Goal: Information Seeking & Learning: Learn about a topic

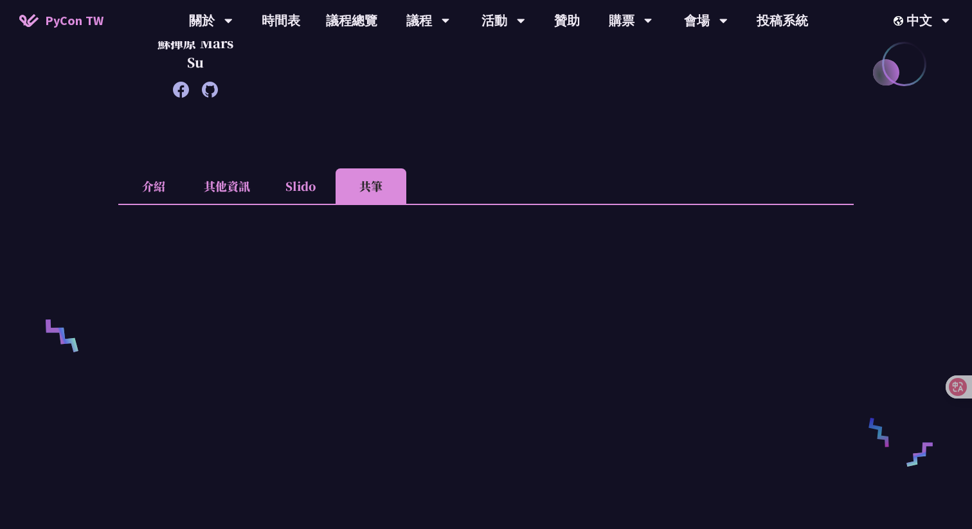
scroll to position [325, 0]
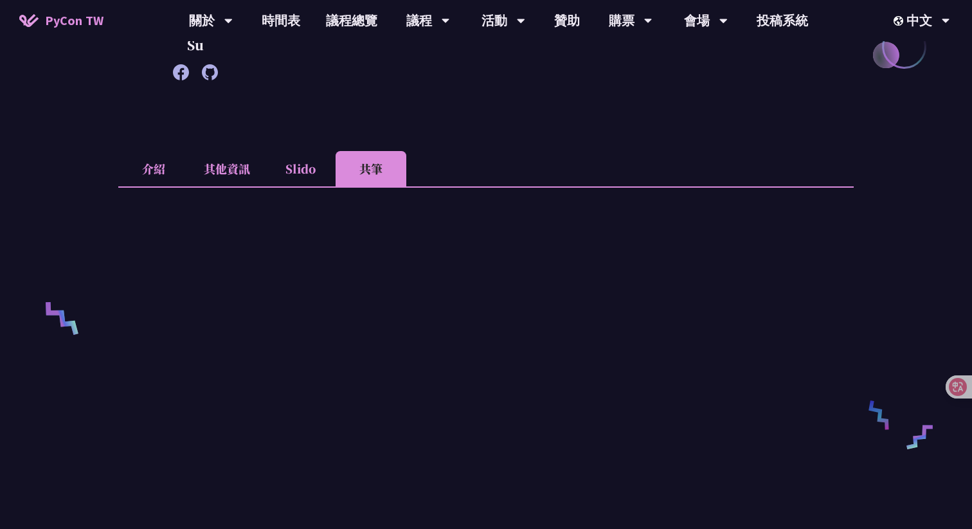
click at [627, 138] on div "How to integrate python tools with Apache Iceberg to build ETLT pipeline on Shi…" at bounding box center [485, 440] width 735 height 1400
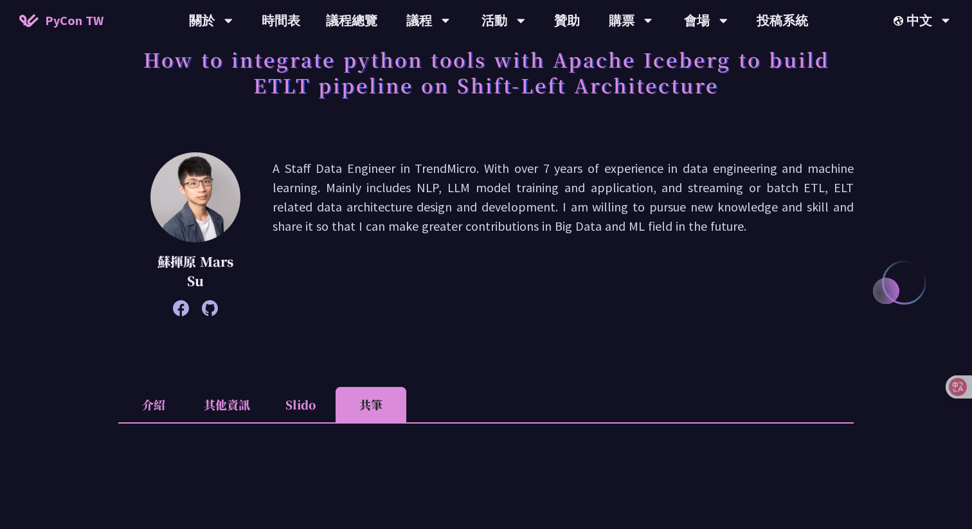
scroll to position [60, 0]
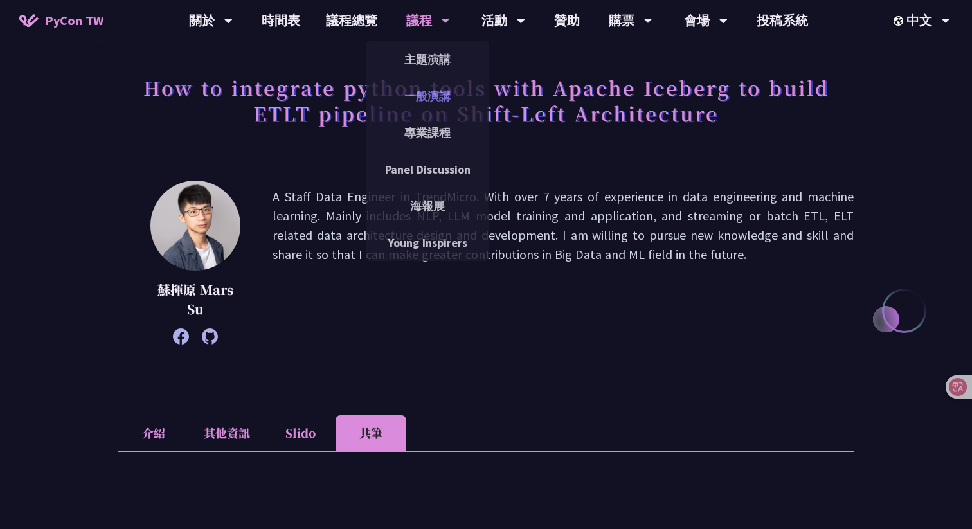
click at [421, 98] on link "一般演講" at bounding box center [427, 96] width 123 height 30
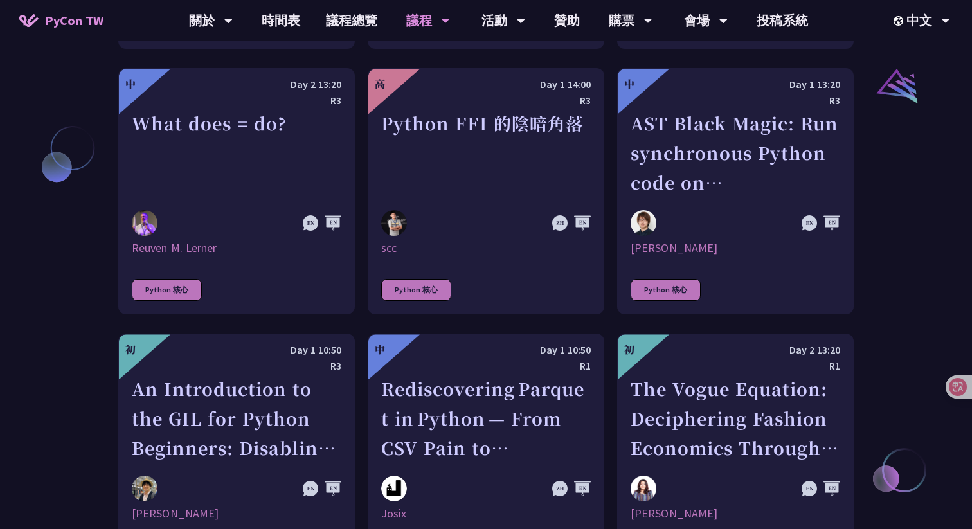
scroll to position [1452, 0]
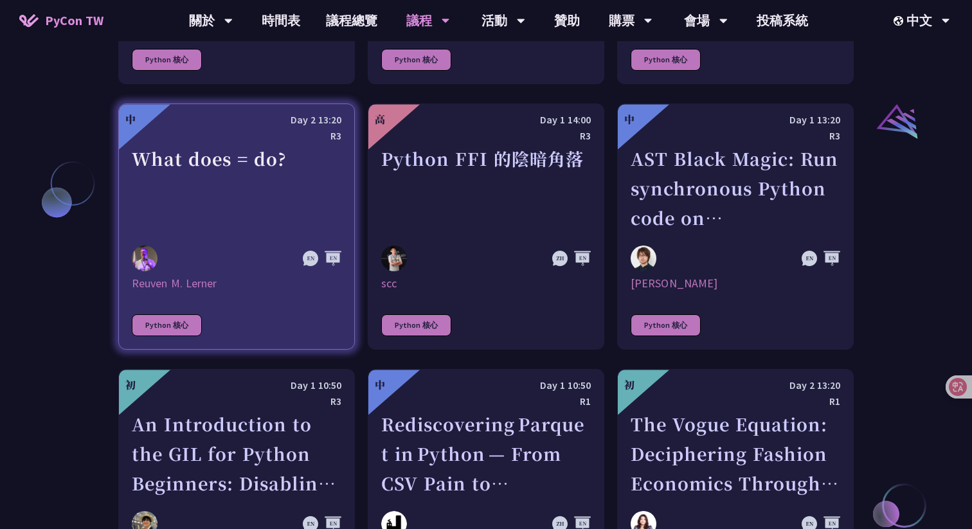
click at [252, 204] on div "What does = do?" at bounding box center [237, 188] width 210 height 89
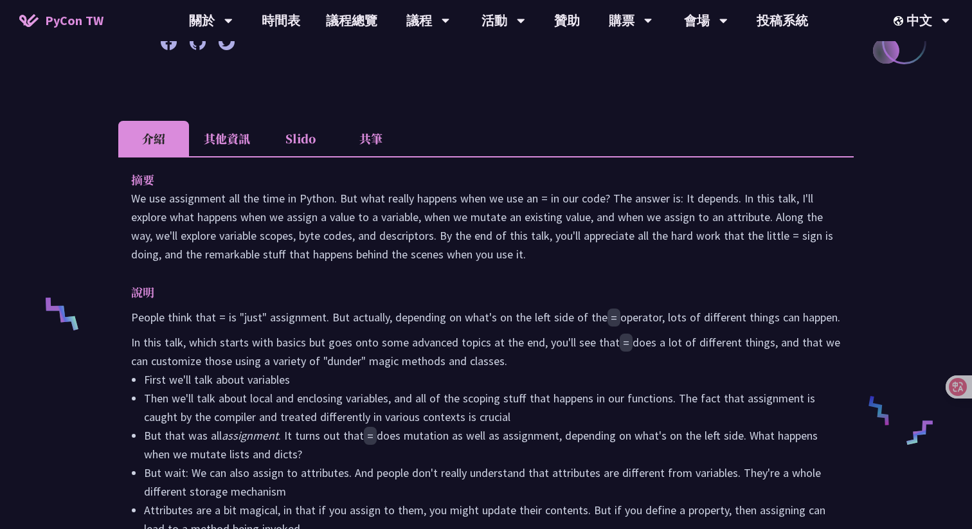
scroll to position [464, 0]
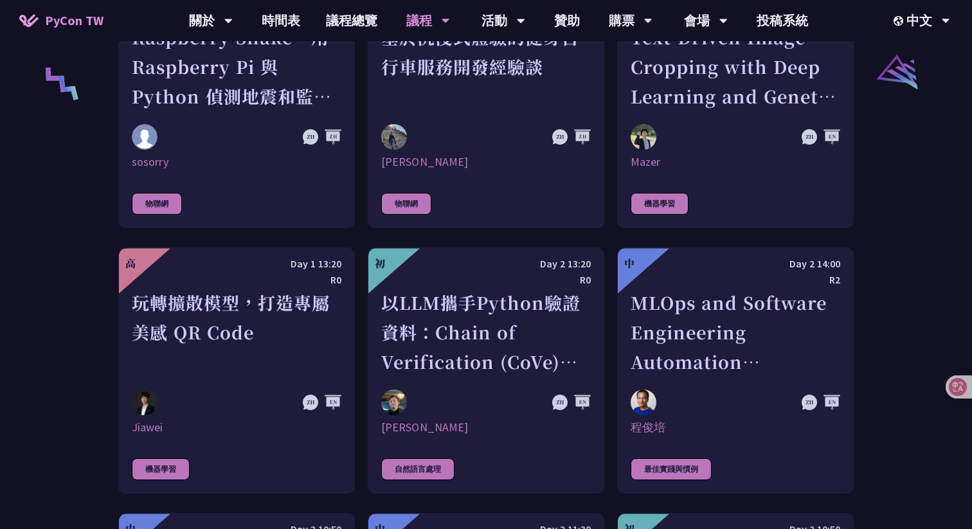
scroll to position [2748, 0]
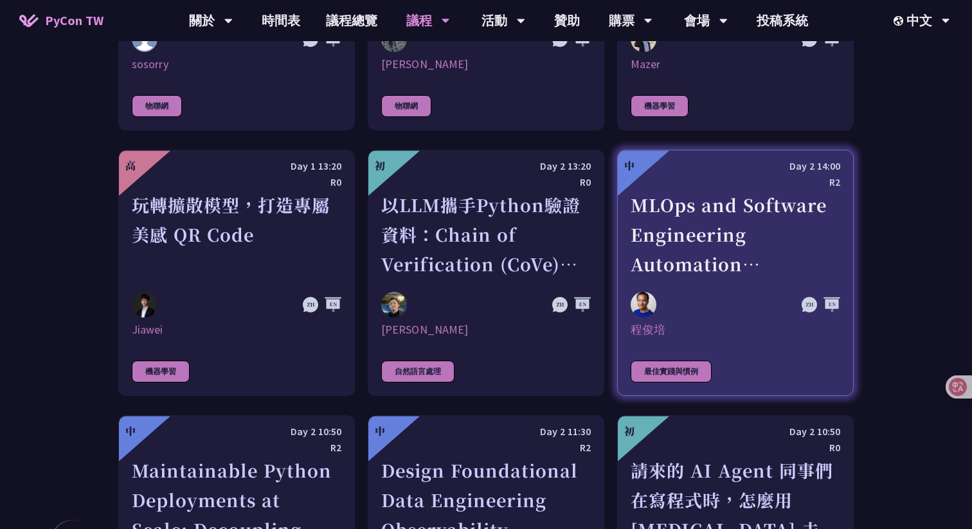
click at [731, 226] on div "MLOps and Software Engineering Automation Challenges in Production" at bounding box center [736, 234] width 210 height 89
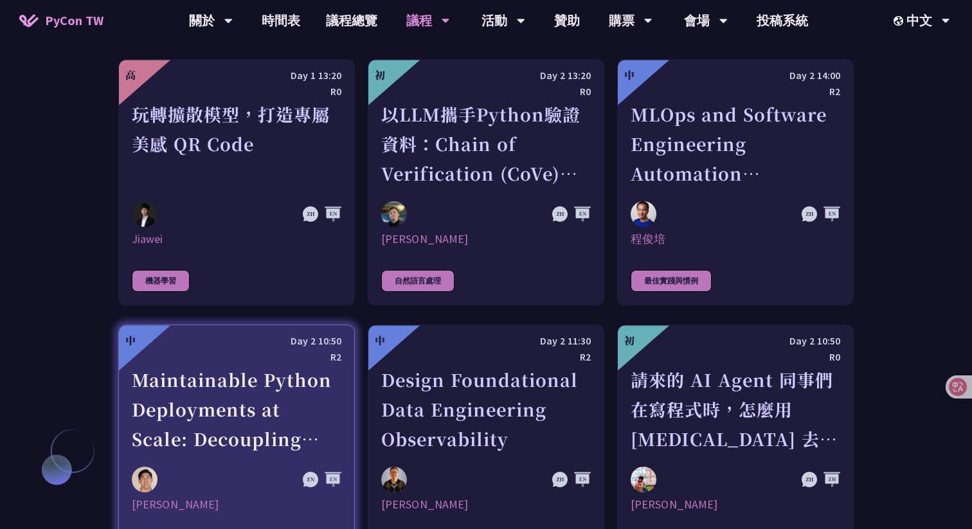
scroll to position [2787, 0]
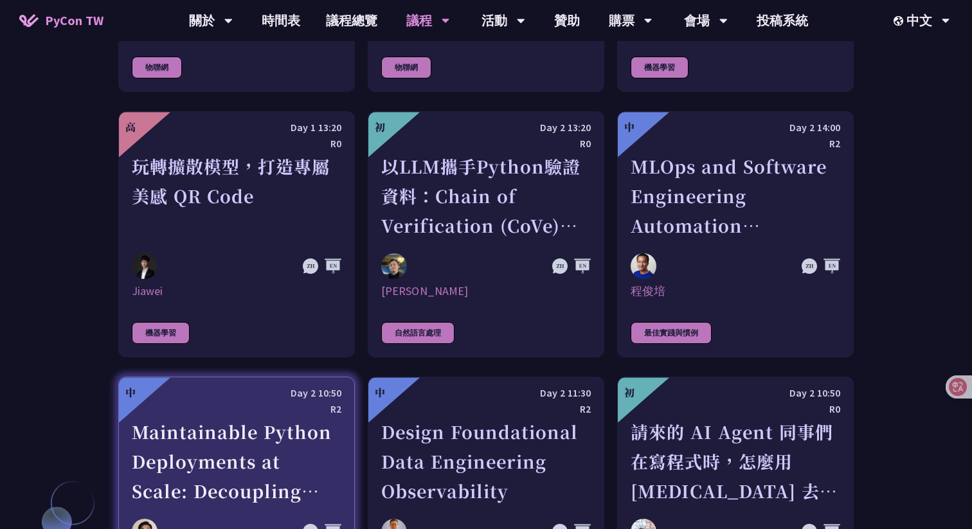
click at [261, 182] on div "玩轉擴散模型，打造專屬美感 QR Code" at bounding box center [237, 196] width 210 height 89
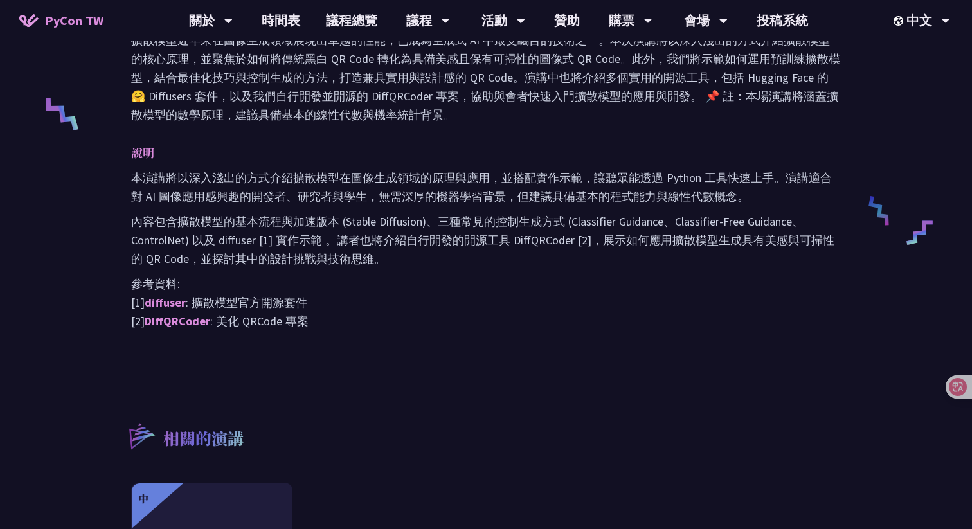
scroll to position [579, 0]
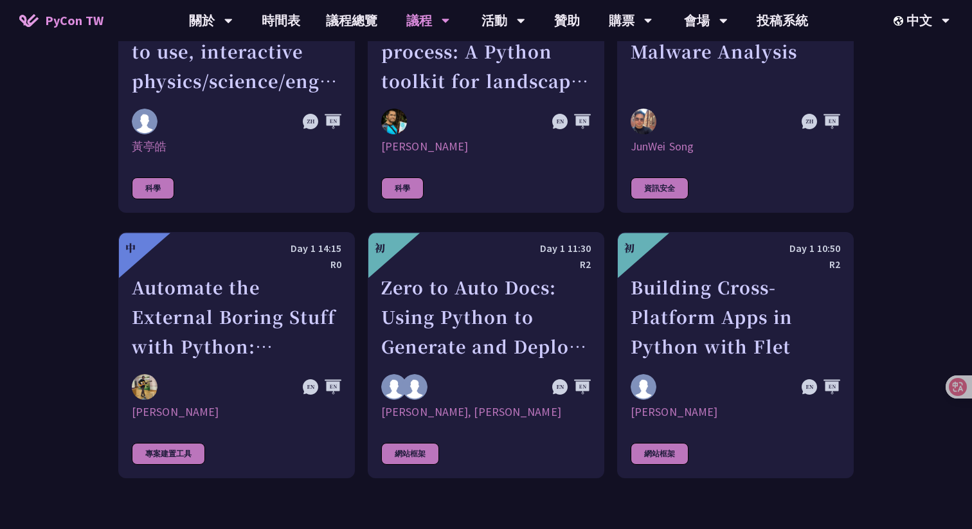
scroll to position [3456, 0]
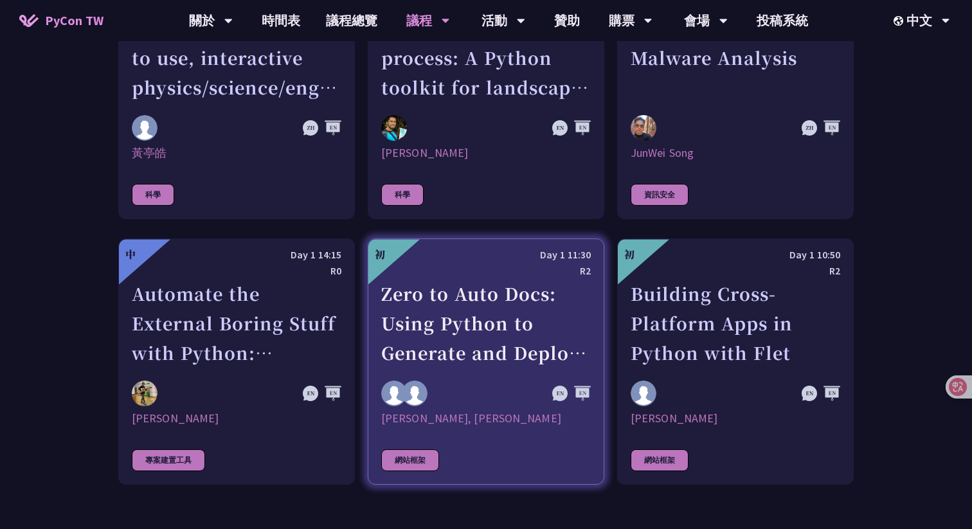
click at [494, 329] on div "Zero to Auto Docs: Using Python to Generate and Deploy Static Sites" at bounding box center [486, 323] width 210 height 89
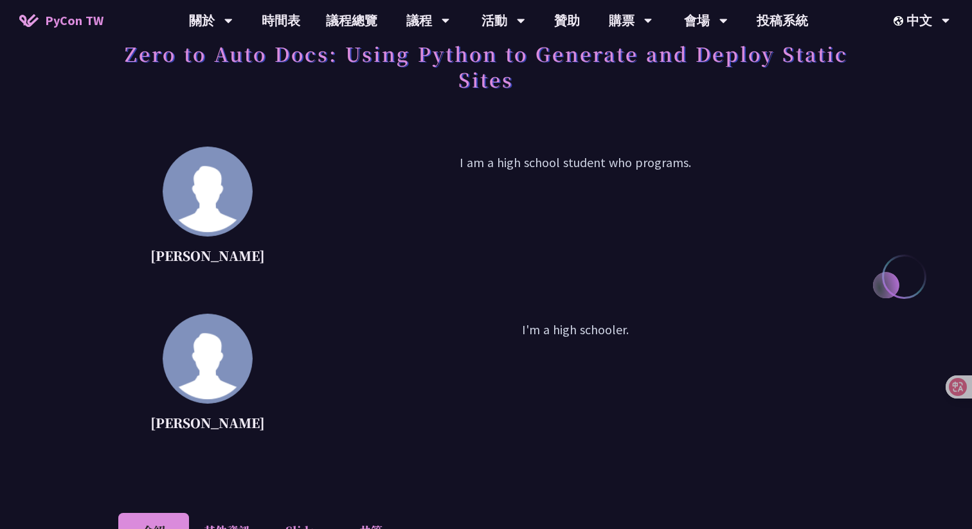
scroll to position [96, 0]
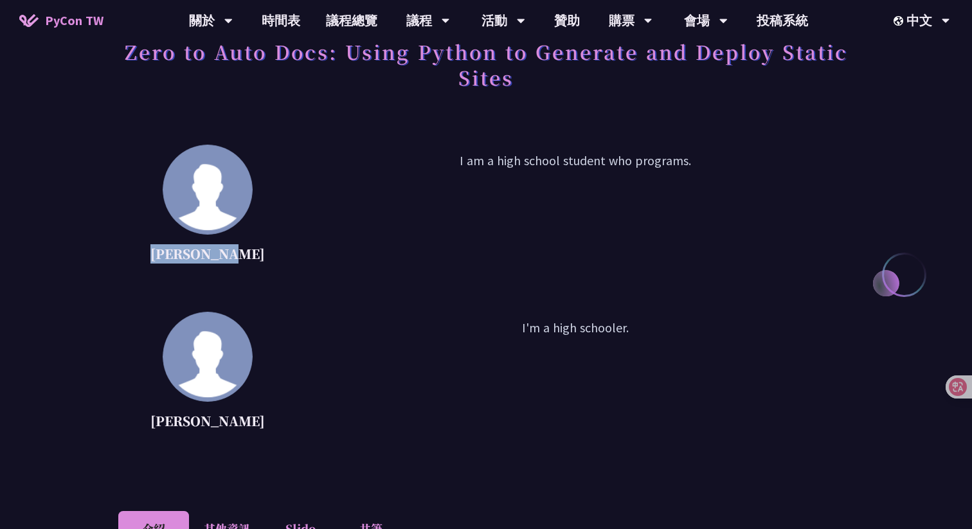
drag, startPoint x: 247, startPoint y: 256, endPoint x: 132, endPoint y: 251, distance: 115.2
click at [133, 251] on div "Daniel Gau I am a high school student who programs." at bounding box center [485, 209] width 735 height 129
click at [361, 280] on div "Daniel Gau I am a high school student who programs. Tiffany Gau I'm a high scho…" at bounding box center [485, 312] width 735 height 334
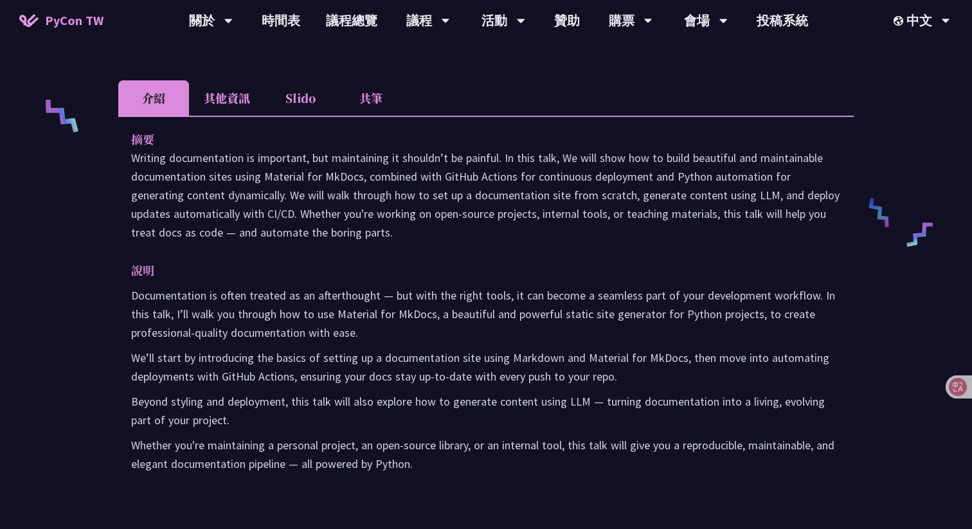
scroll to position [483, 0]
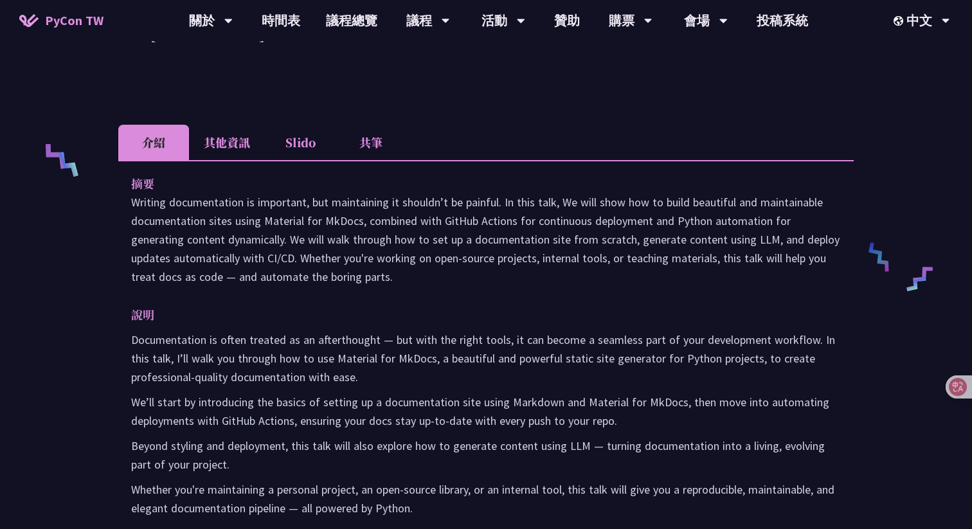
click at [293, 139] on li "Slido" at bounding box center [300, 142] width 71 height 35
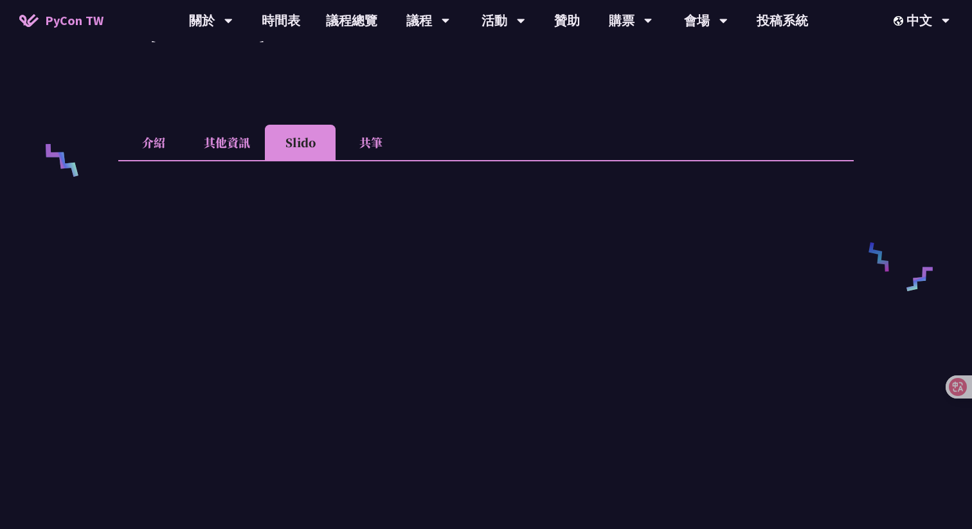
click at [224, 145] on li "其他資訊" at bounding box center [227, 142] width 76 height 35
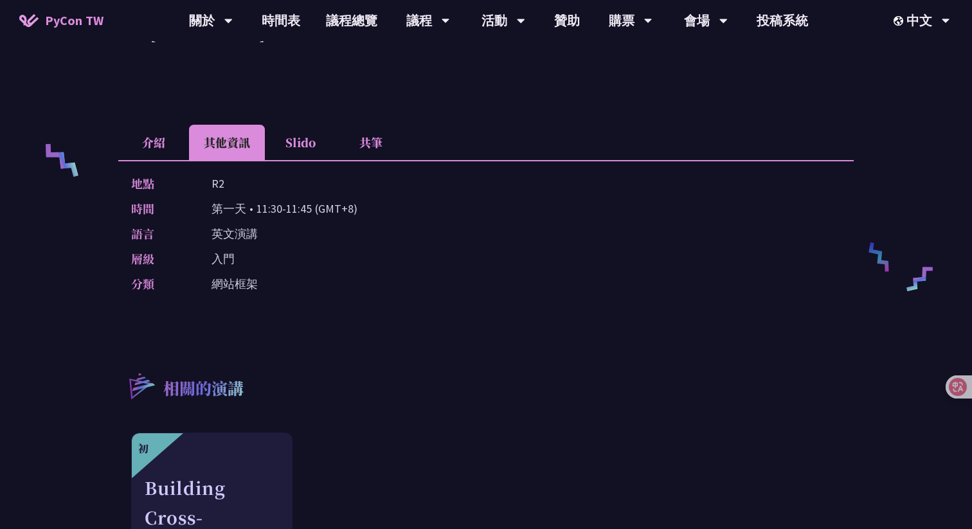
click at [148, 151] on li "介紹" at bounding box center [153, 142] width 71 height 35
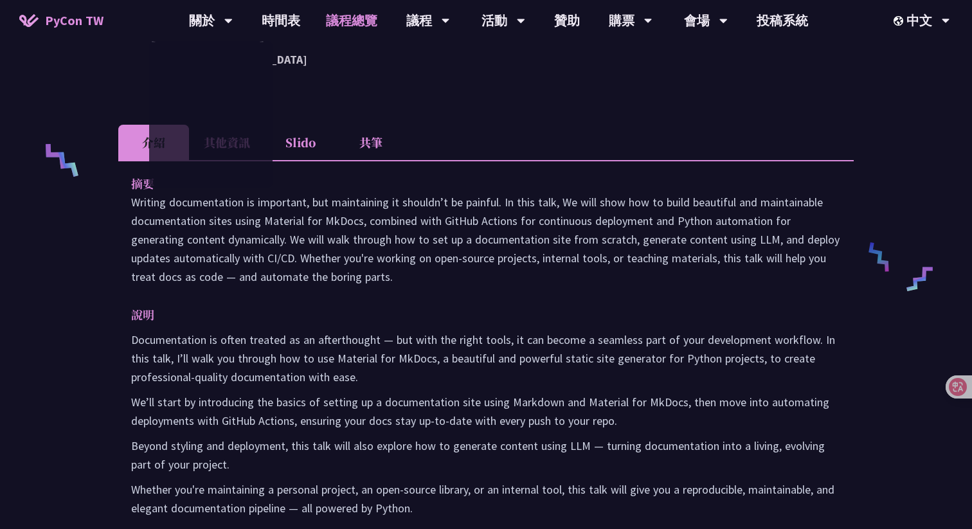
click at [339, 26] on link "議程總覽" at bounding box center [351, 20] width 77 height 41
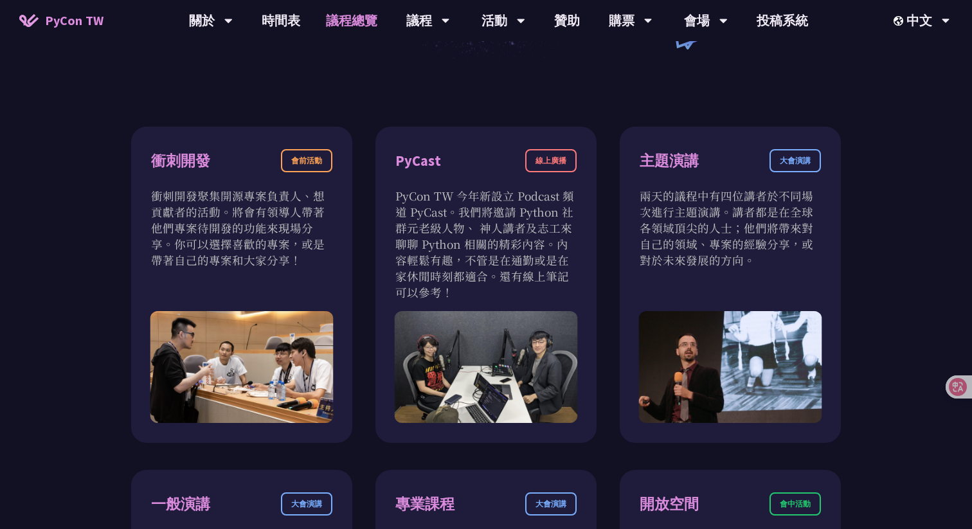
scroll to position [398, 0]
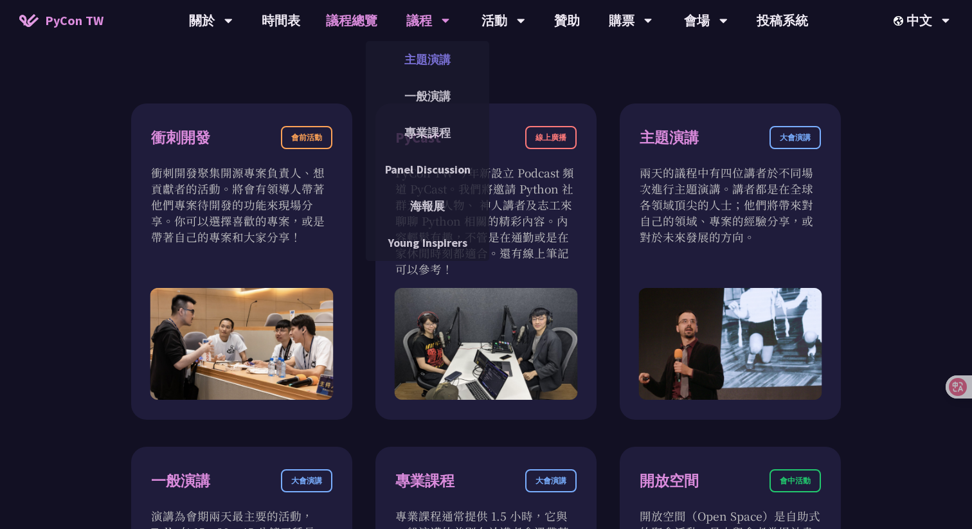
click at [434, 58] on link "主題演講" at bounding box center [427, 59] width 123 height 30
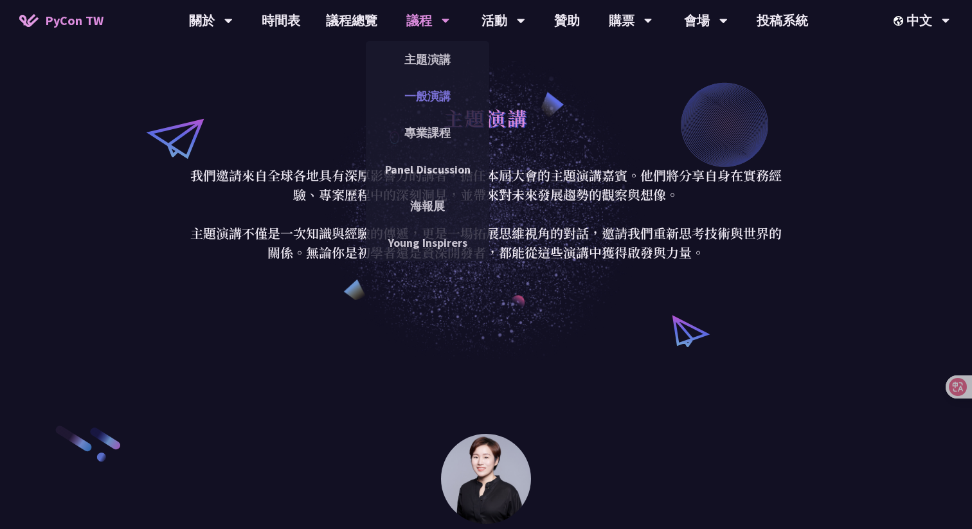
click at [432, 105] on link "一般演講" at bounding box center [427, 96] width 123 height 30
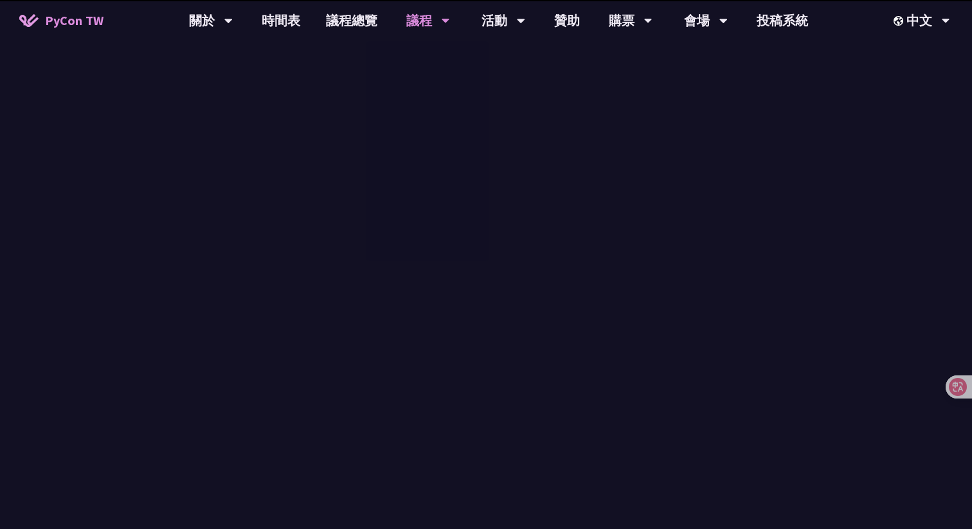
click at [428, 95] on div "主題演講 一般演講 專業課程 Panel Discussion 海報展 Young Inspirers" at bounding box center [427, 151] width 123 height 220
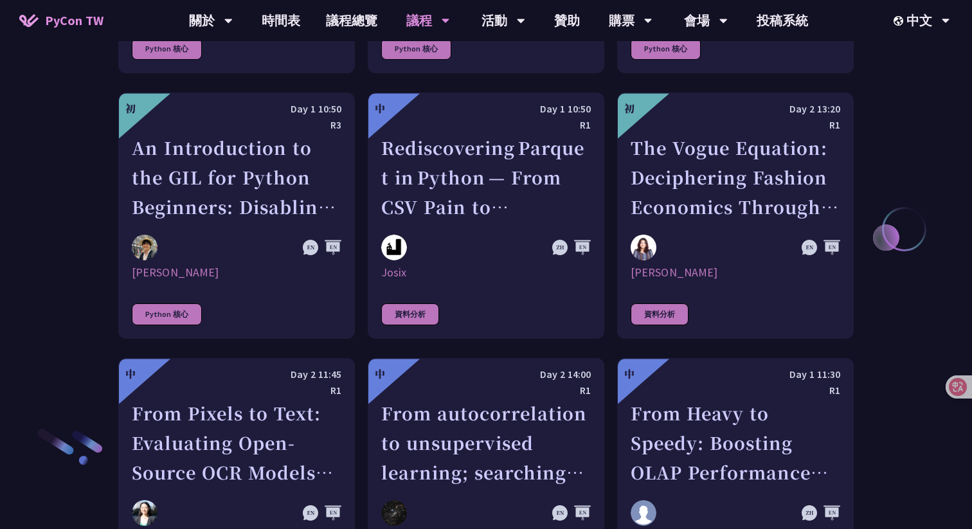
scroll to position [1750, 0]
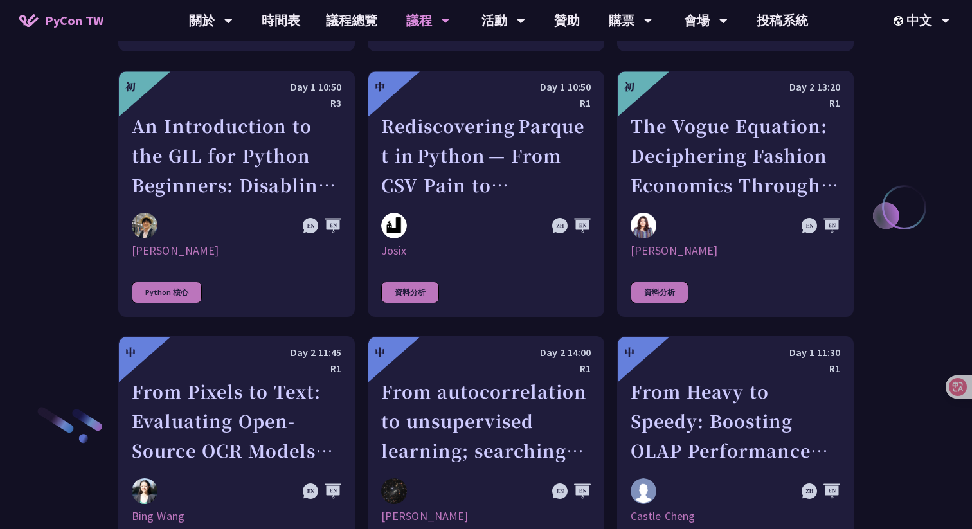
click at [902, 148] on div "演講類別 應用 社群 Python 核心 資料分析 資料庫 教育 嵌入式系統 物聯網 機器學習 自然語言處理 最佳實踐與慣例 科學 資訊安全 專案建置工具 網…" at bounding box center [486, 496] width 972 height 3619
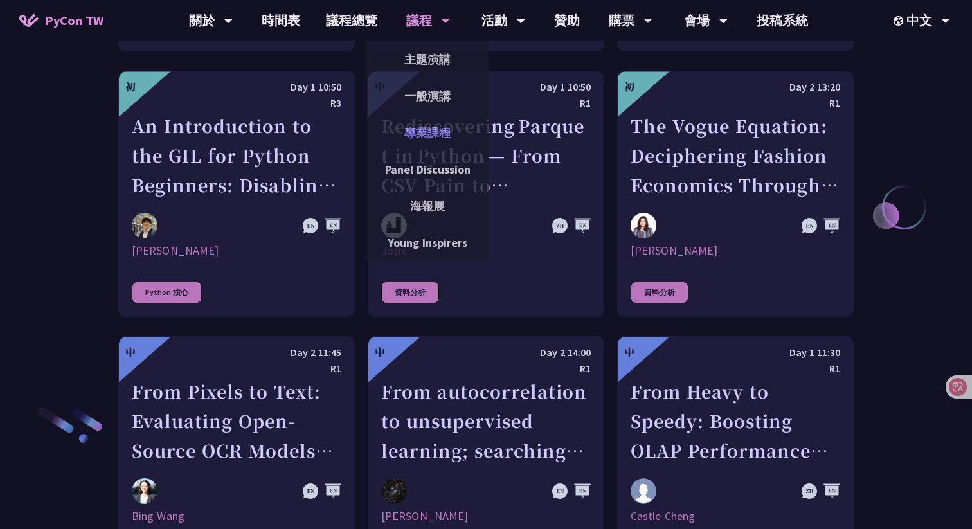
click at [420, 130] on link "專業課程" at bounding box center [427, 133] width 123 height 30
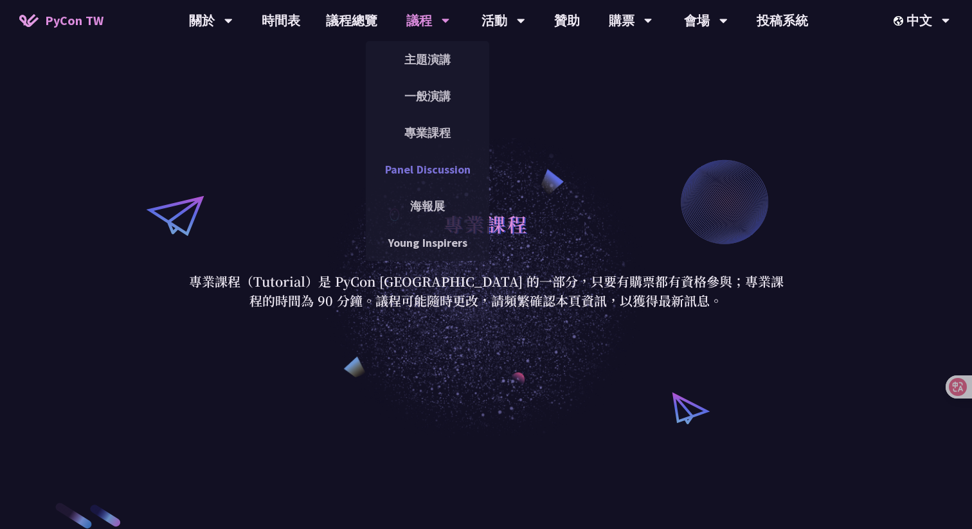
click at [443, 173] on link "Panel Discussion" at bounding box center [427, 169] width 123 height 30
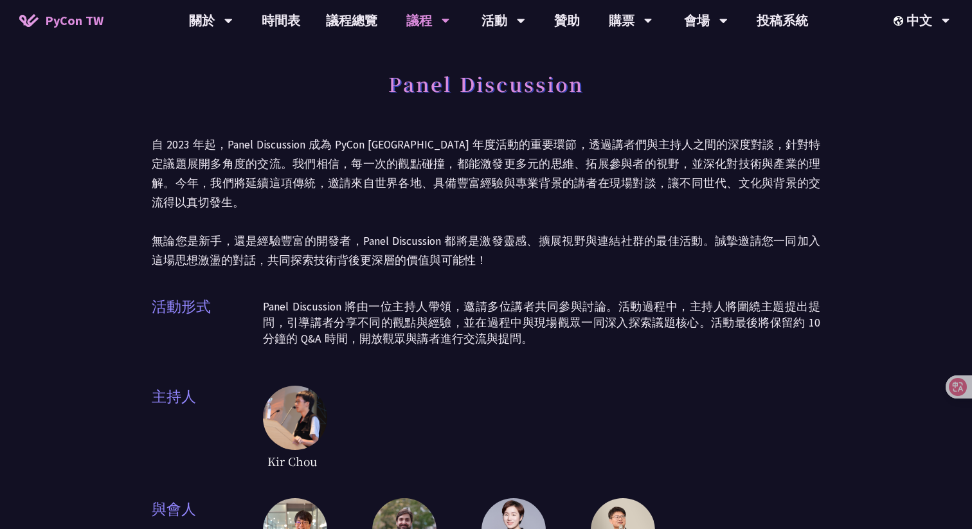
click at [600, 231] on p "自 2023 年起，Panel Discussion 成為 PyCon Taiwan 年度活動的重要環節，透過講者們與主持人之間的深度對談，針對特定議題展開多…" at bounding box center [486, 202] width 668 height 135
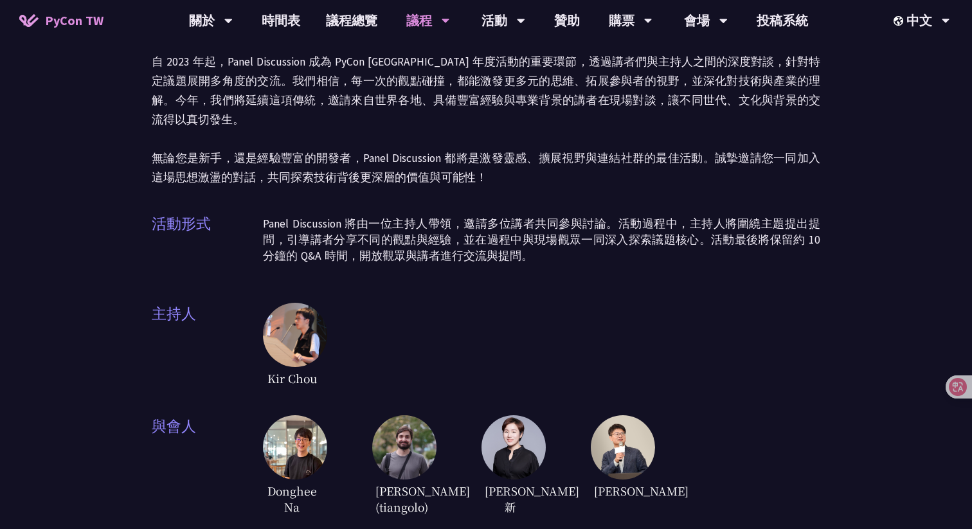
scroll to position [74, 0]
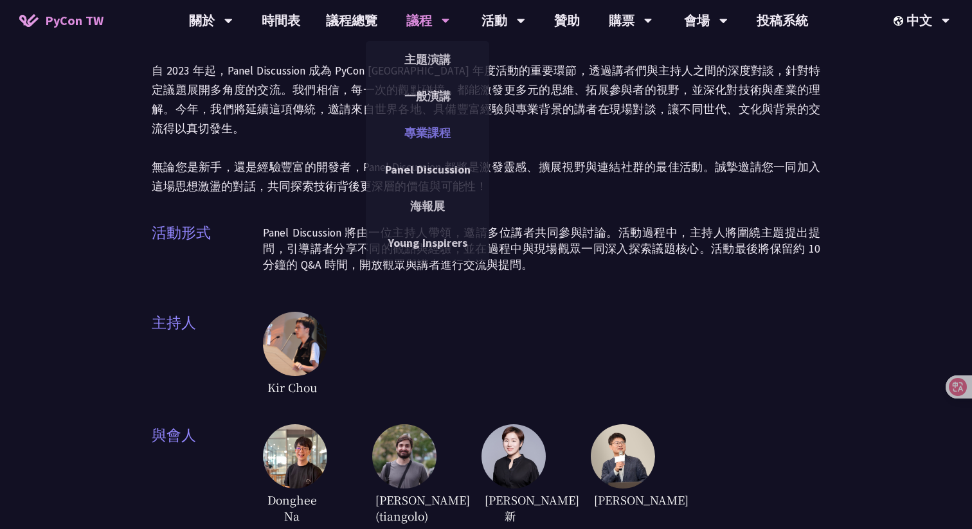
click at [433, 120] on link "專業課程" at bounding box center [427, 133] width 123 height 30
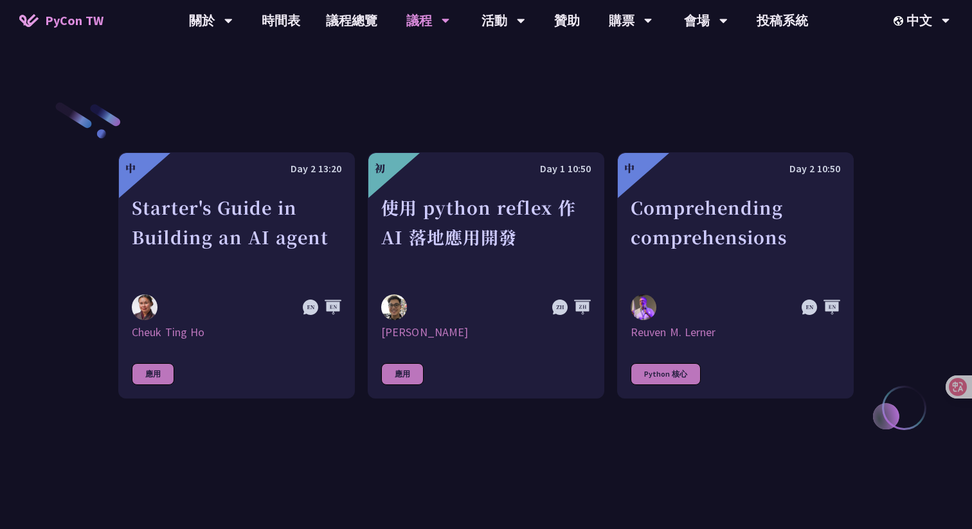
scroll to position [415, 0]
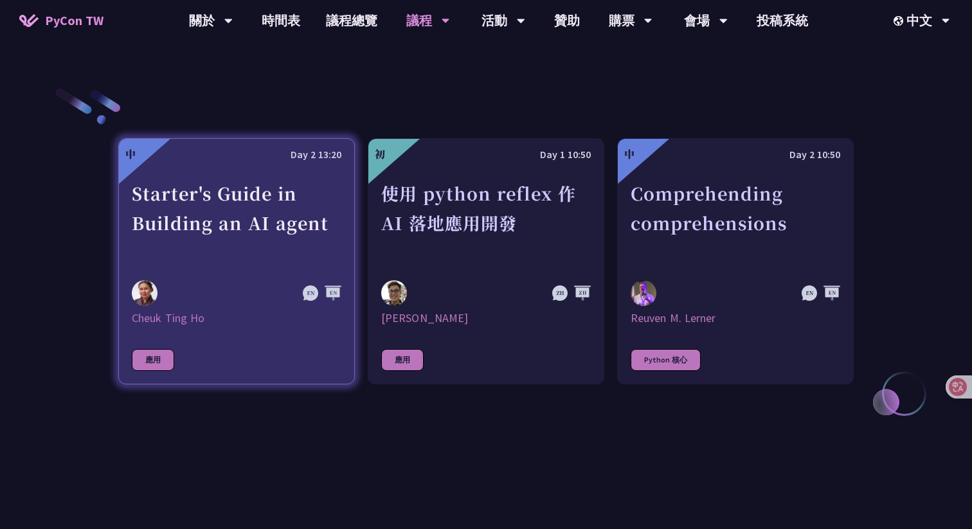
click at [251, 249] on div "Starter's Guide in Building an AI agent" at bounding box center [237, 223] width 210 height 89
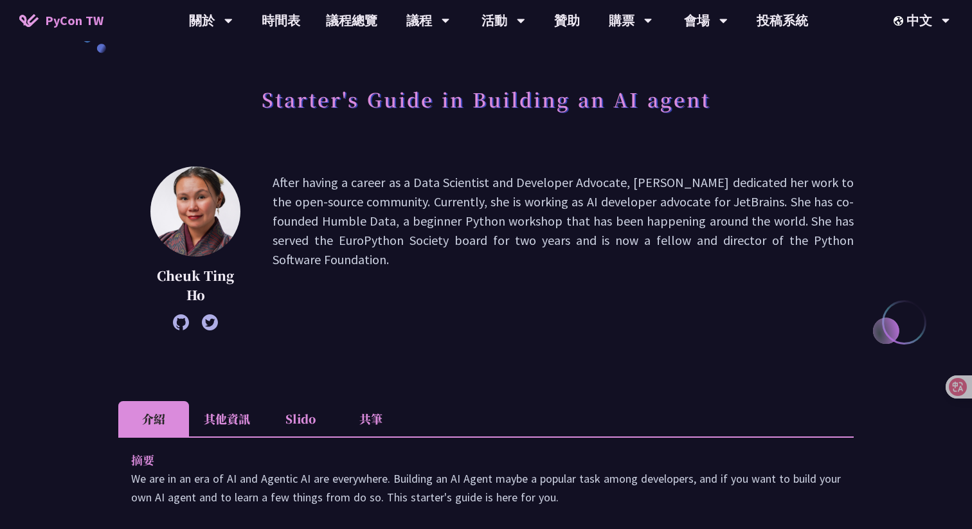
scroll to position [57, 0]
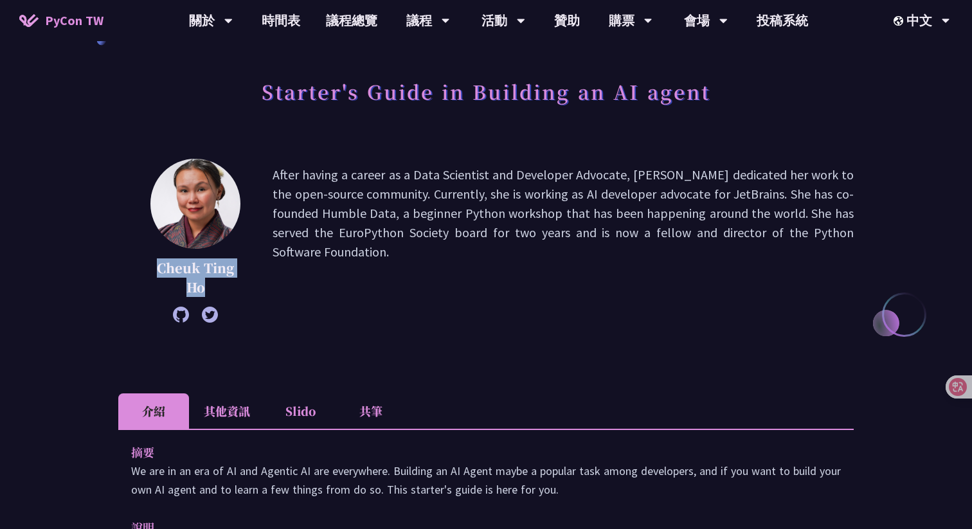
drag, startPoint x: 224, startPoint y: 291, endPoint x: 150, endPoint y: 268, distance: 77.4
click at [150, 268] on p "Cheuk Ting Ho" at bounding box center [195, 277] width 90 height 39
copy p "Cheuk Ting Ho"
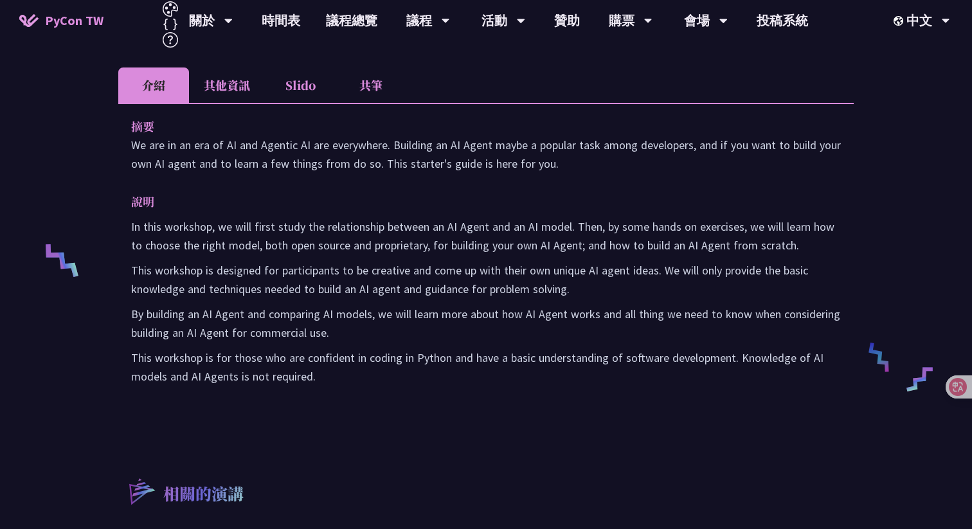
scroll to position [404, 0]
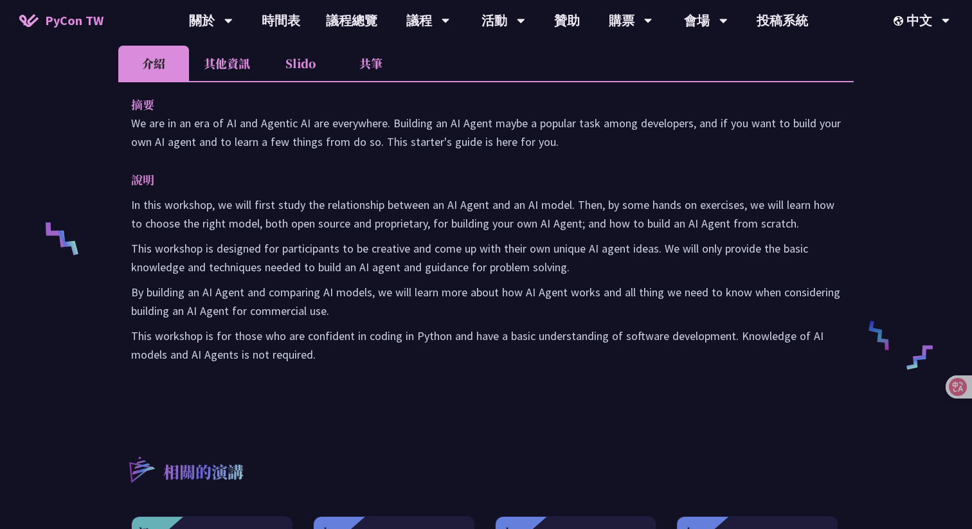
click at [233, 70] on li "其他資訊" at bounding box center [227, 63] width 76 height 35
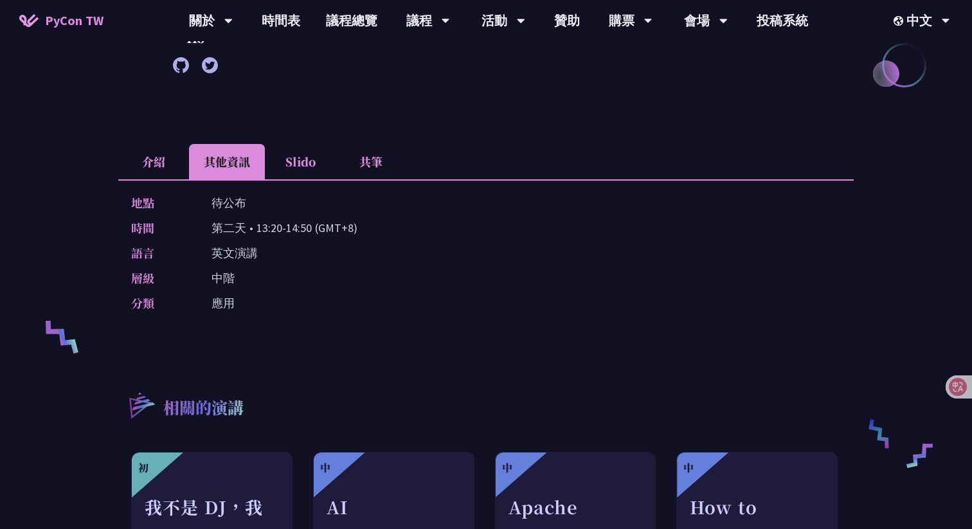
scroll to position [267, 0]
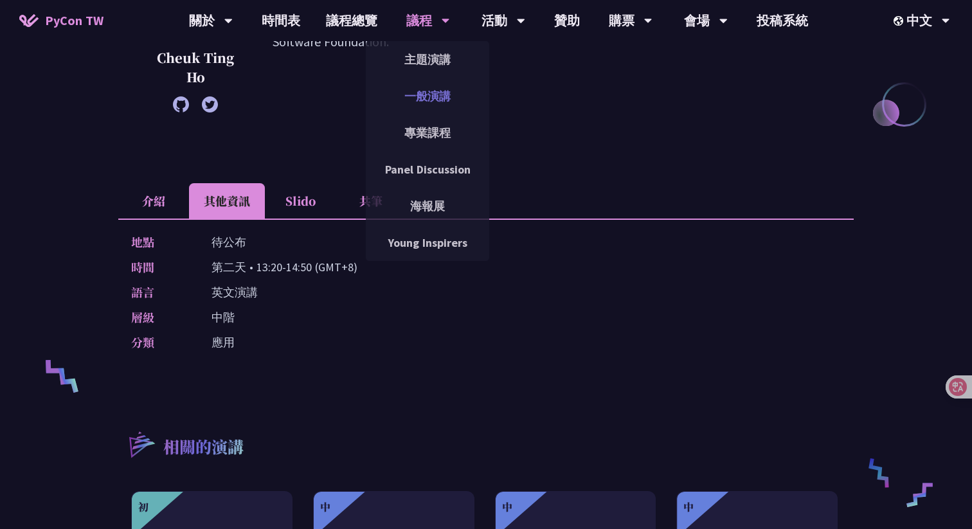
click at [432, 82] on link "一般演講" at bounding box center [427, 96] width 123 height 30
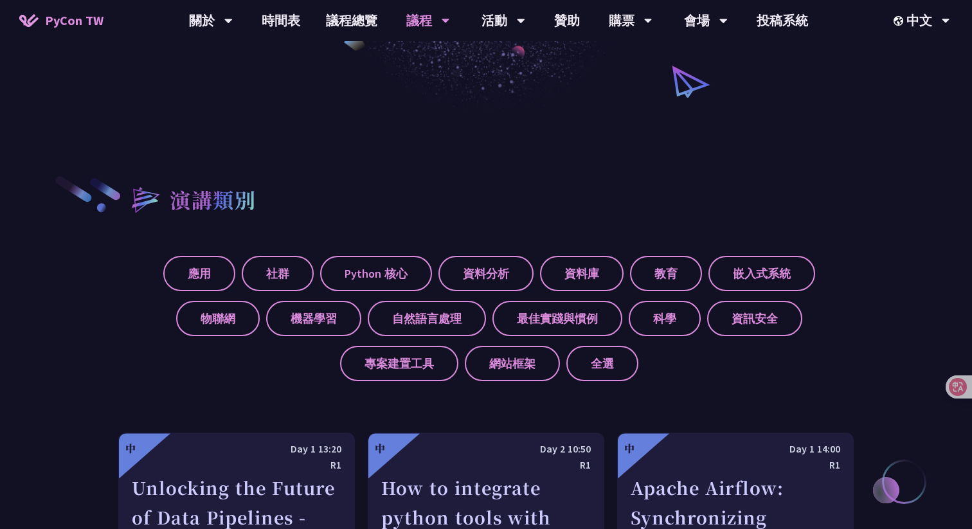
scroll to position [347, 0]
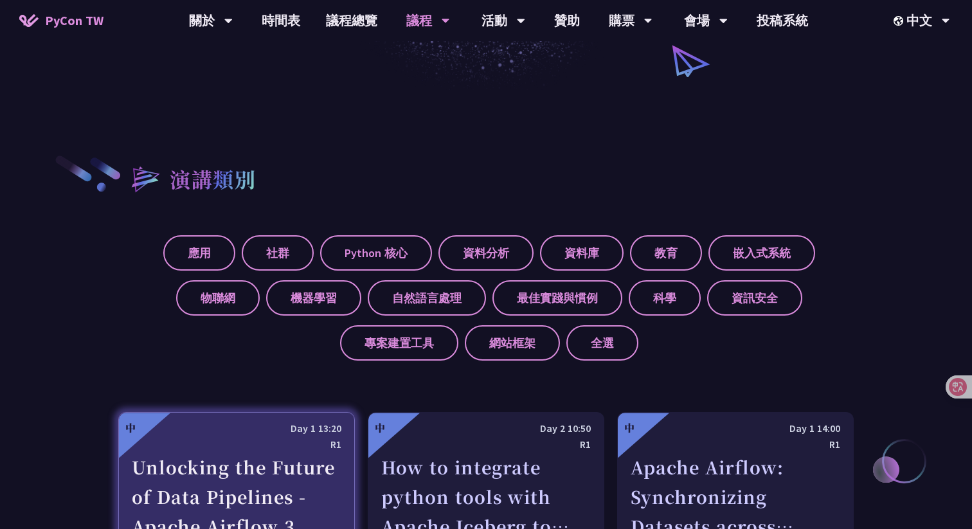
click at [268, 446] on div "R1" at bounding box center [237, 444] width 210 height 16
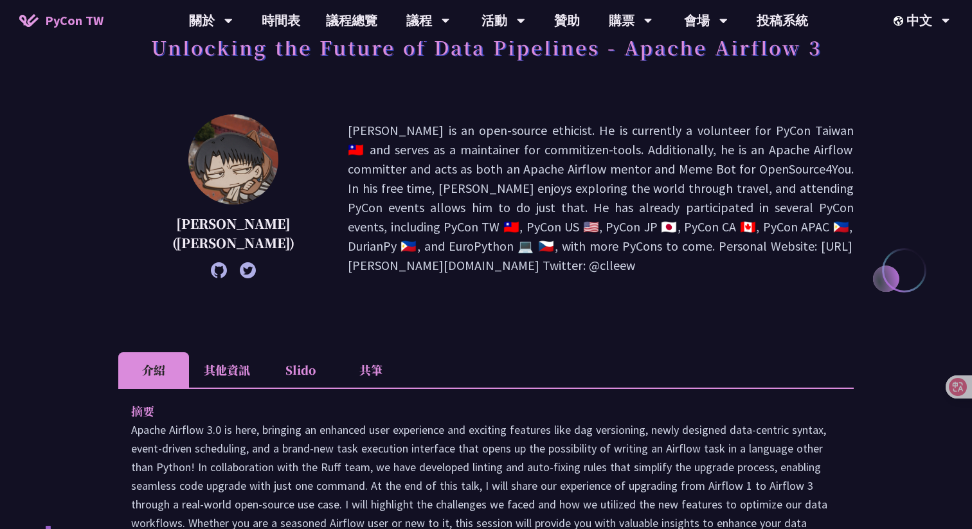
click at [228, 367] on li "其他資訊" at bounding box center [227, 369] width 76 height 35
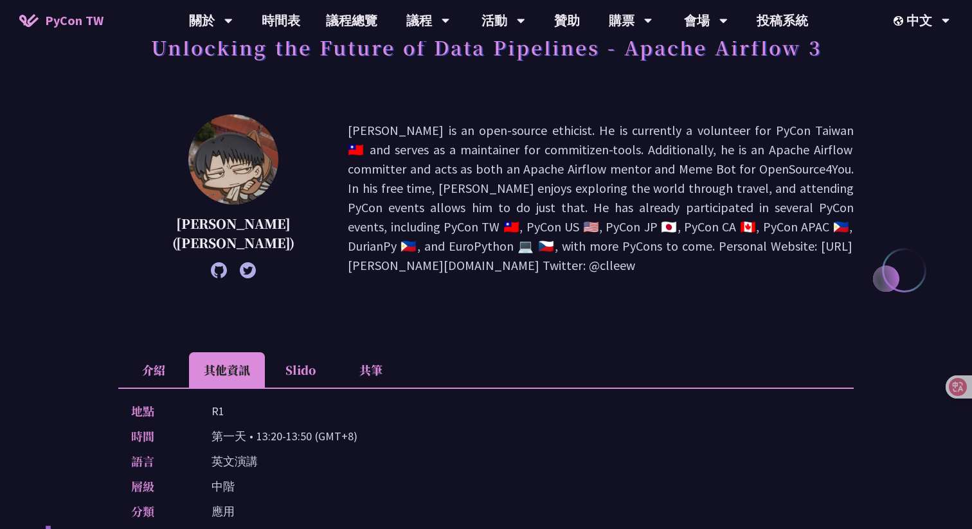
scroll to position [258, 0]
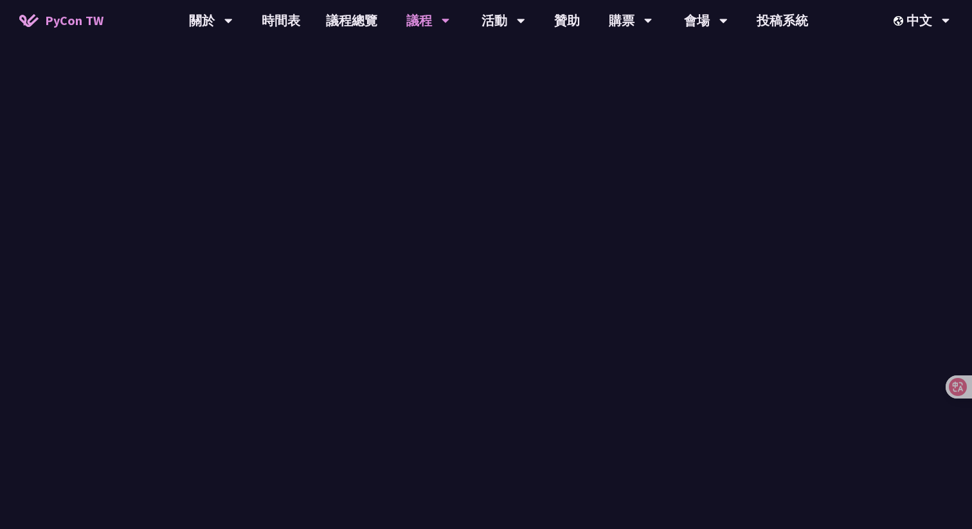
scroll to position [267, 0]
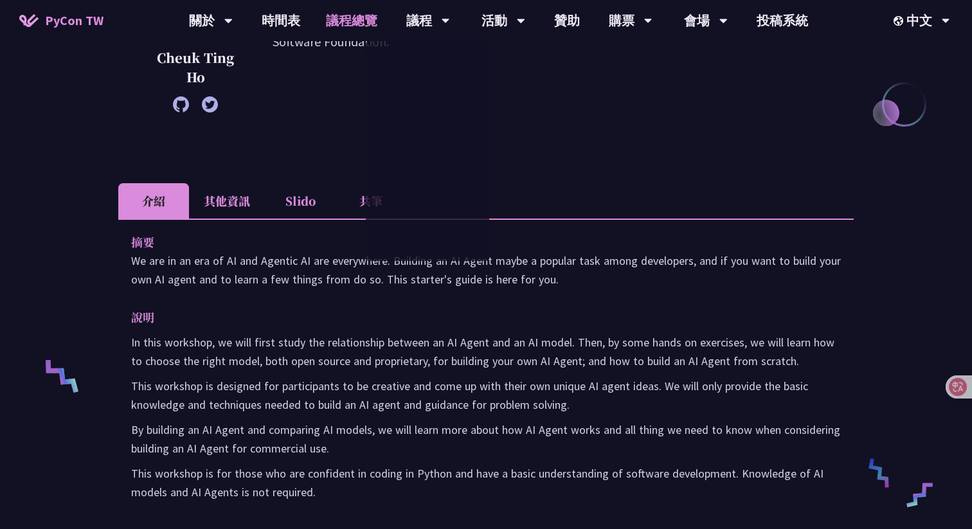
click at [350, 15] on link "議程總覽" at bounding box center [351, 20] width 77 height 41
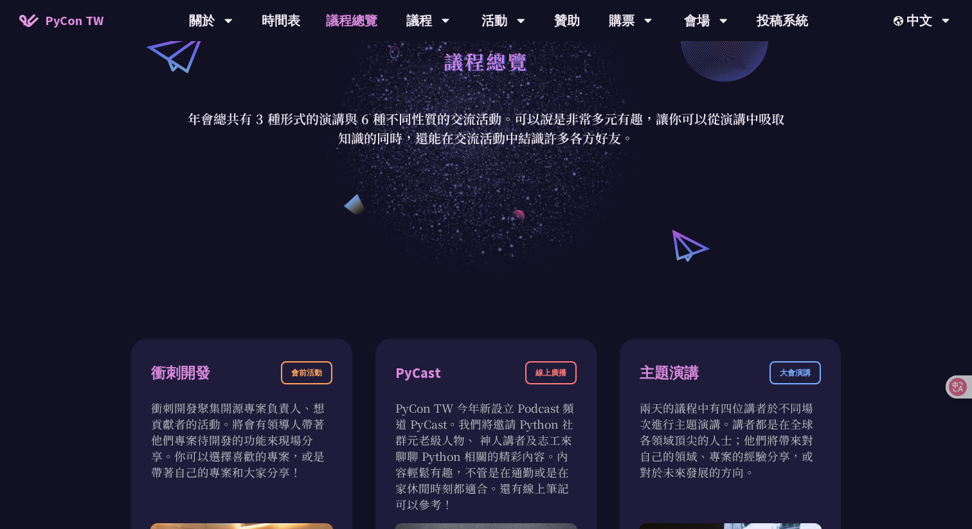
scroll to position [70, 0]
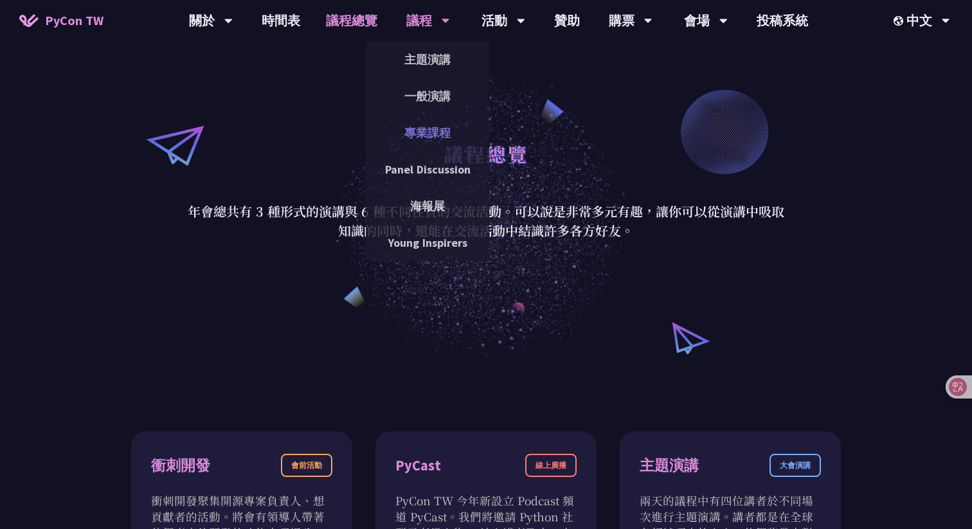
click at [427, 129] on link "專業課程" at bounding box center [427, 133] width 123 height 30
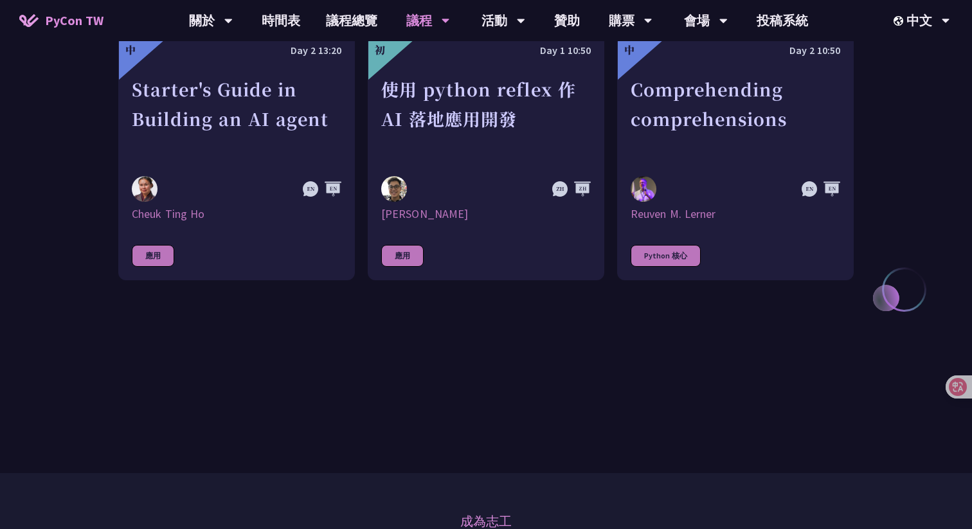
scroll to position [553, 0]
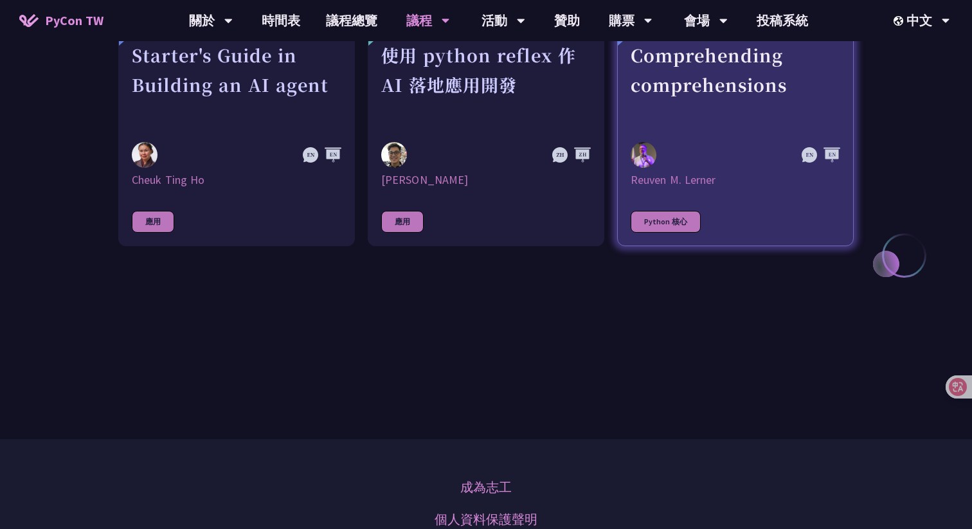
click at [717, 150] on div at bounding box center [704, 155] width 147 height 26
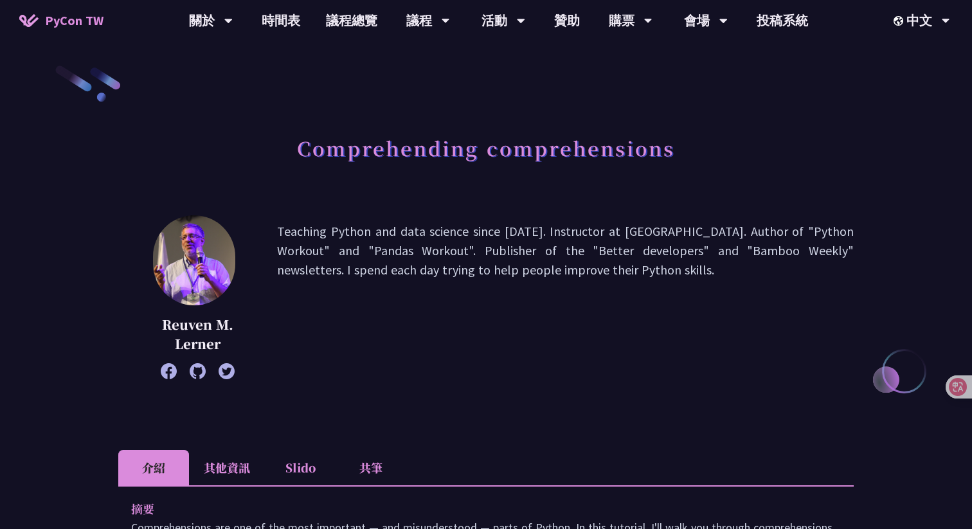
click at [234, 451] on li "其他資訊" at bounding box center [227, 467] width 76 height 35
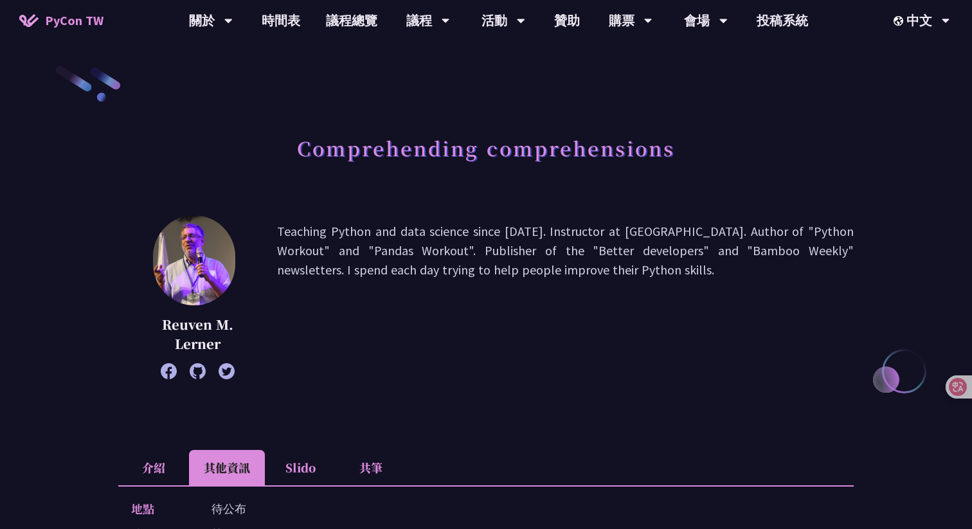
scroll to position [170, 0]
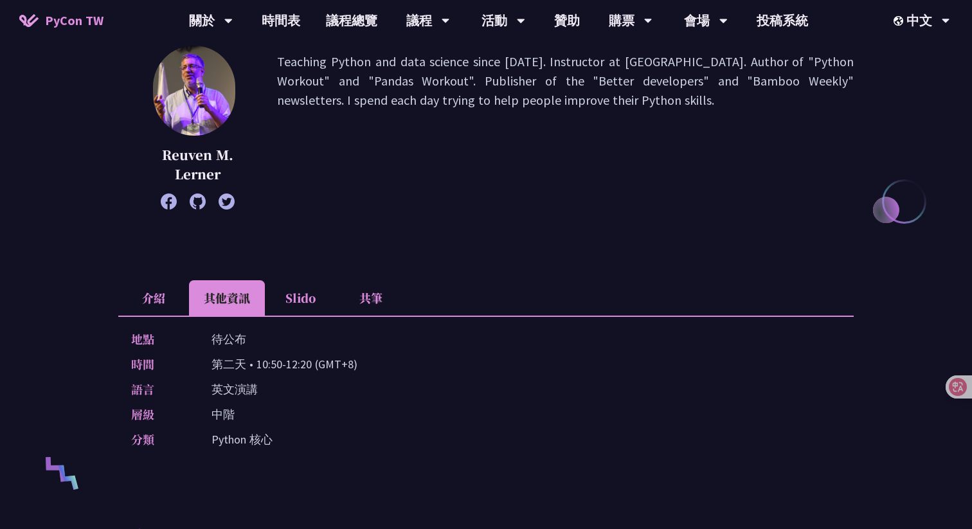
scroll to position [553, 0]
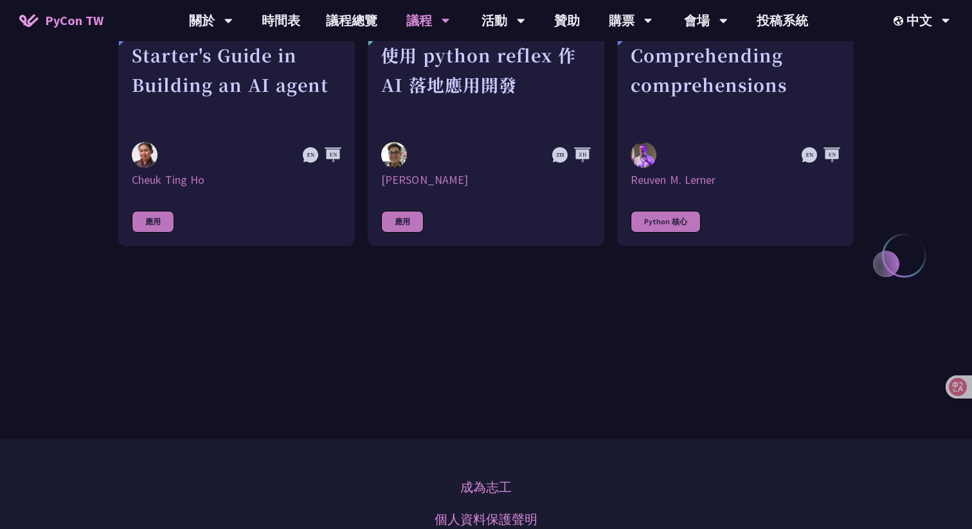
click at [389, 173] on div "[PERSON_NAME]" at bounding box center [486, 179] width 210 height 15
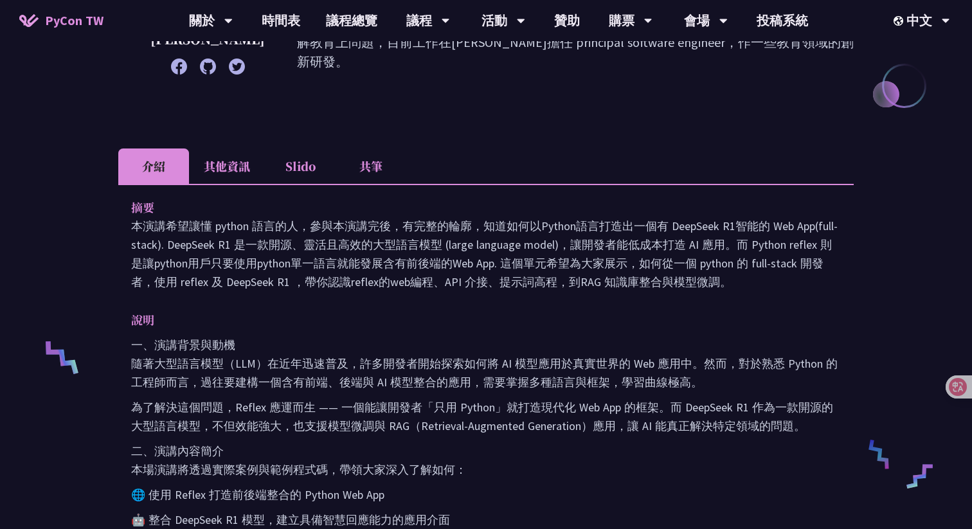
scroll to position [246, 0]
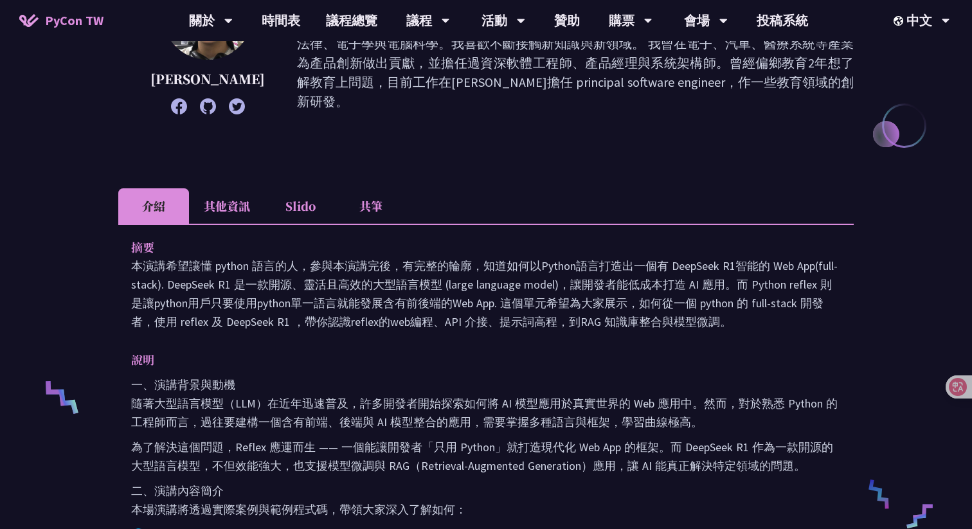
click at [226, 210] on li "其他資訊" at bounding box center [227, 205] width 76 height 35
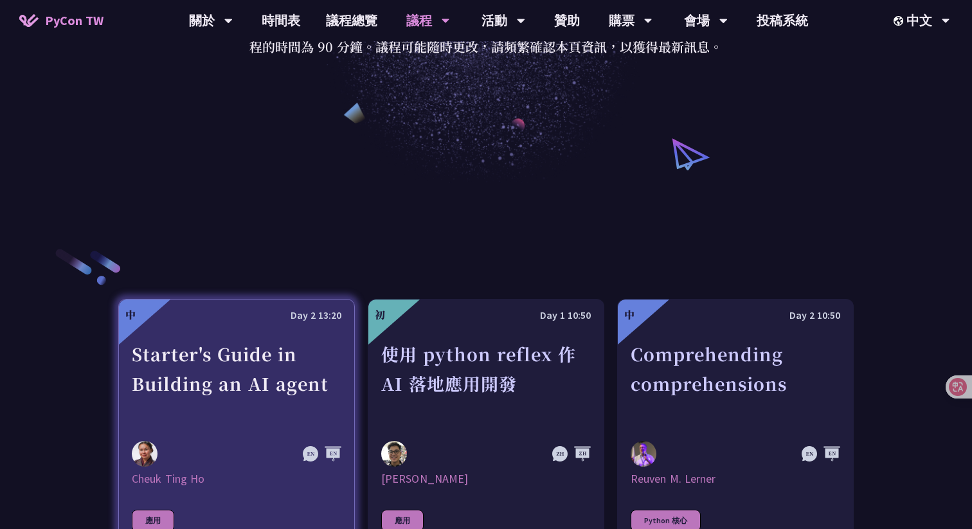
scroll to position [194, 0]
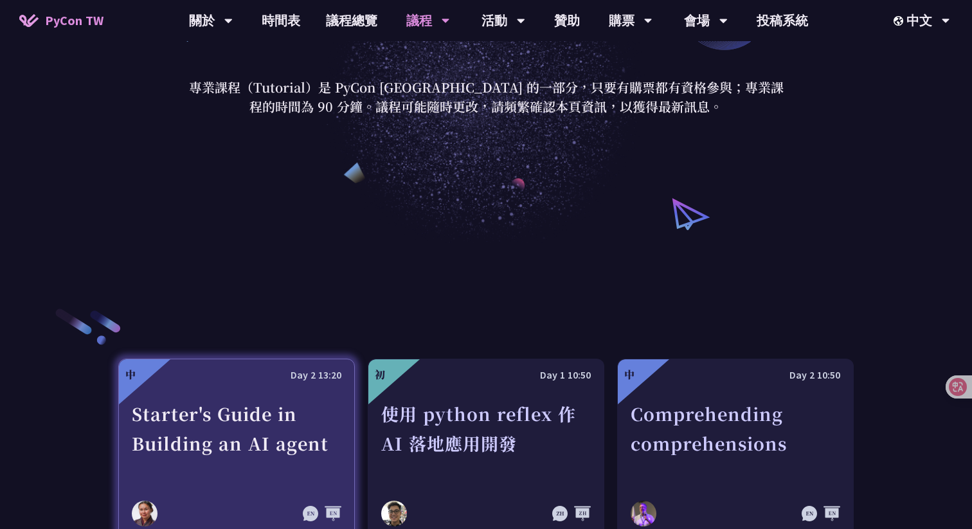
click at [260, 389] on div at bounding box center [237, 391] width 210 height 16
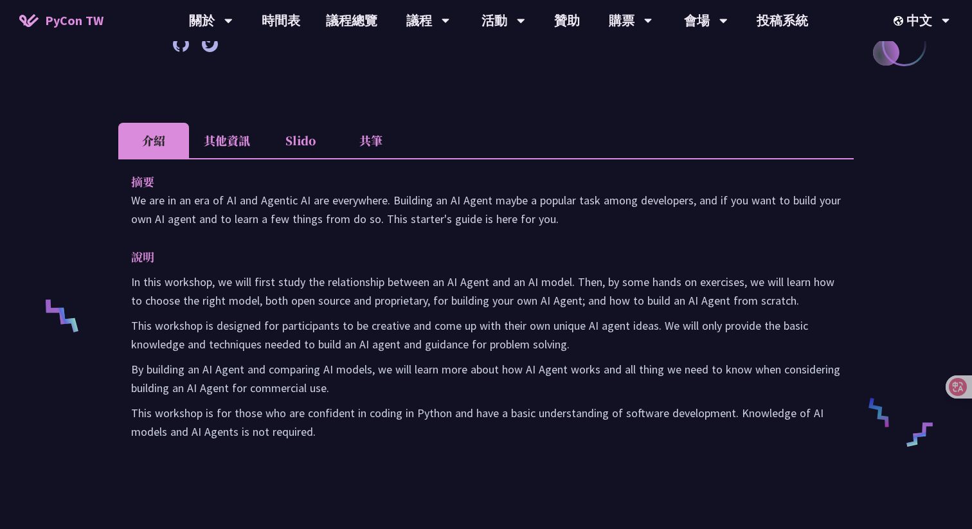
scroll to position [348, 0]
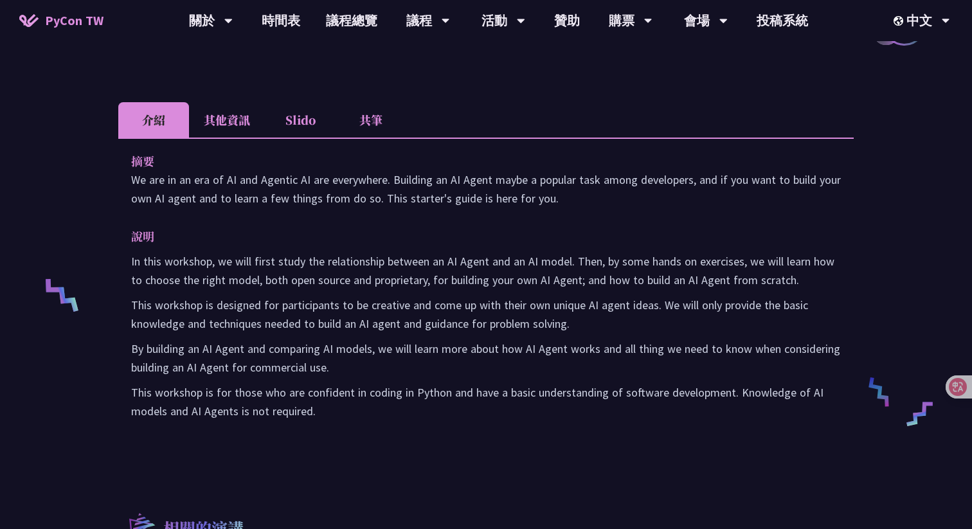
click at [232, 99] on div "Starter's Guide in Building an AI agent Cheuk Ting Ho After having a career as …" at bounding box center [485, 288] width 735 height 1143
click at [232, 105] on li "其他資訊" at bounding box center [227, 119] width 76 height 35
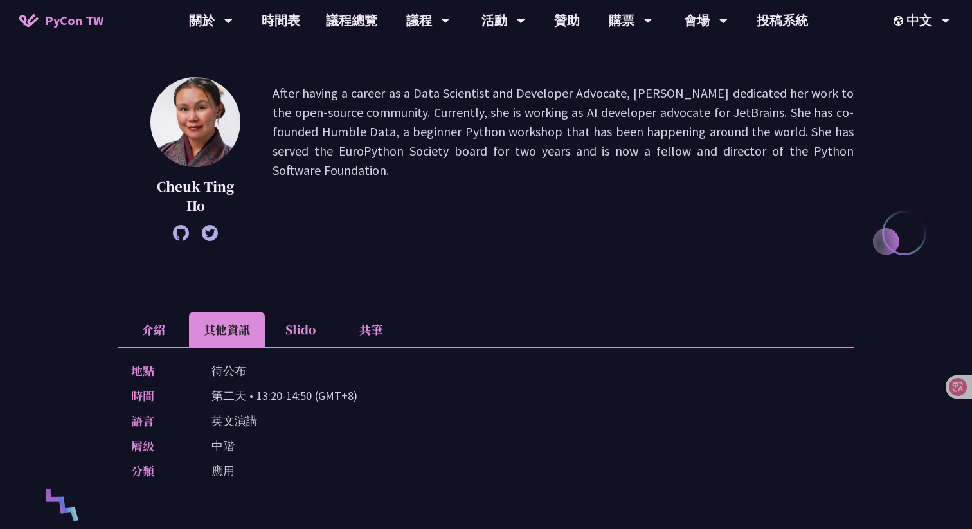
scroll to position [127, 0]
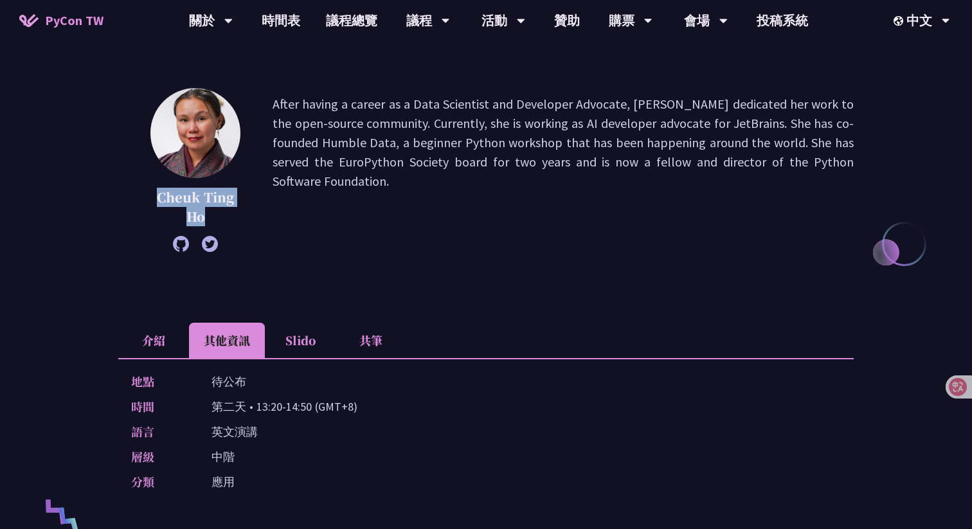
drag, startPoint x: 217, startPoint y: 215, endPoint x: 145, endPoint y: 196, distance: 74.5
click at [145, 196] on div "Cheuk Ting Ho After having a career as a Data Scientist and Developer Advocate,…" at bounding box center [485, 170] width 735 height 164
copy p "Cheuk Ting Ho"
click at [558, 236] on p "After having a career as a Data Scientist and Developer Advocate, Cheuk dedicat…" at bounding box center [563, 169] width 581 height 151
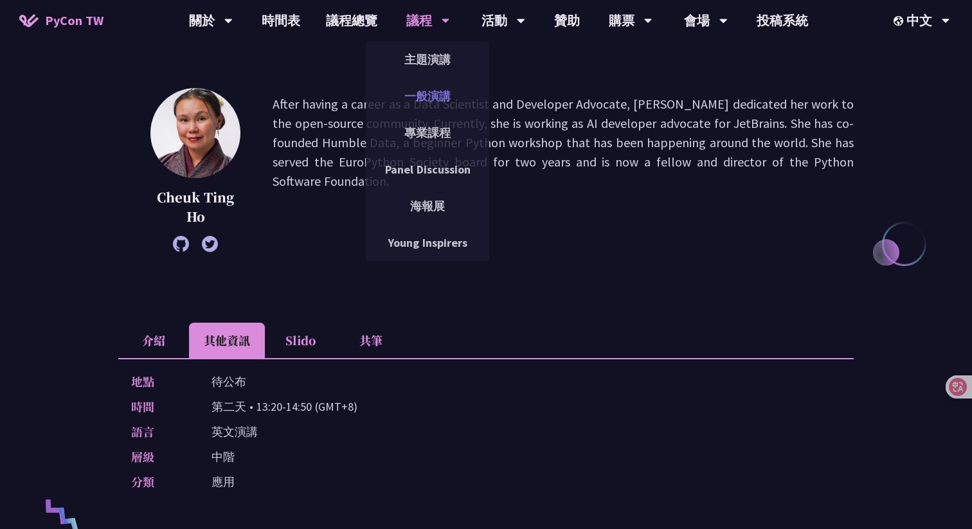
click at [446, 101] on link "一般演講" at bounding box center [427, 96] width 123 height 30
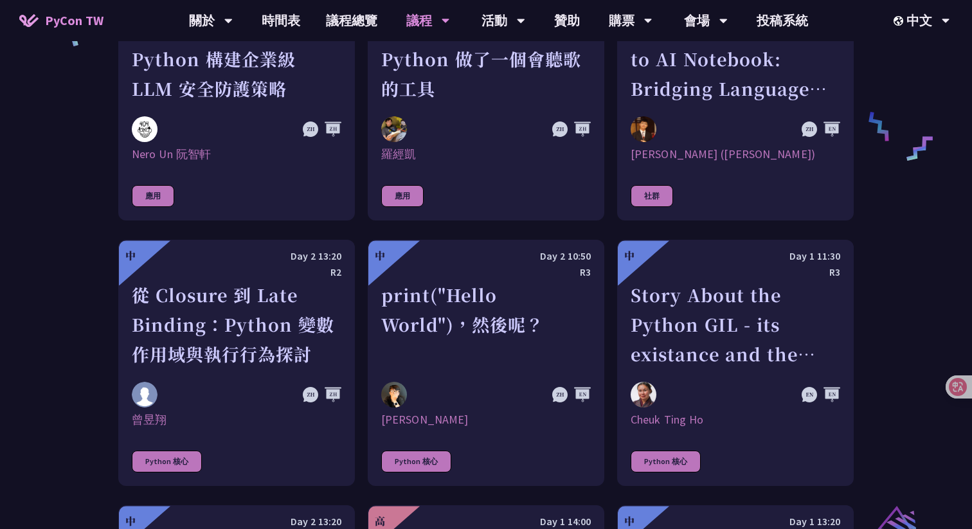
scroll to position [1158, 0]
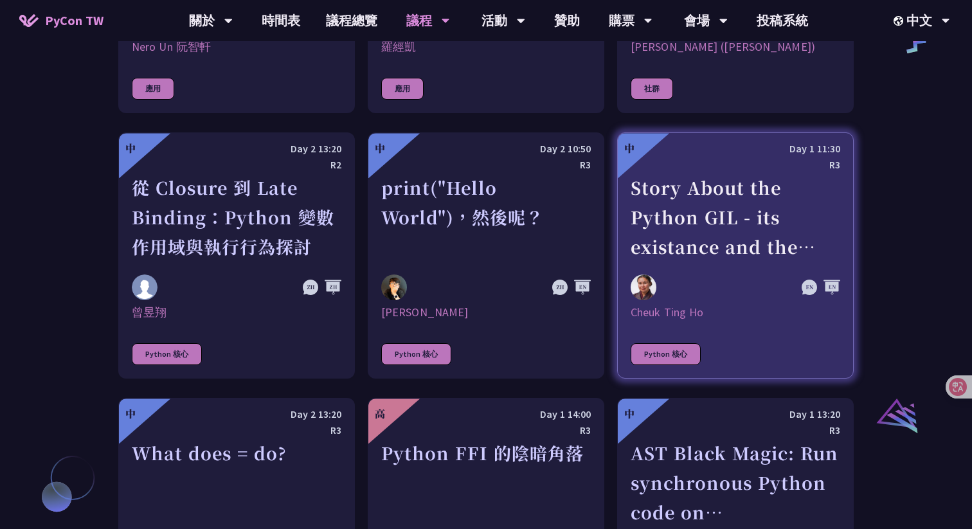
click at [722, 206] on div "Story About the Python GIL - its existance and the lack there of" at bounding box center [736, 217] width 210 height 89
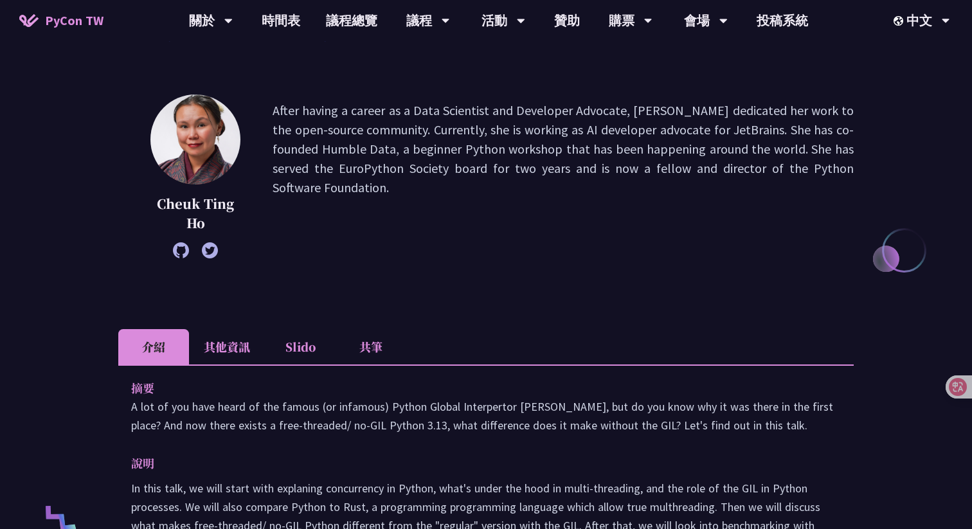
scroll to position [105, 0]
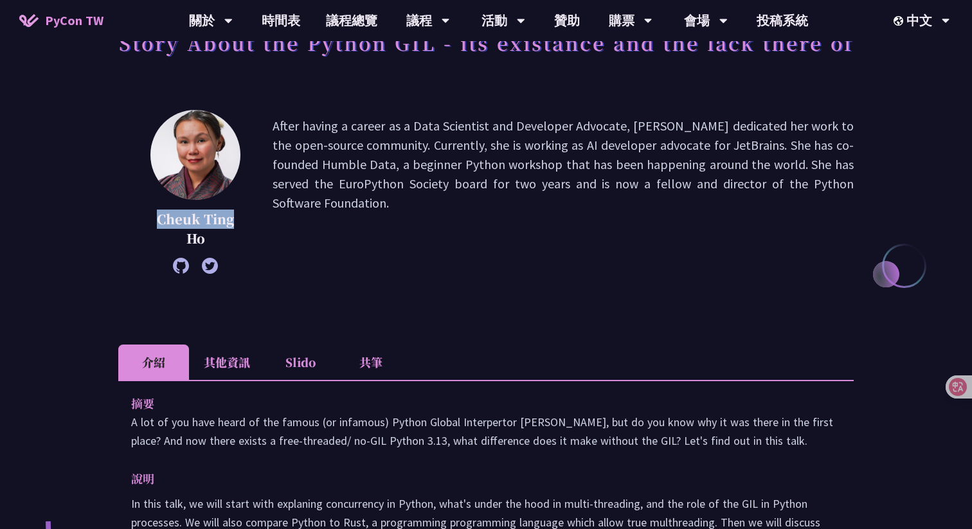
drag, startPoint x: 232, startPoint y: 222, endPoint x: 159, endPoint y: 221, distance: 73.3
click at [159, 221] on p "Cheuk Ting Ho" at bounding box center [195, 229] width 90 height 39
copy p "Cheuk Ting"
click at [244, 355] on li "其他資訊" at bounding box center [227, 361] width 76 height 35
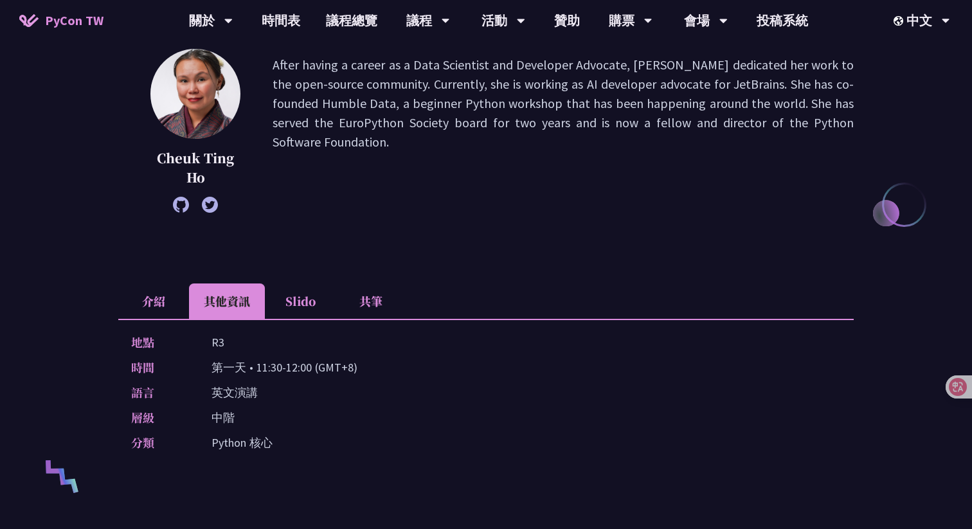
scroll to position [242, 0]
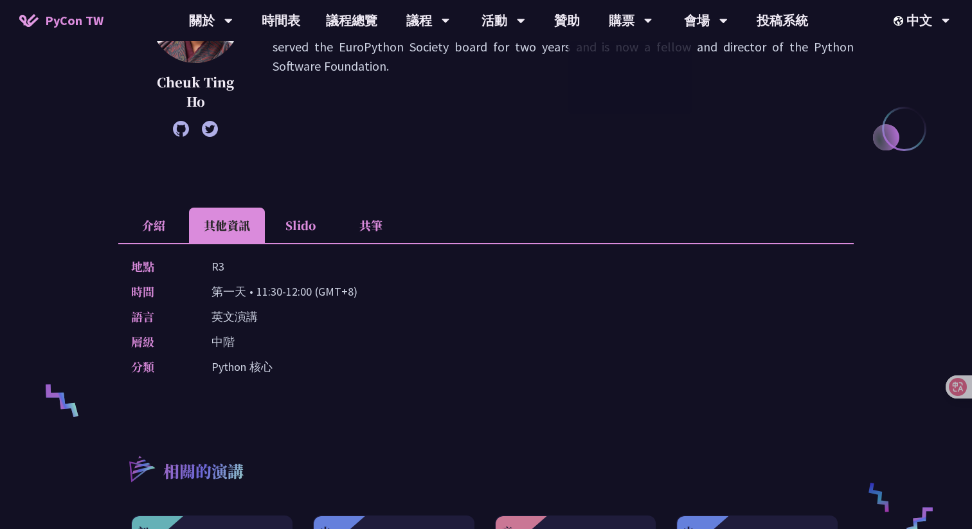
click at [499, 296] on div "時間 第一天 • 11:30-12:00 (GMT+8)" at bounding box center [482, 291] width 703 height 19
click at [488, 341] on div "層級 中階" at bounding box center [482, 341] width 703 height 19
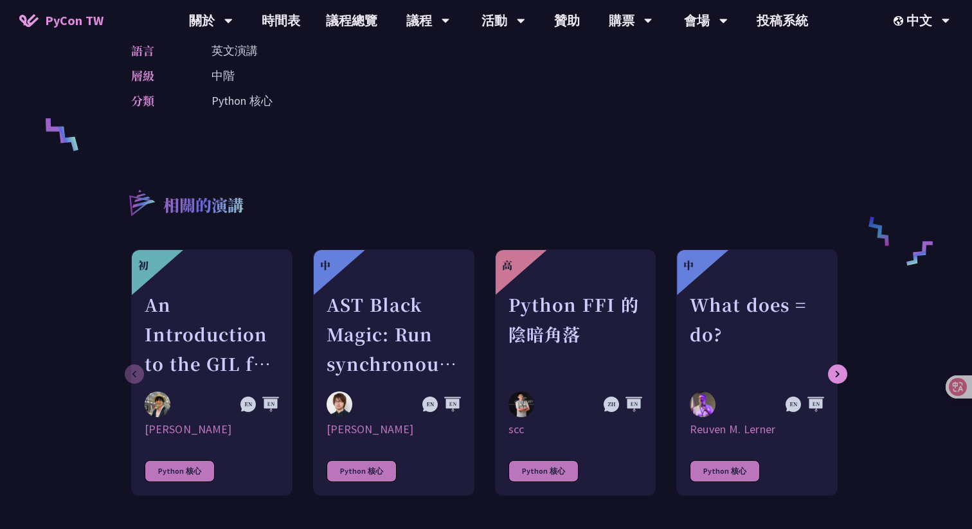
scroll to position [614, 0]
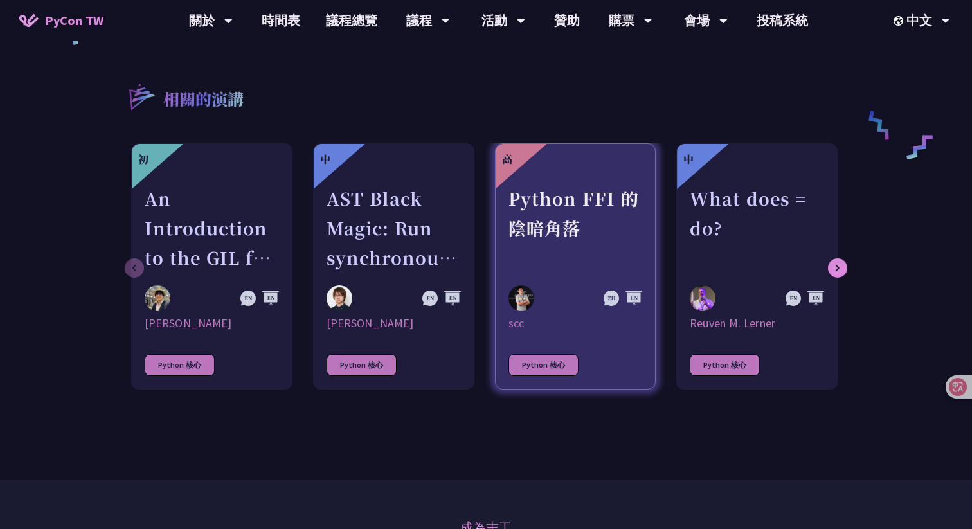
click at [560, 256] on div "Python FFI 的陰暗角落" at bounding box center [575, 228] width 134 height 89
click at [563, 208] on div "Python FFI 的陰暗角落" at bounding box center [575, 228] width 134 height 89
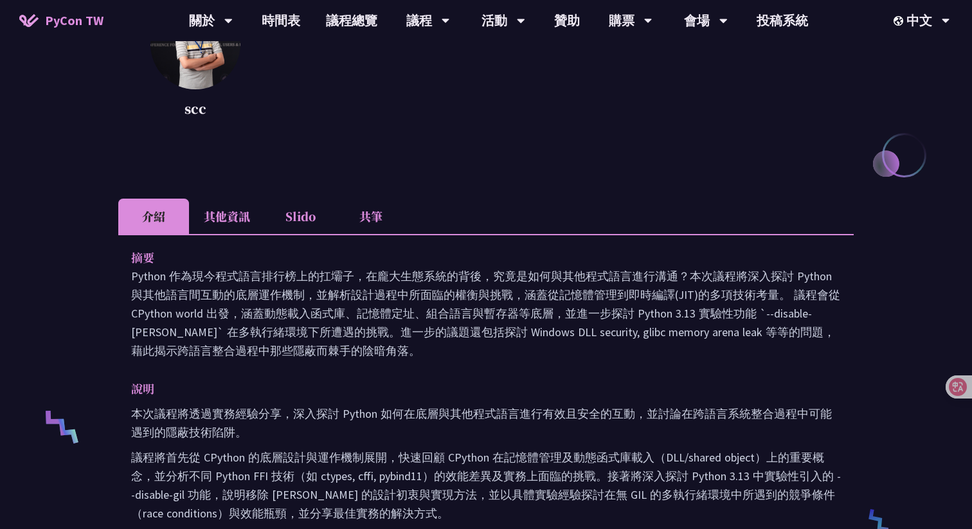
scroll to position [215, 0]
click at [213, 229] on li "其他資訊" at bounding box center [227, 216] width 76 height 35
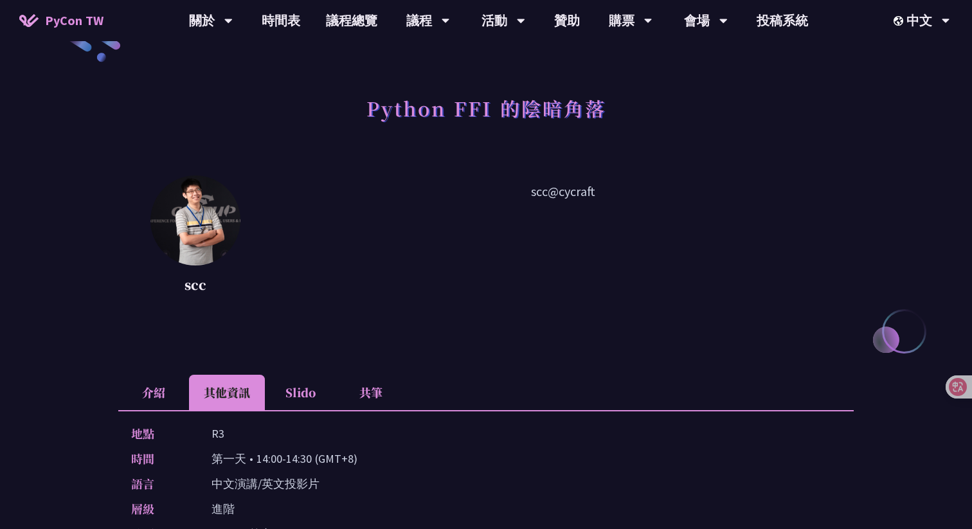
scroll to position [0, 0]
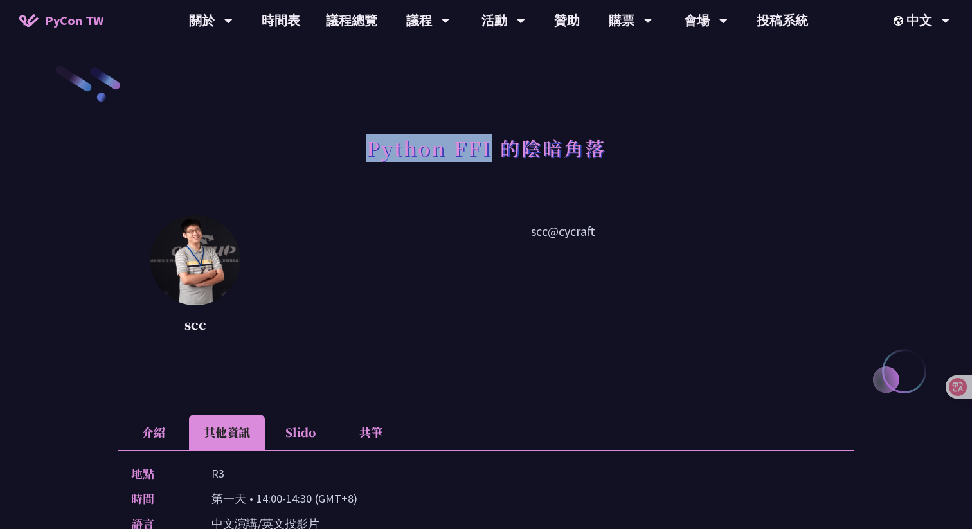
drag, startPoint x: 493, startPoint y: 145, endPoint x: 369, endPoint y: 146, distance: 124.0
click at [369, 146] on h1 "Python FFI 的陰暗角落" at bounding box center [486, 148] width 240 height 39
copy h1 "Python FFI"
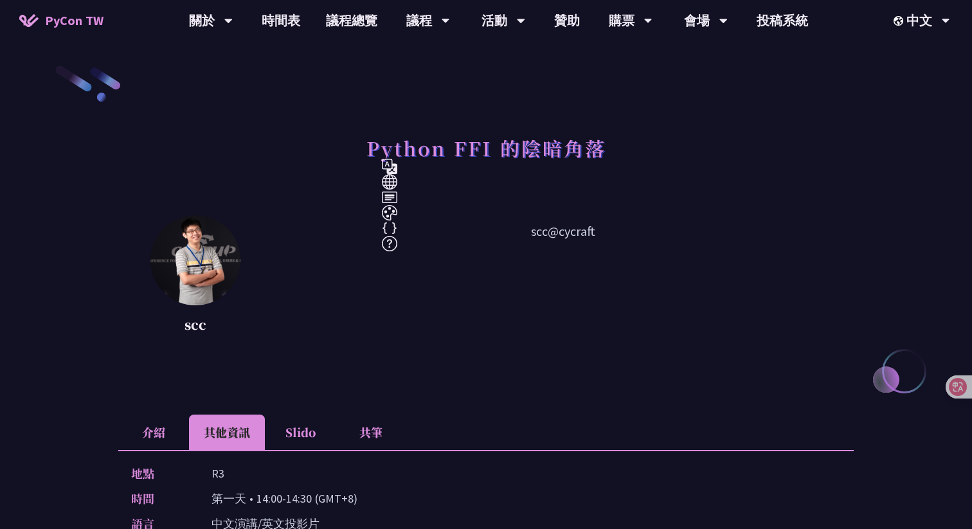
click at [604, 254] on p "scc@cycraft" at bounding box center [563, 280] width 581 height 116
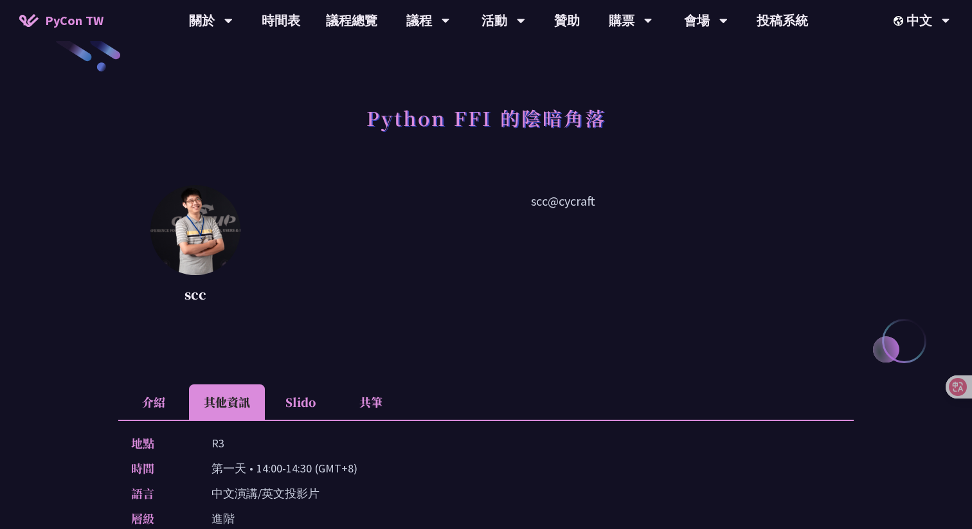
scroll to position [35, 0]
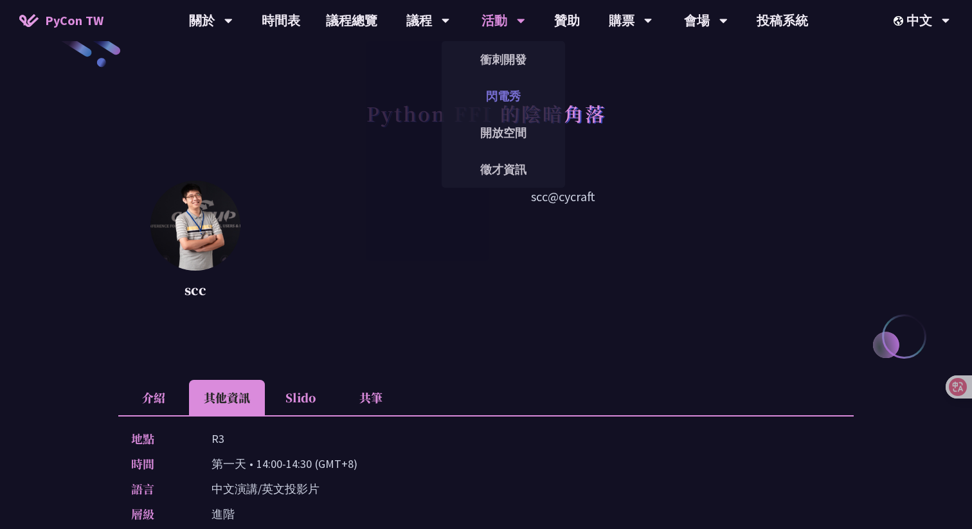
click at [445, 107] on link "閃電秀" at bounding box center [503, 96] width 123 height 30
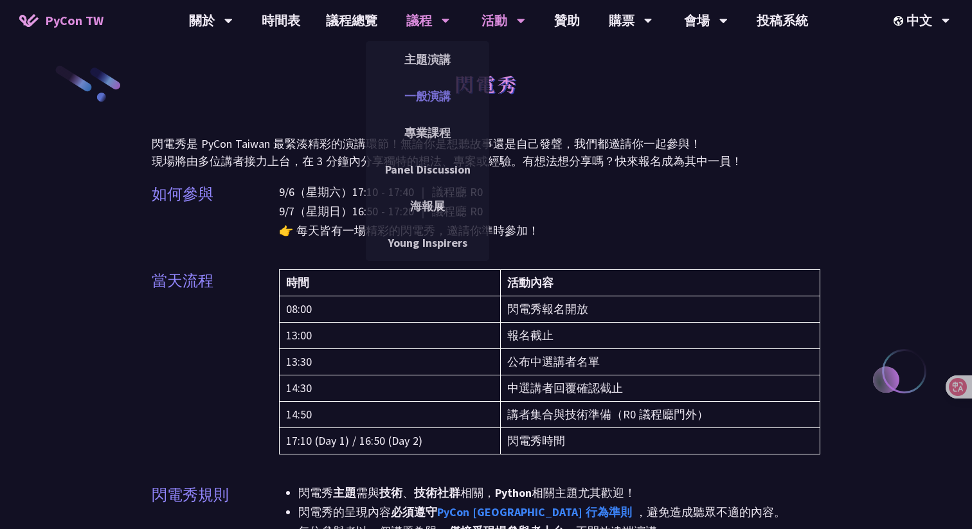
click at [420, 100] on link "一般演講" at bounding box center [427, 96] width 123 height 30
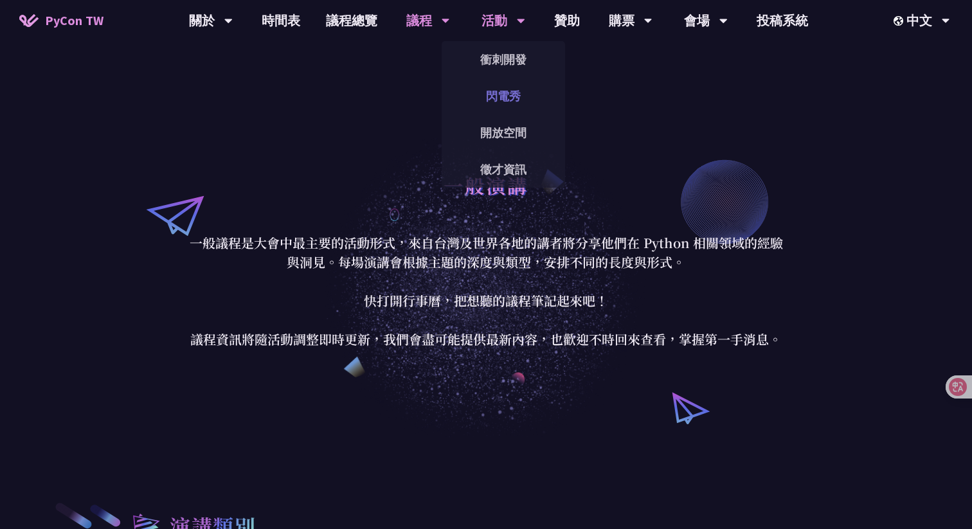
click at [503, 91] on link "閃電秀" at bounding box center [503, 96] width 123 height 30
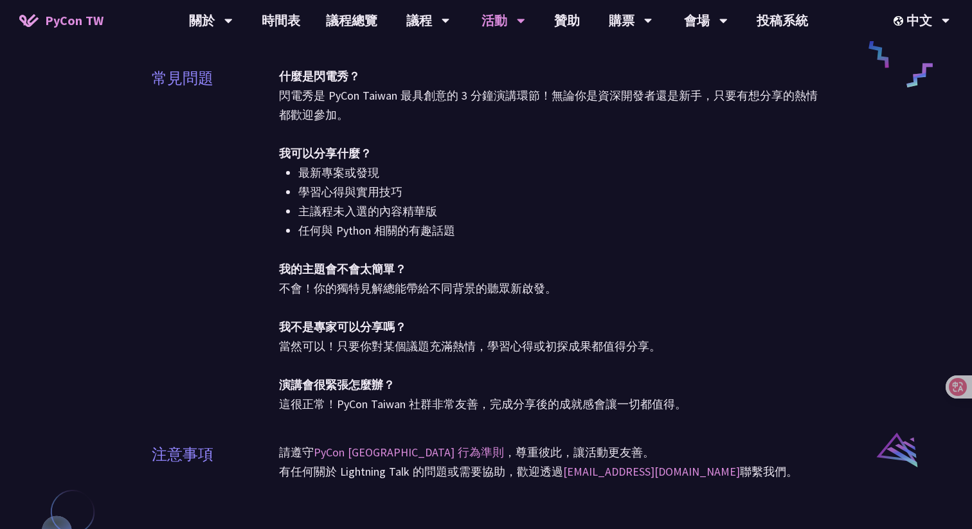
scroll to position [584, 0]
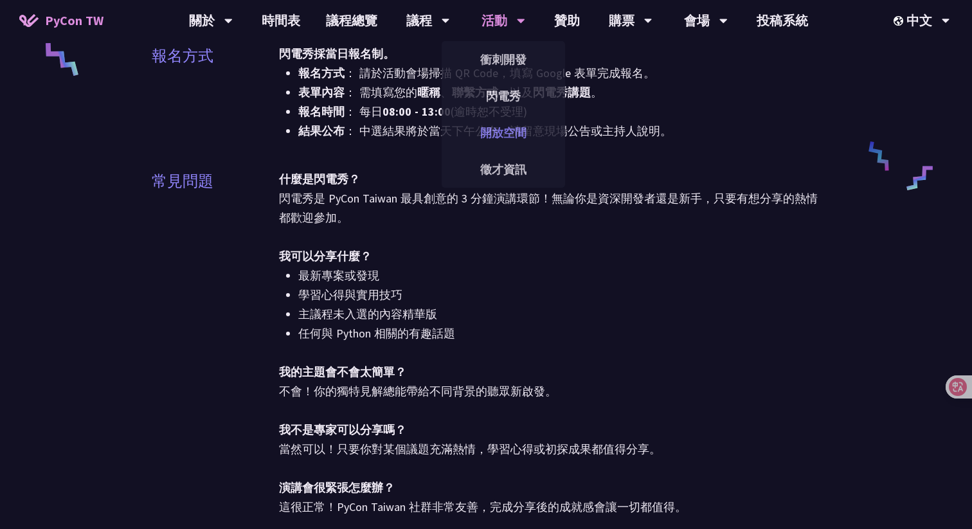
click at [507, 132] on link "開放空間" at bounding box center [503, 133] width 123 height 30
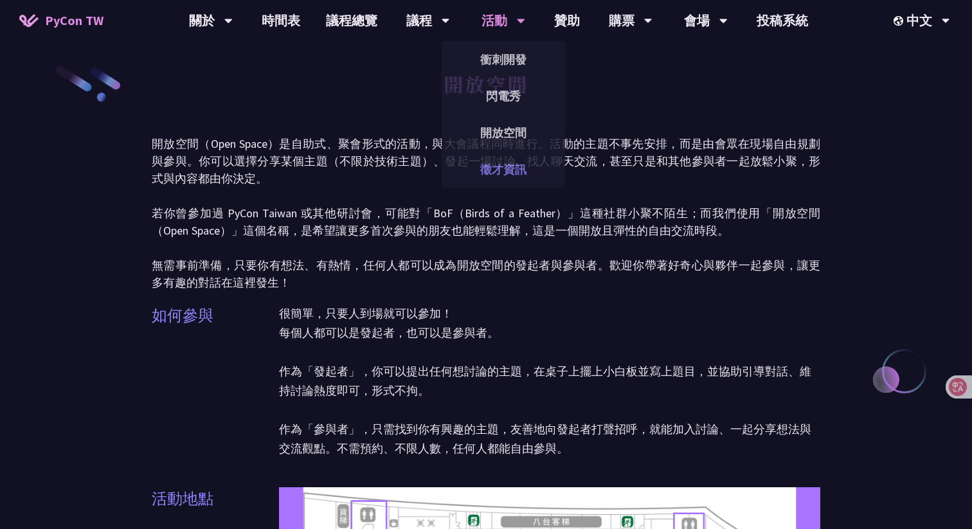
click at [506, 161] on link "徵才資訊" at bounding box center [503, 169] width 123 height 30
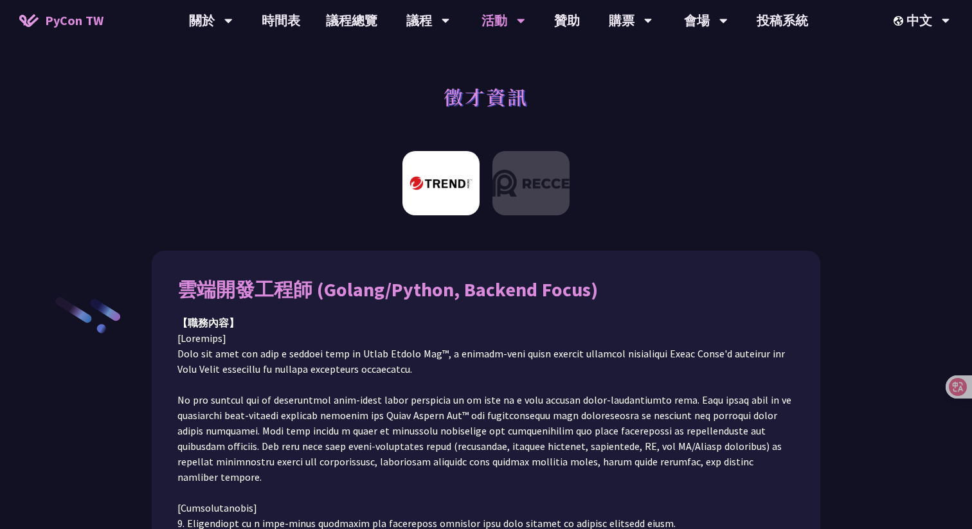
scroll to position [22, 0]
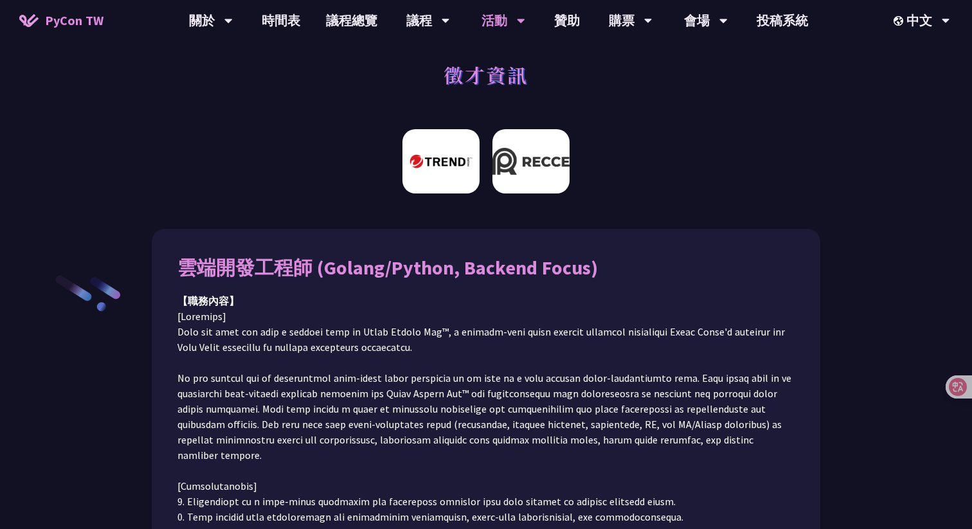
click at [521, 177] on img at bounding box center [530, 161] width 77 height 64
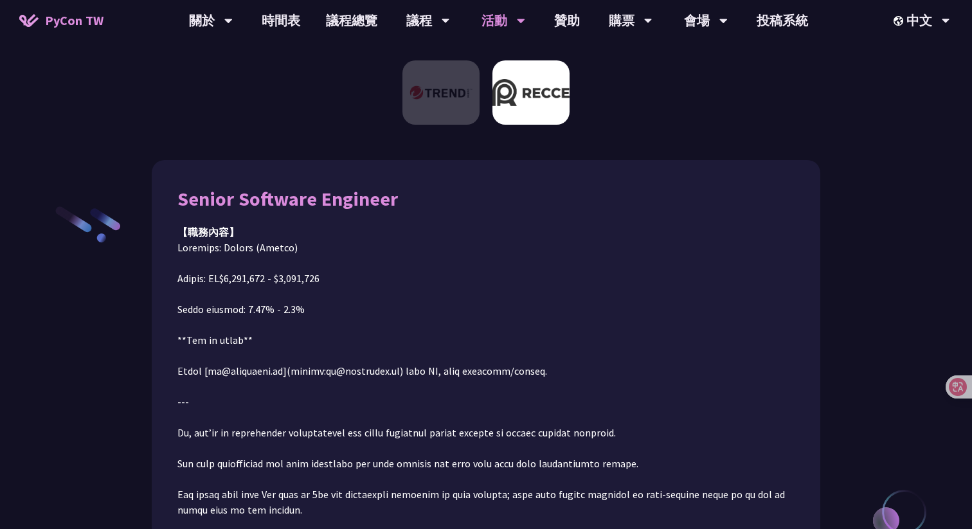
scroll to position [145, 0]
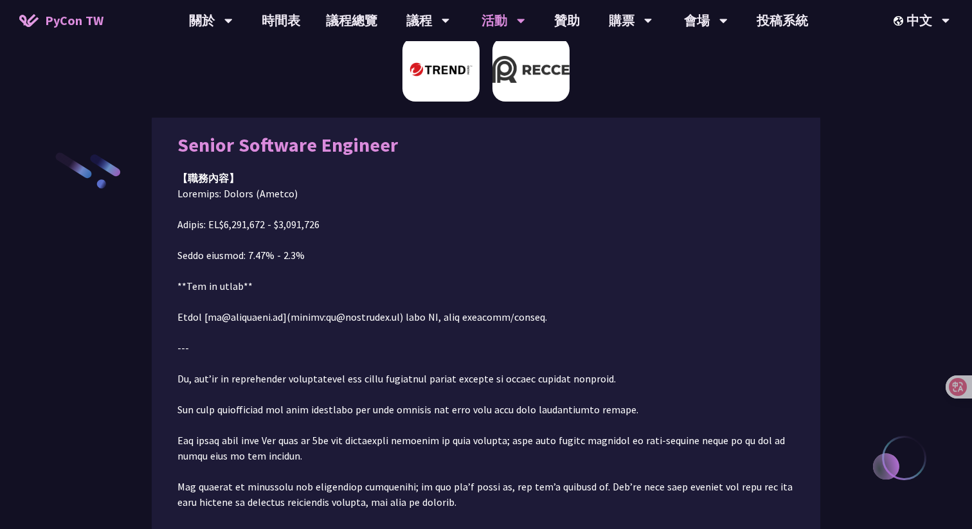
click at [450, 80] on img at bounding box center [440, 69] width 77 height 64
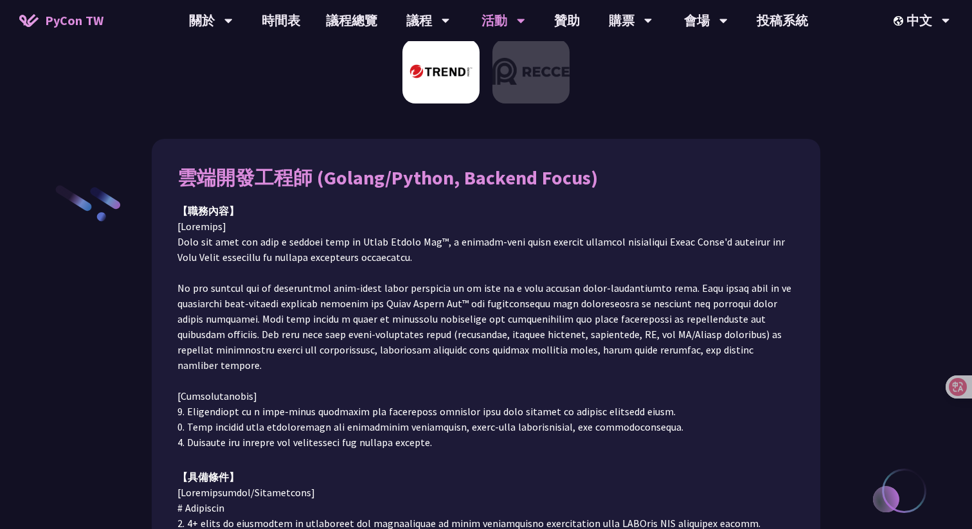
scroll to position [0, 0]
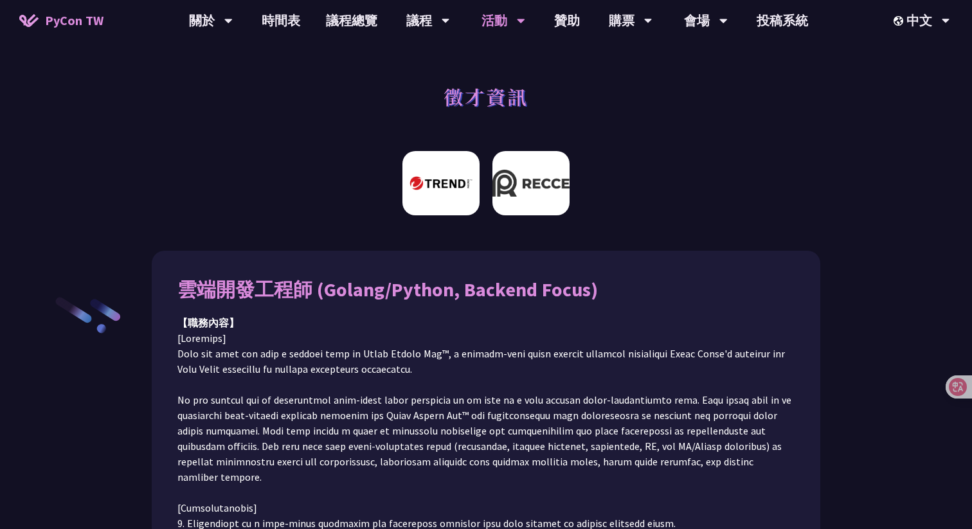
click at [522, 179] on img at bounding box center [530, 183] width 77 height 64
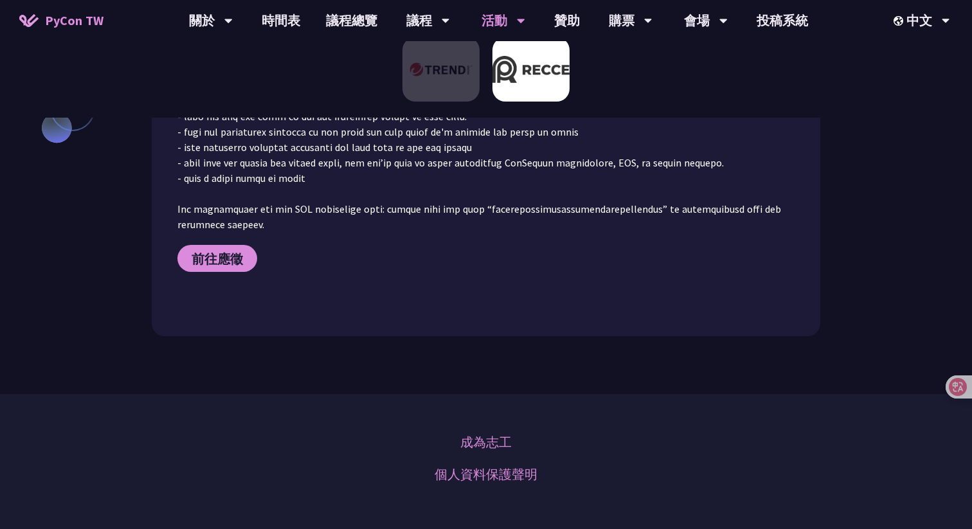
scroll to position [1380, 0]
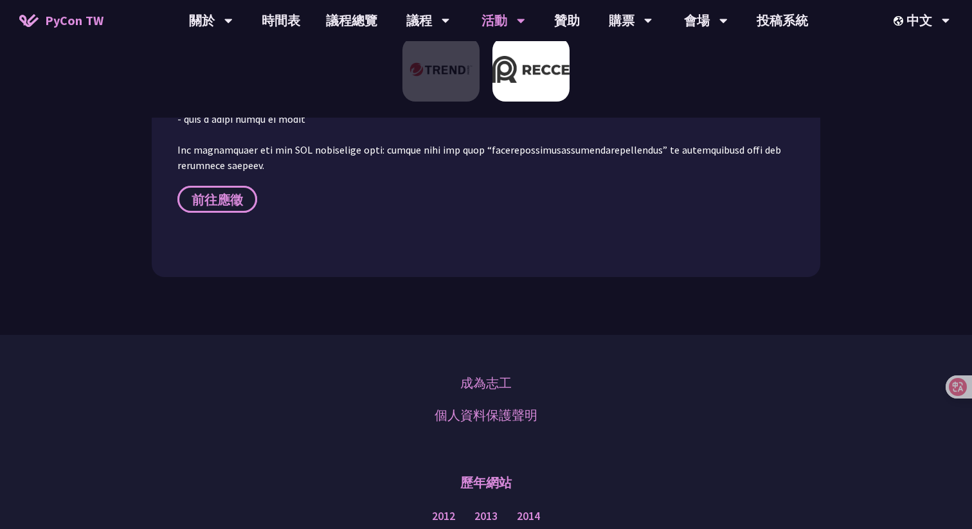
click at [228, 192] on span "前往應徵" at bounding box center [217, 200] width 51 height 16
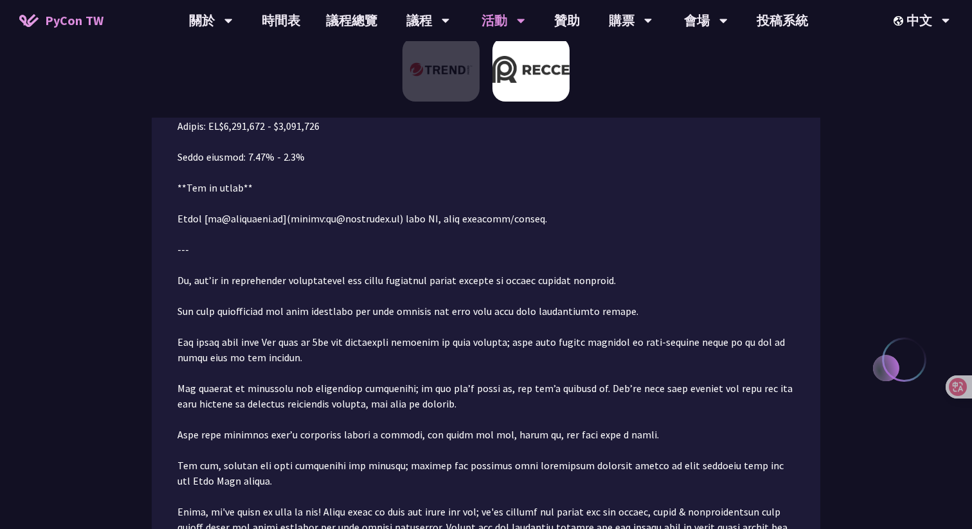
scroll to position [0, 0]
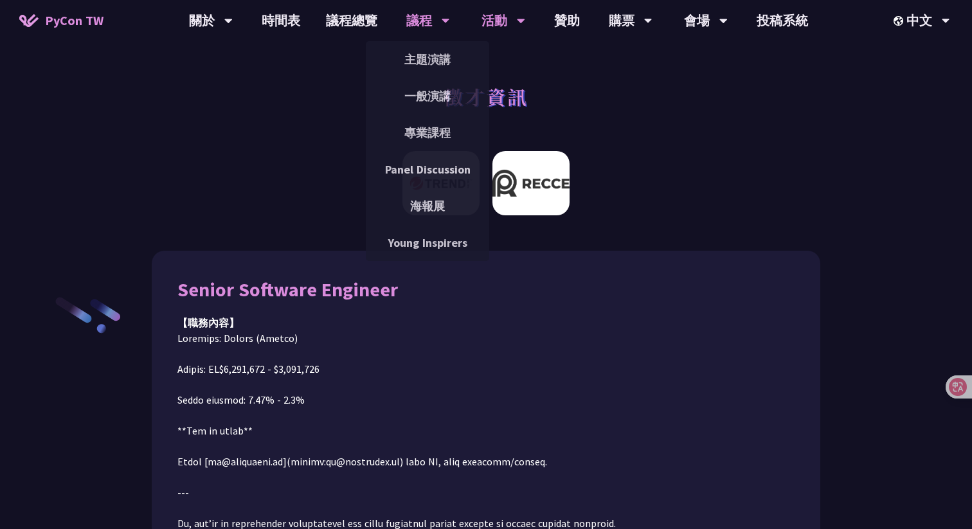
click at [438, 8] on div "議程" at bounding box center [428, 20] width 44 height 41
click at [429, 97] on link "一般演講" at bounding box center [427, 96] width 123 height 30
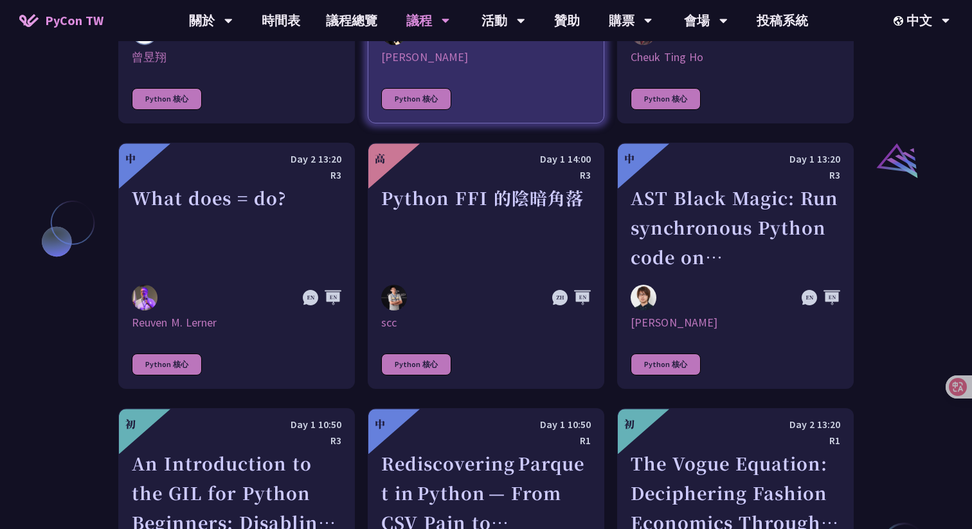
scroll to position [1417, 0]
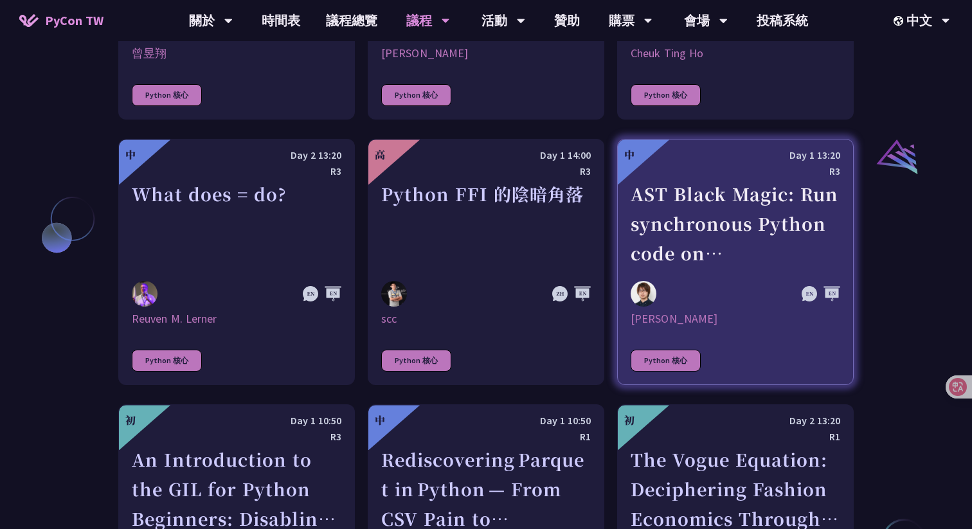
click at [724, 227] on div "AST Black Magic: Run synchronous Python code on asynchronous Pyodide" at bounding box center [736, 223] width 210 height 89
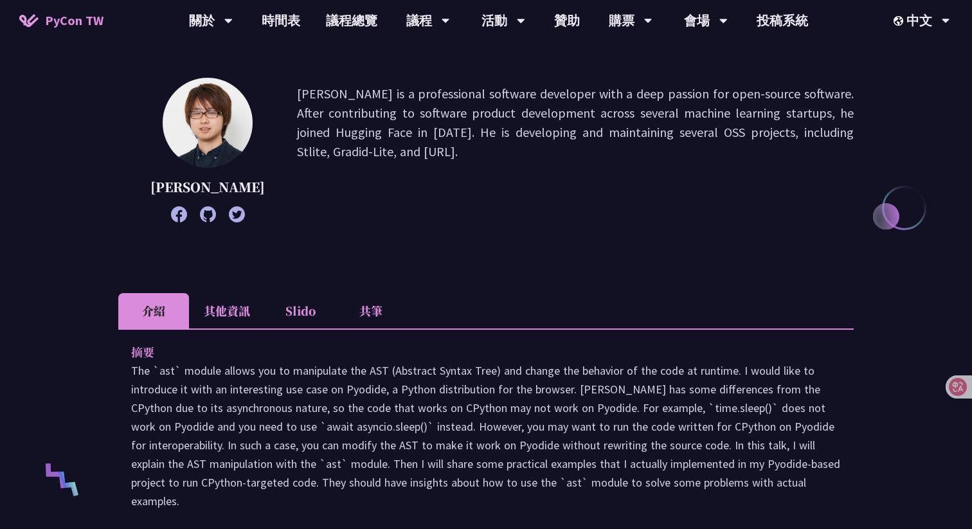
scroll to position [205, 0]
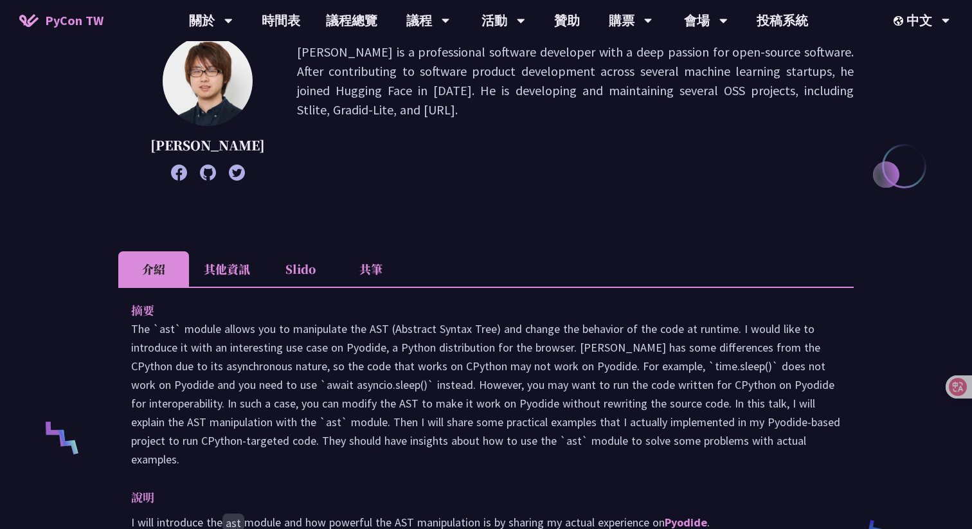
click at [217, 287] on li "其他資訊" at bounding box center [227, 268] width 76 height 35
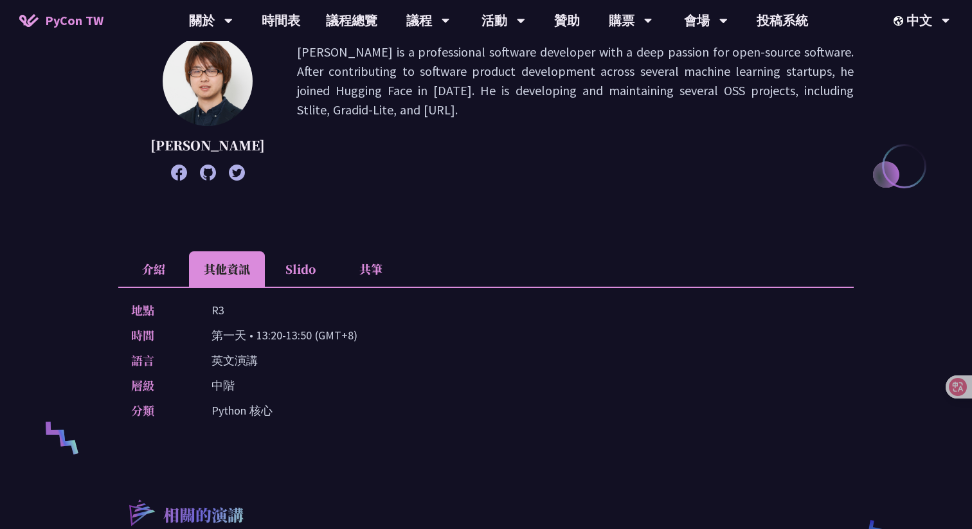
click at [215, 152] on p "Yuichiro Tachibana" at bounding box center [207, 145] width 114 height 19
copy p "Yuichiro"
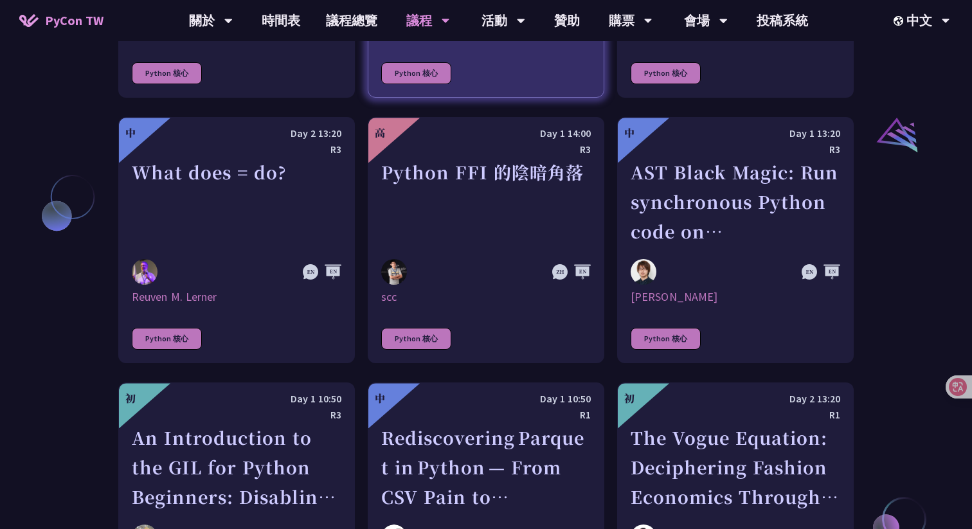
scroll to position [1471, 0]
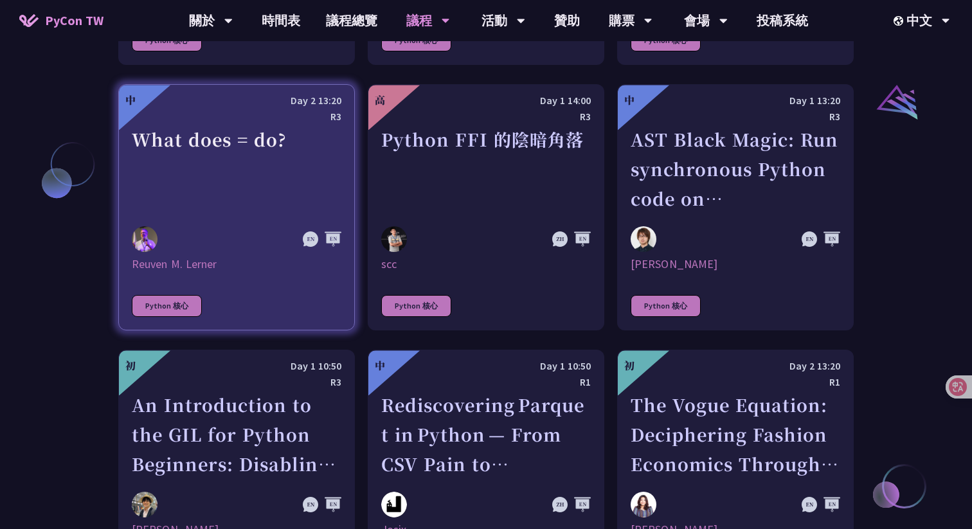
click at [253, 210] on div "What does = do?" at bounding box center [237, 169] width 210 height 89
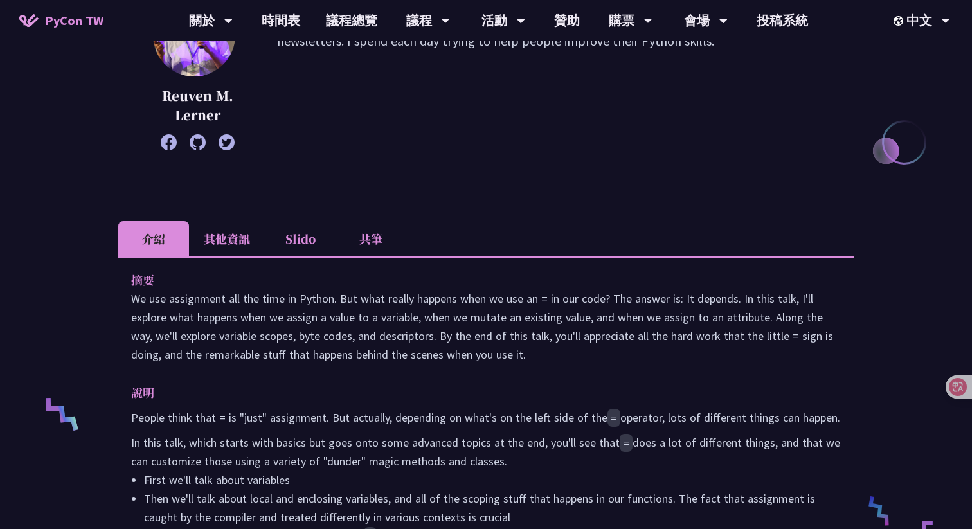
scroll to position [242, 0]
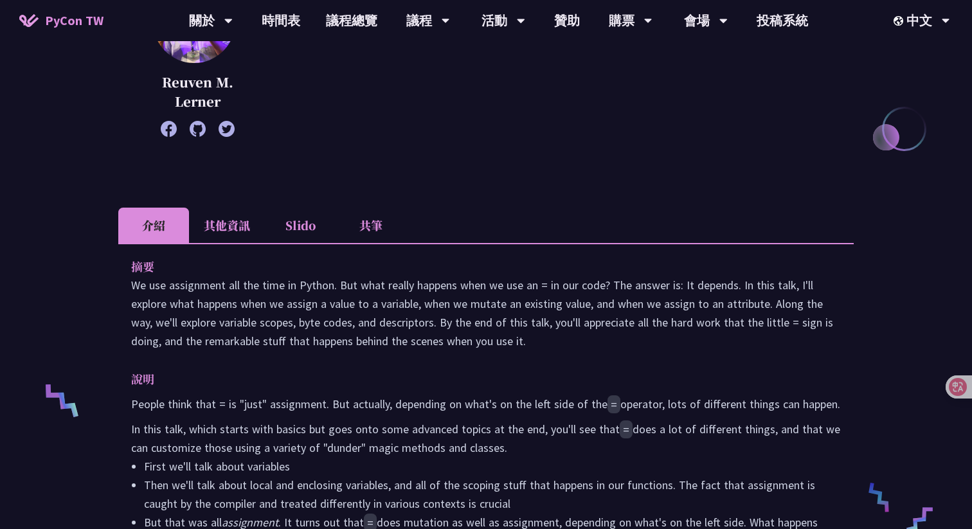
click at [198, 84] on p "Reuven M. Lerner" at bounding box center [197, 92] width 94 height 39
copy p "Reuven"
click at [237, 224] on li "其他資訊" at bounding box center [227, 225] width 76 height 35
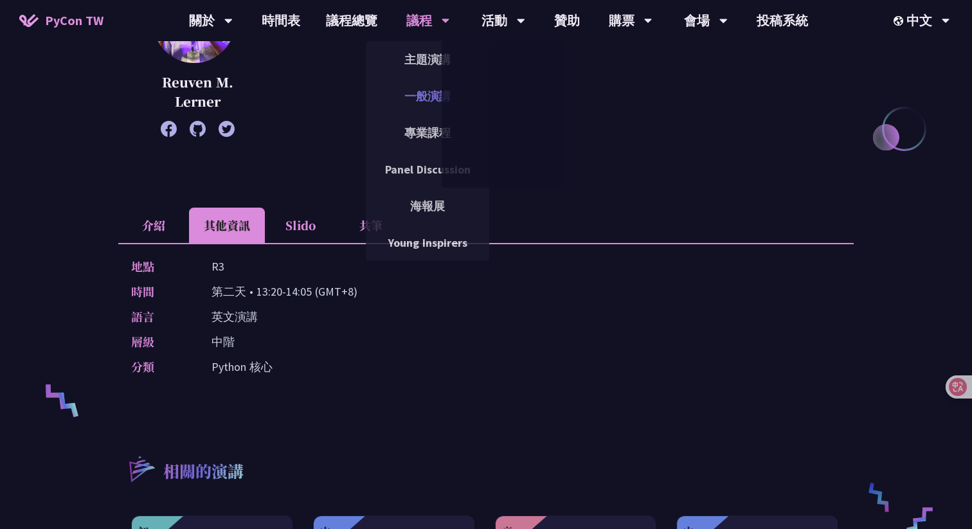
click at [424, 99] on link "一般演講" at bounding box center [427, 96] width 123 height 30
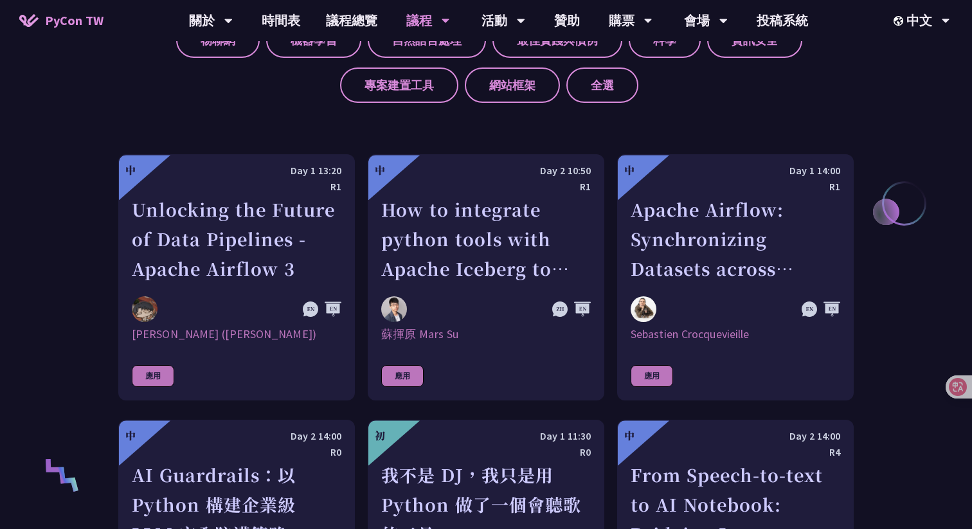
scroll to position [622, 0]
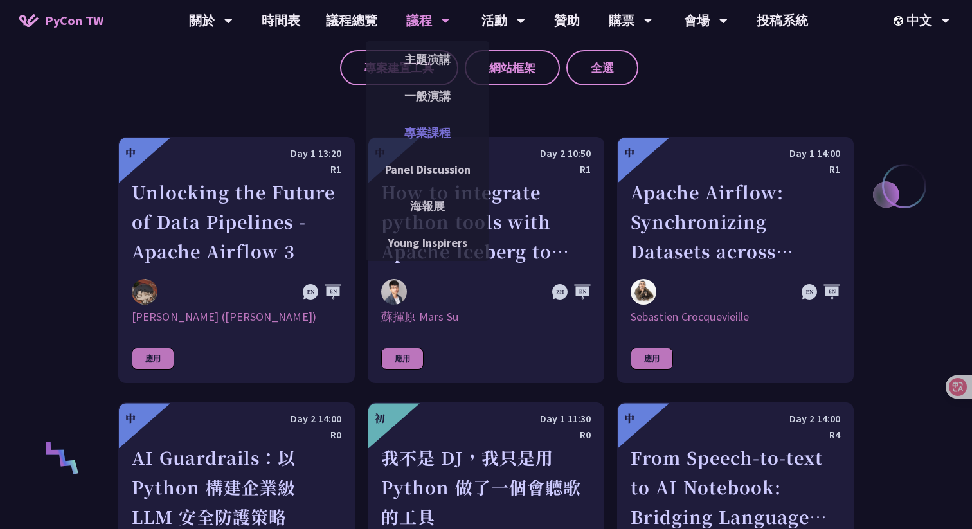
click at [413, 128] on link "專業課程" at bounding box center [427, 133] width 123 height 30
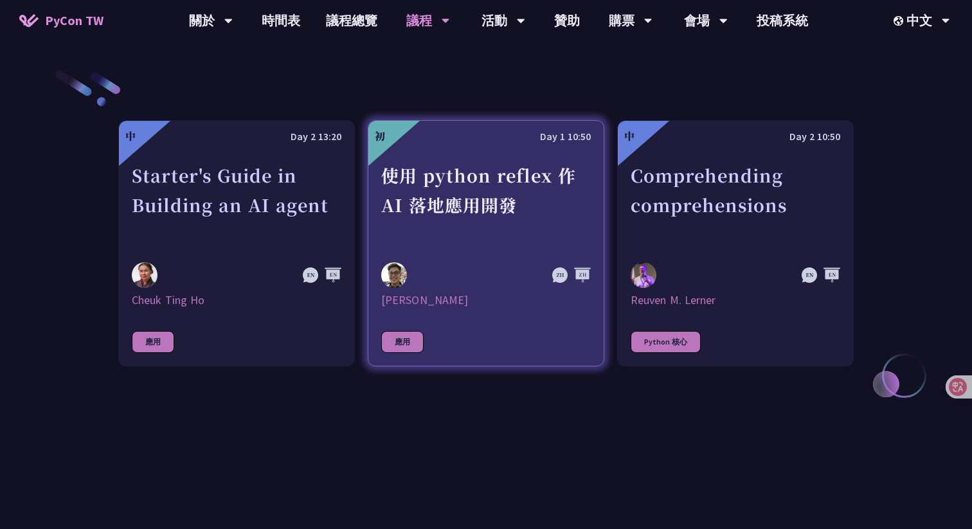
scroll to position [395, 0]
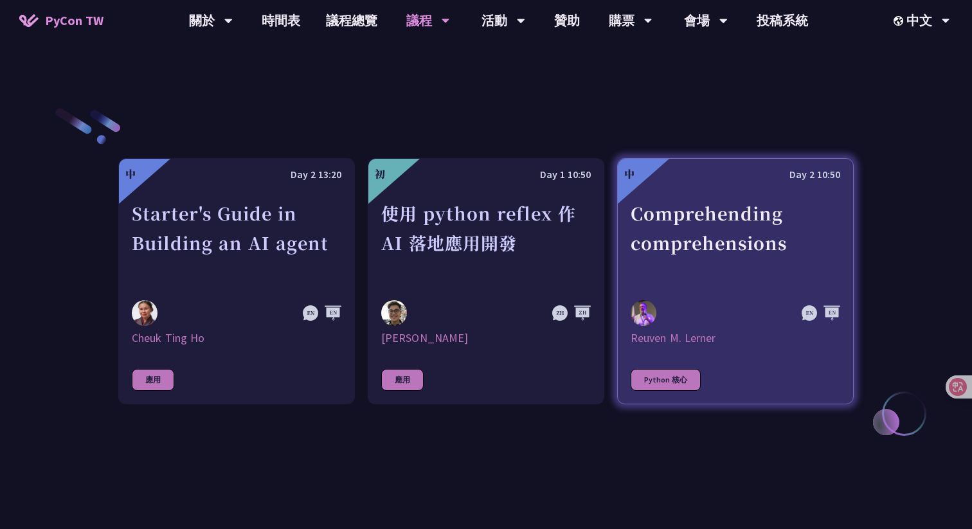
click at [701, 255] on div "Comprehending comprehensions" at bounding box center [736, 243] width 210 height 89
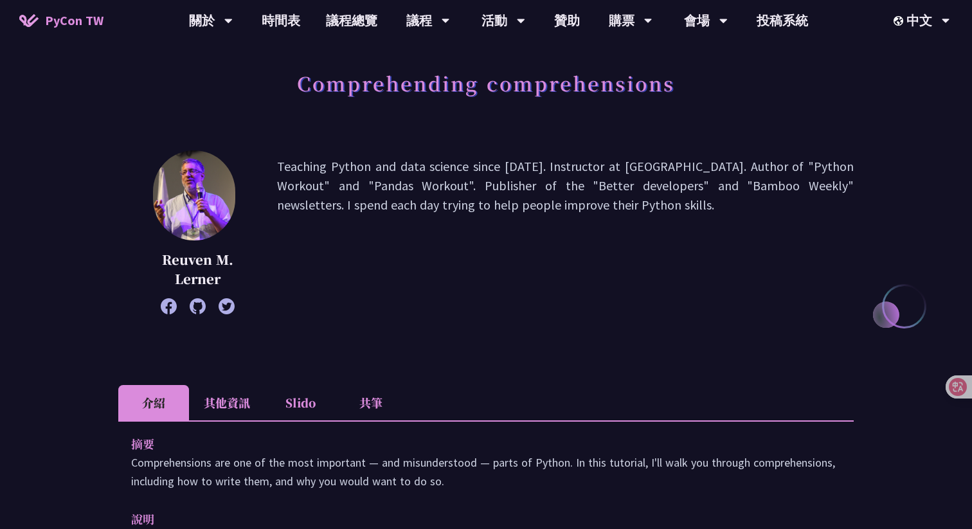
scroll to position [10, 0]
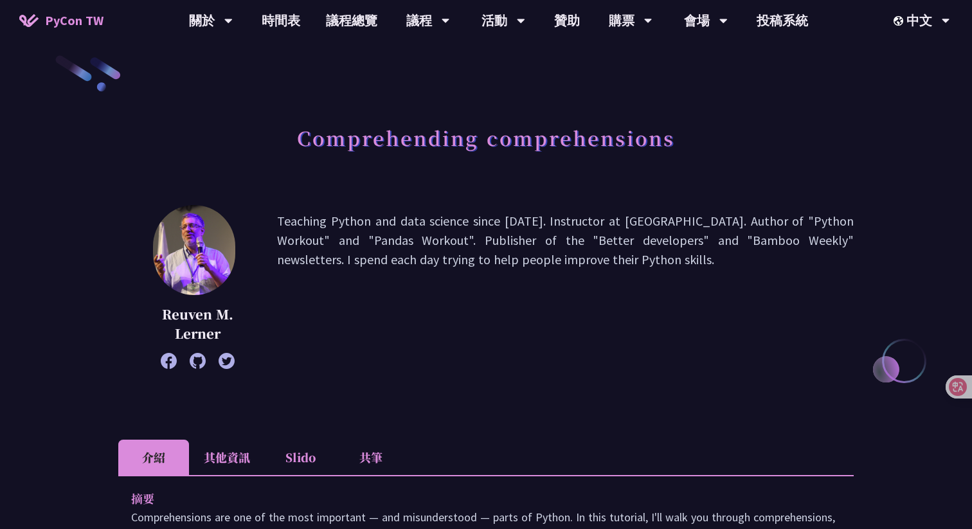
click at [203, 313] on p "Reuven M. Lerner" at bounding box center [197, 324] width 94 height 39
copy p "Reuven"
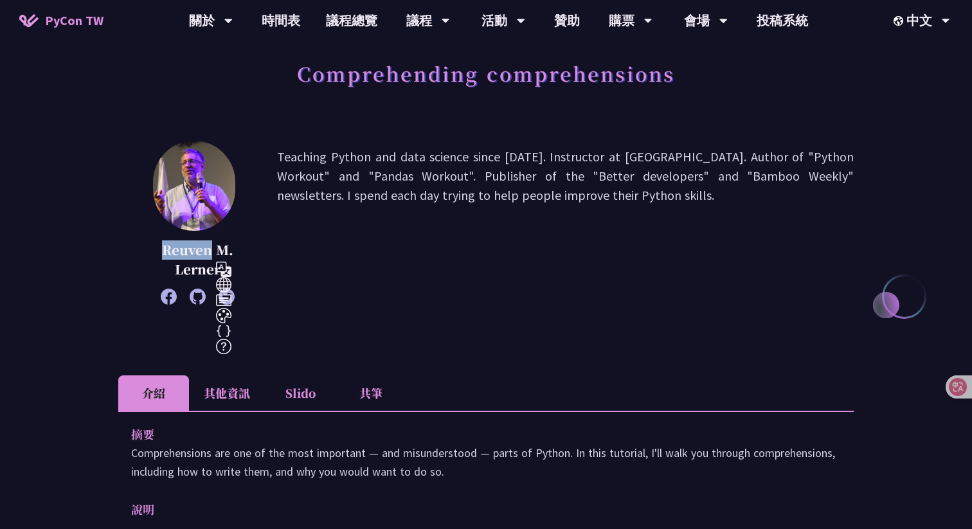
scroll to position [215, 0]
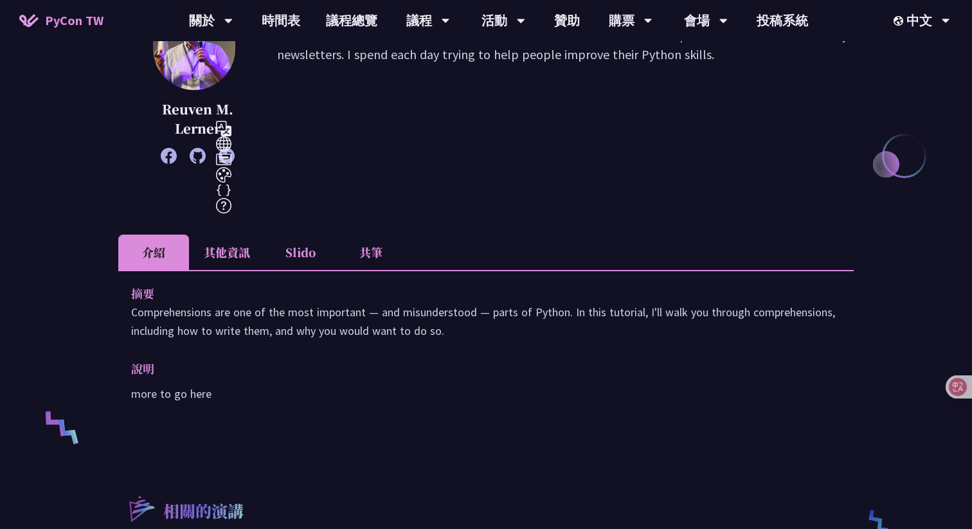
click at [244, 263] on li "其他資訊" at bounding box center [227, 252] width 76 height 35
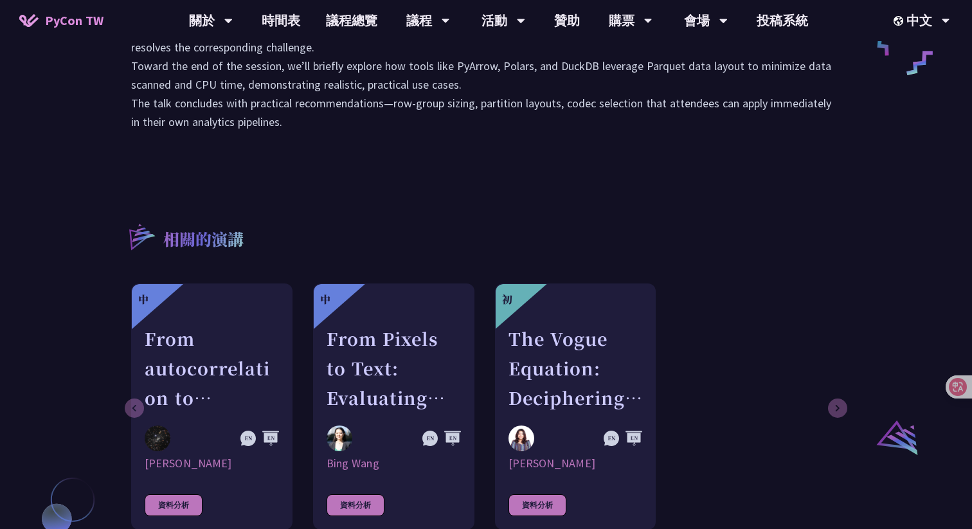
scroll to position [889, 0]
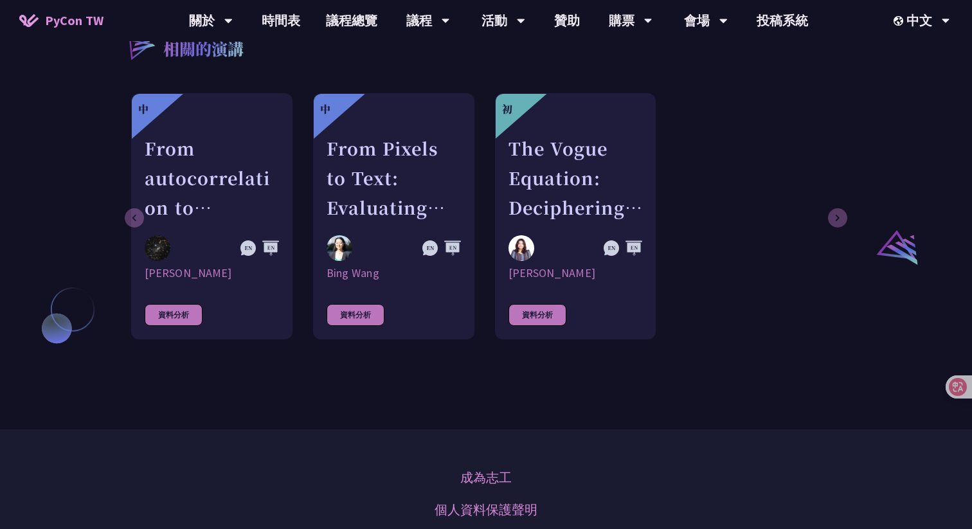
click at [577, 233] on link "初 The Vogue Equation: Deciphering Fashion Economics Through Python Chantal Pino…" at bounding box center [575, 216] width 161 height 246
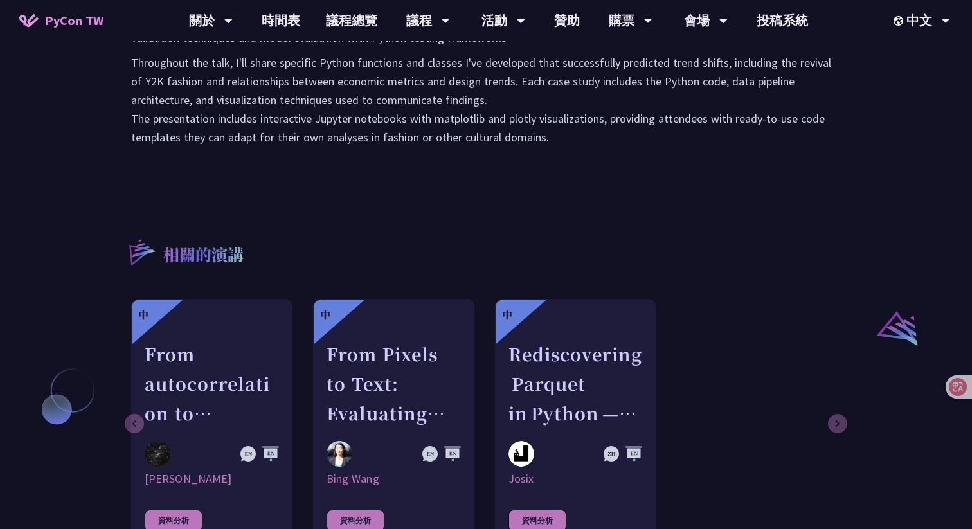
scroll to position [875, 0]
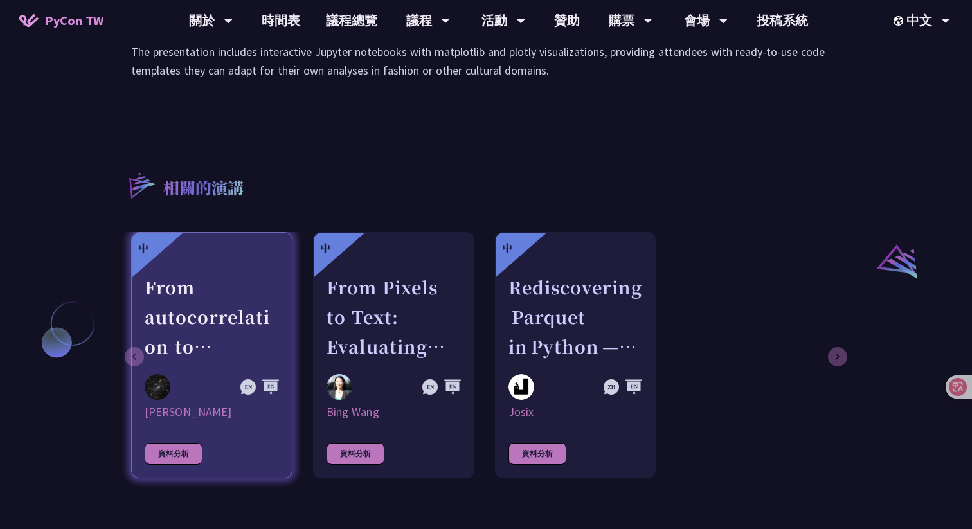
click at [243, 316] on div "From autocorrelation to unsupervised learning; searching for aperiodic tilings …" at bounding box center [212, 317] width 134 height 89
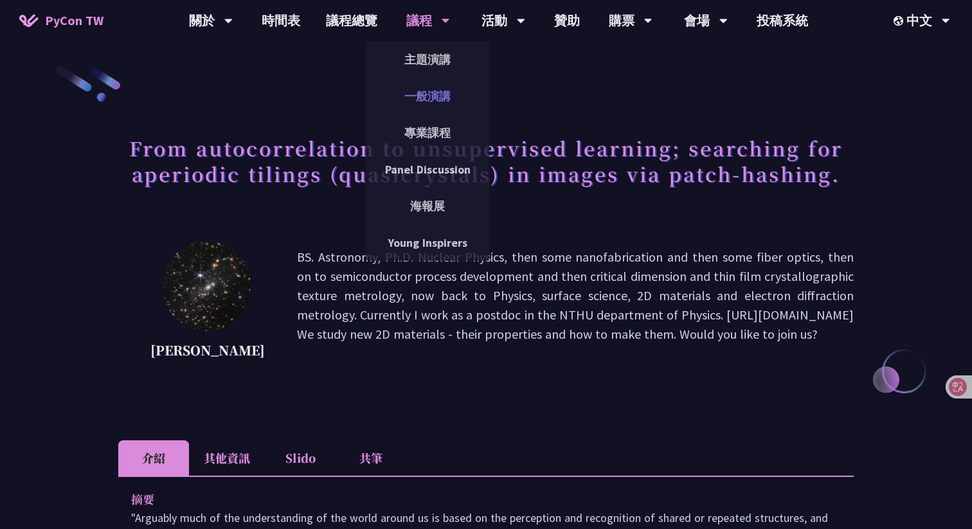
click at [443, 87] on link "一般演講" at bounding box center [427, 96] width 123 height 30
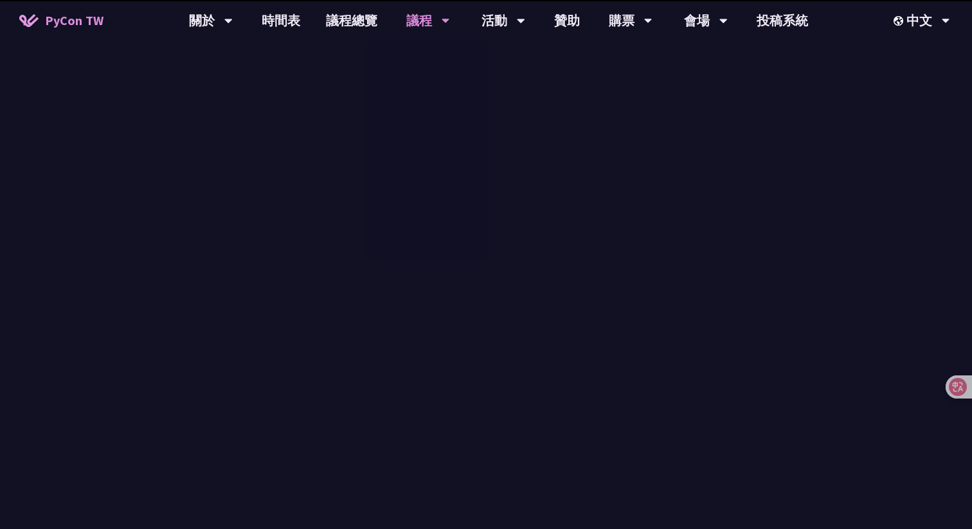
click at [433, 94] on div "主題演講 一般演講 專業課程 Panel Discussion 海報展 Young Inspirers" at bounding box center [427, 151] width 123 height 220
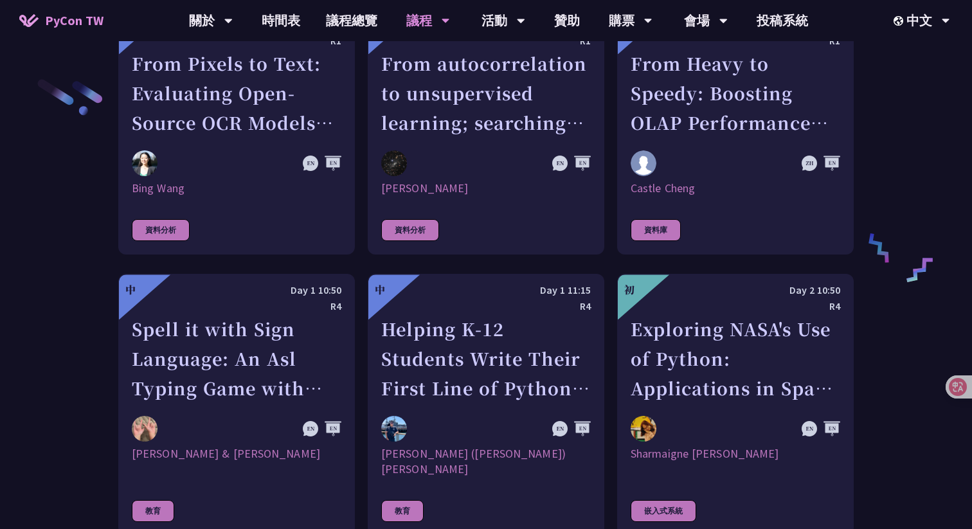
scroll to position [2070, 0]
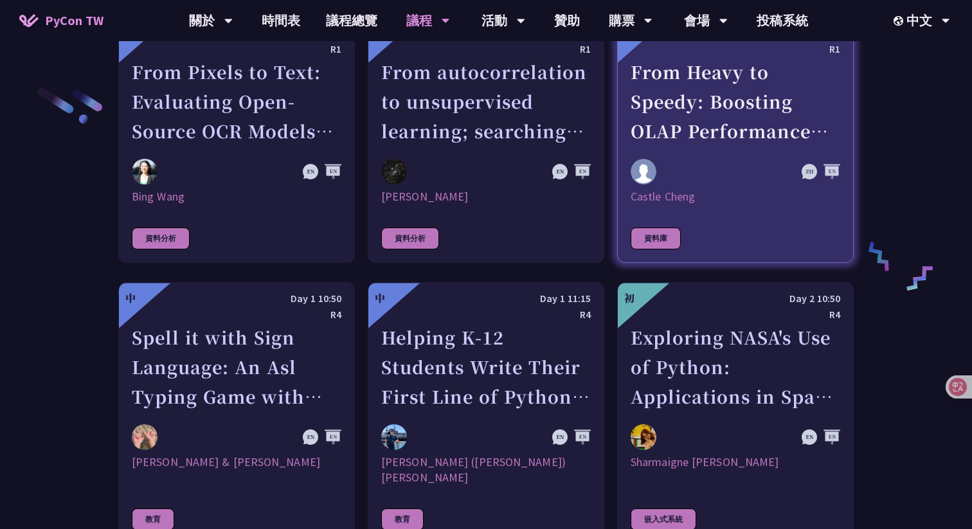
click at [769, 120] on div "From Heavy to Speedy: Boosting OLAP Performance with Spark Variant Shredding" at bounding box center [736, 101] width 210 height 89
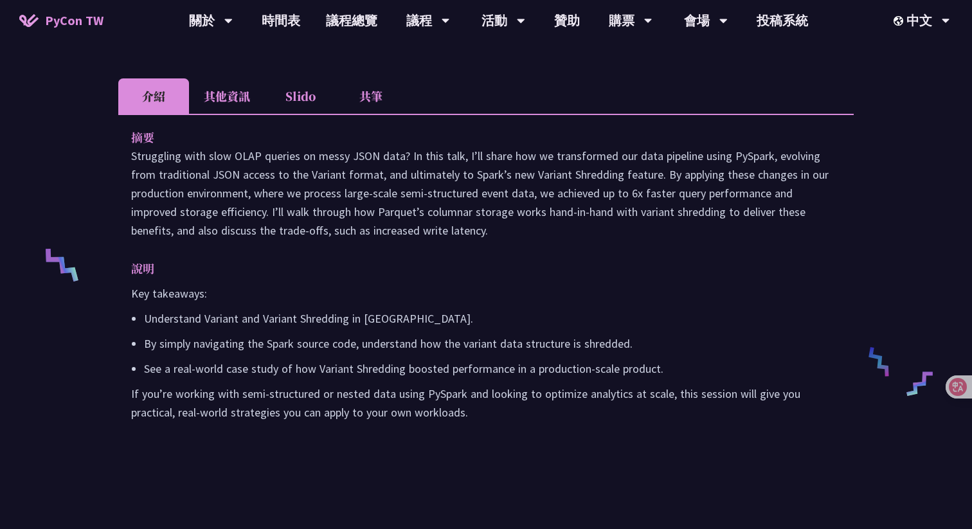
scroll to position [445, 0]
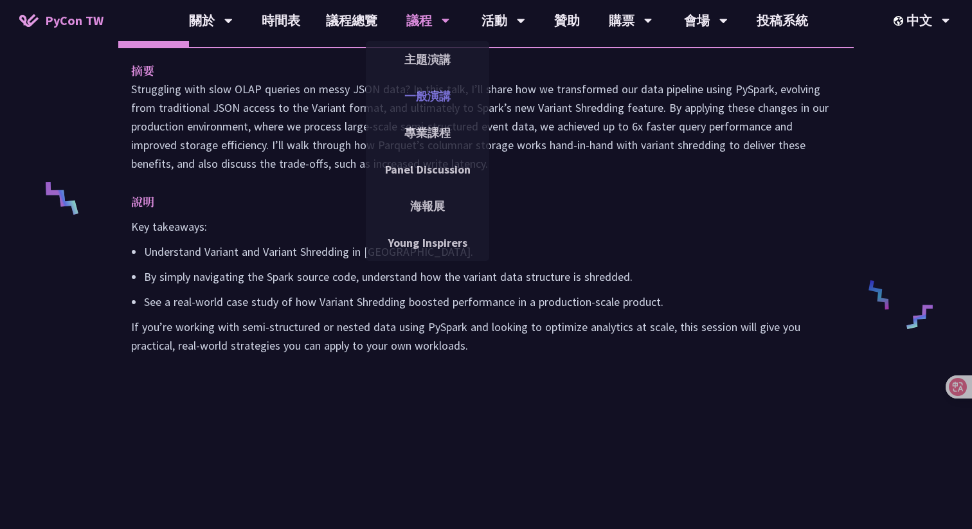
click at [441, 94] on link "一般演講" at bounding box center [427, 96] width 123 height 30
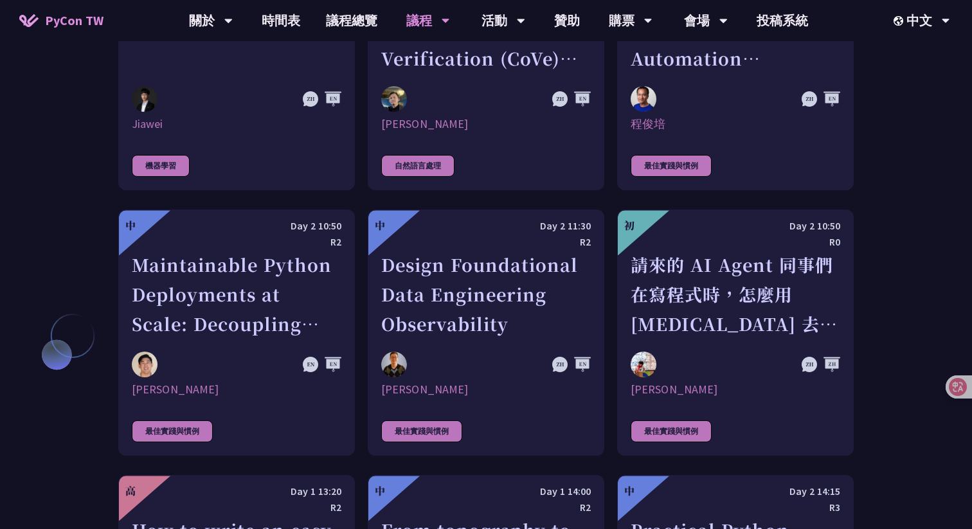
scroll to position [2987, 0]
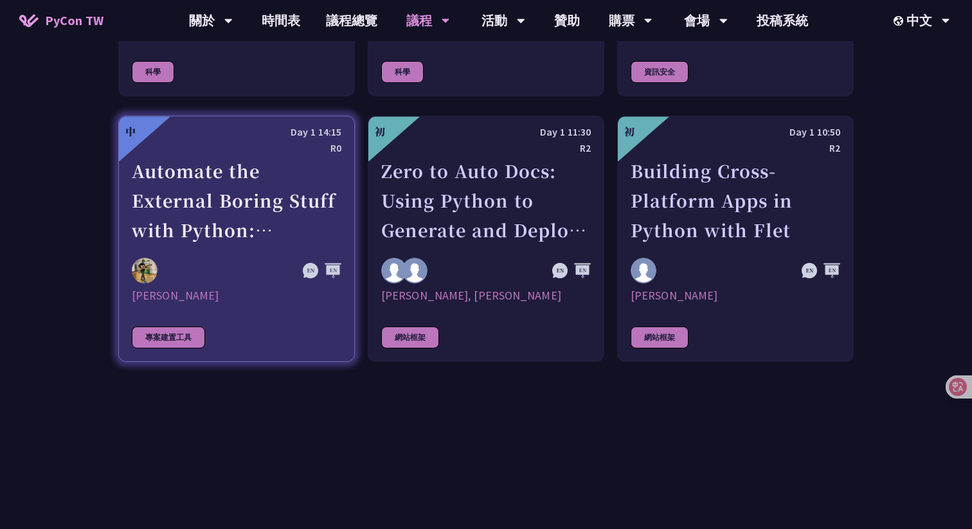
scroll to position [3617, 0]
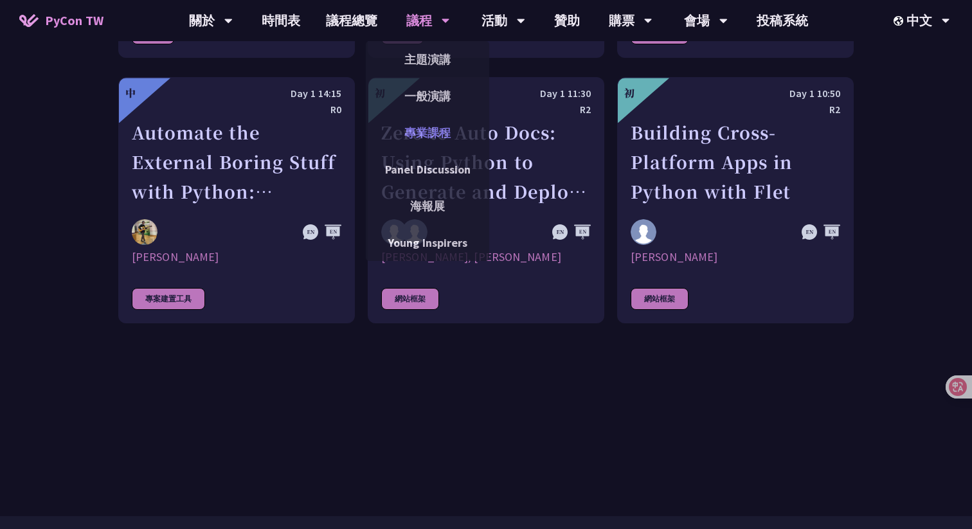
click at [424, 127] on link "專業課程" at bounding box center [427, 133] width 123 height 30
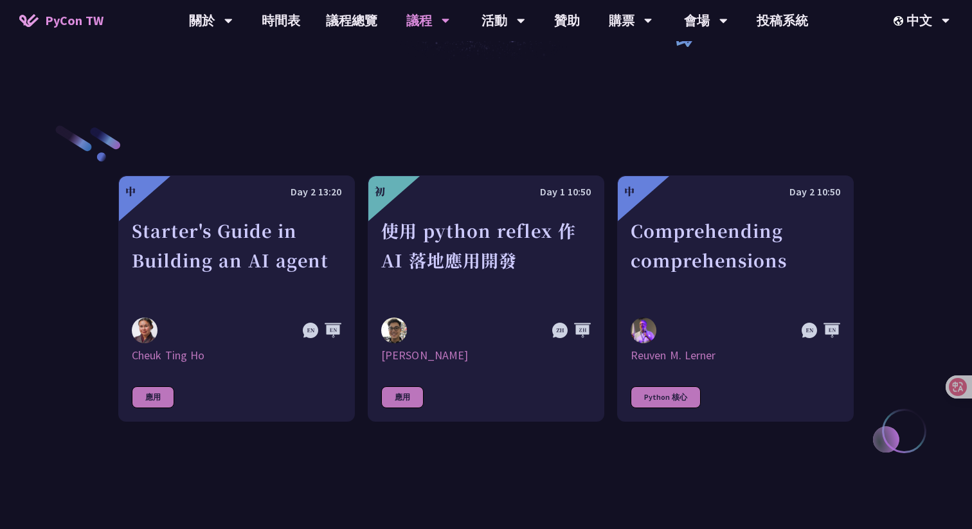
scroll to position [428, 0]
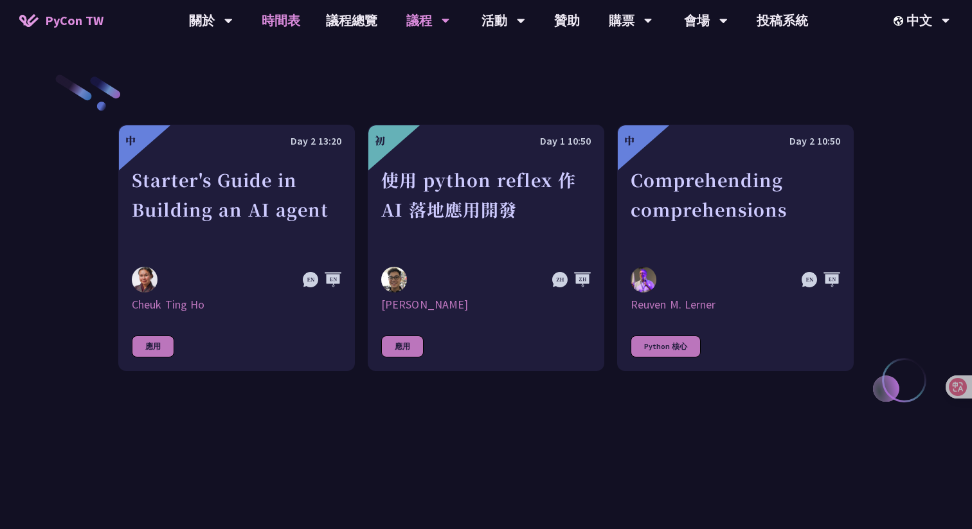
click at [294, 23] on link "時間表" at bounding box center [281, 20] width 64 height 41
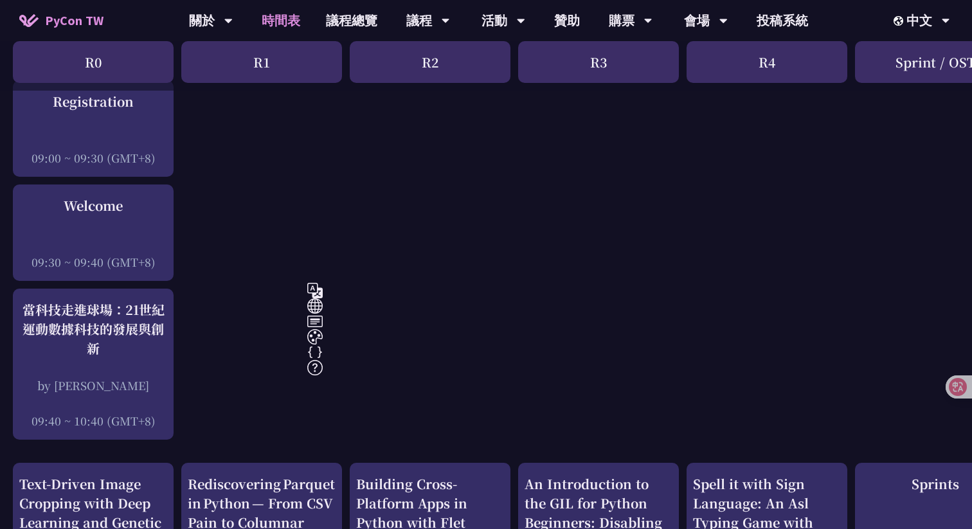
scroll to position [195, 0]
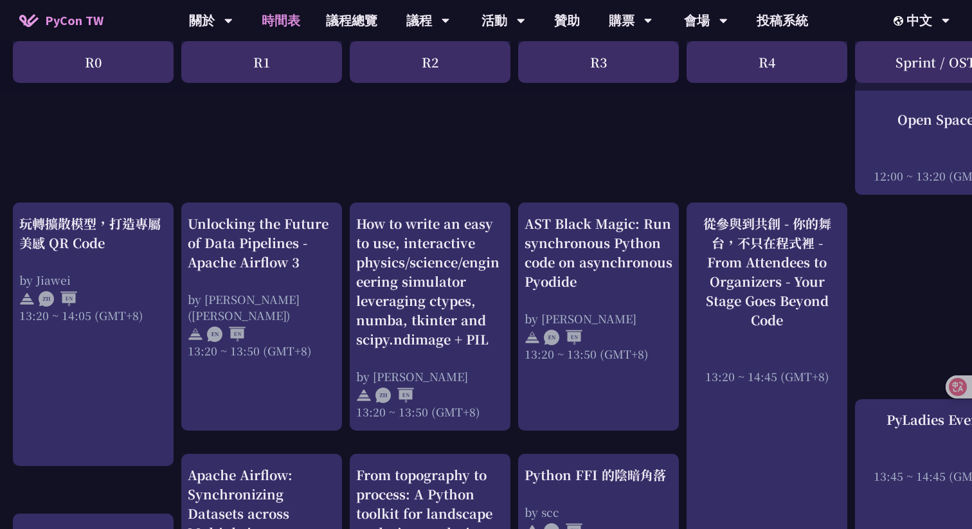
scroll to position [0, 0]
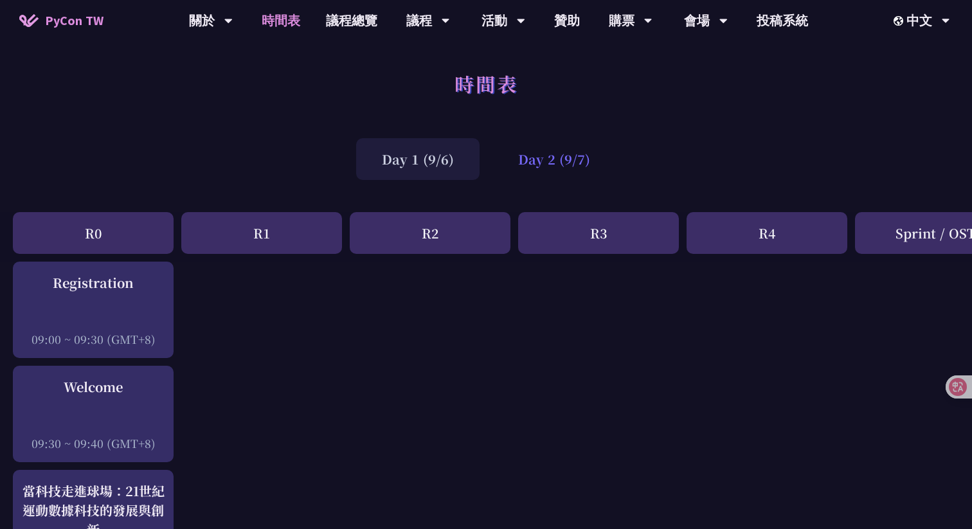
click at [560, 170] on div "Day 2 (9/7)" at bounding box center [553, 159] width 123 height 42
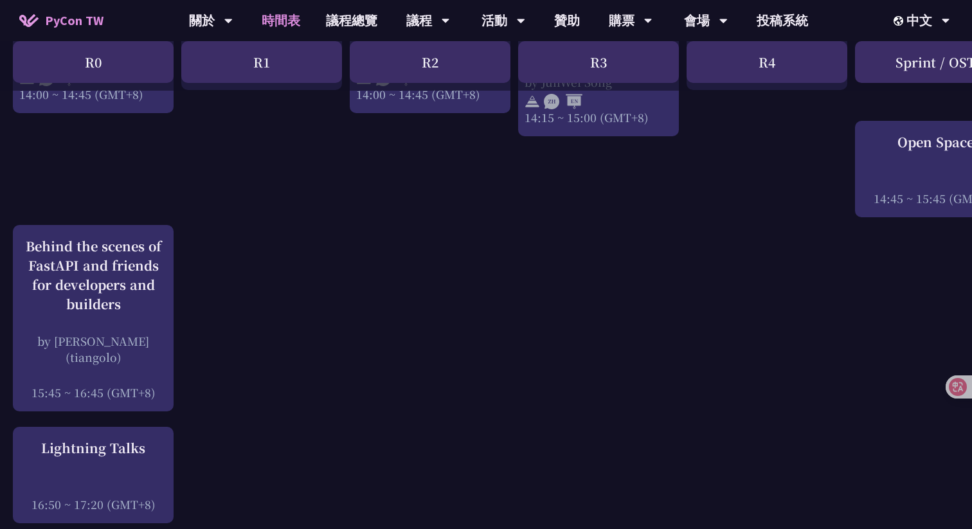
scroll to position [1600, 0]
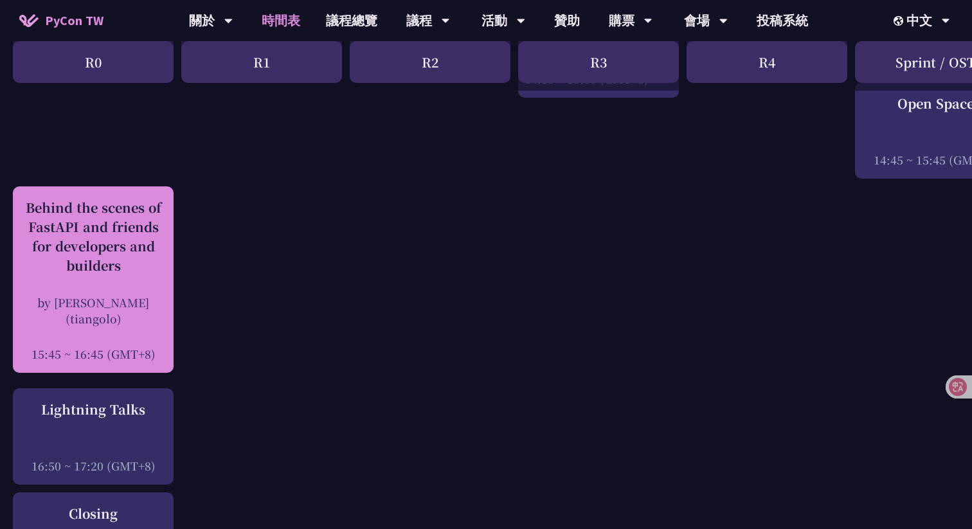
click at [149, 232] on div "Behind the scenes of FastAPI and friends for developers and builders" at bounding box center [93, 236] width 148 height 77
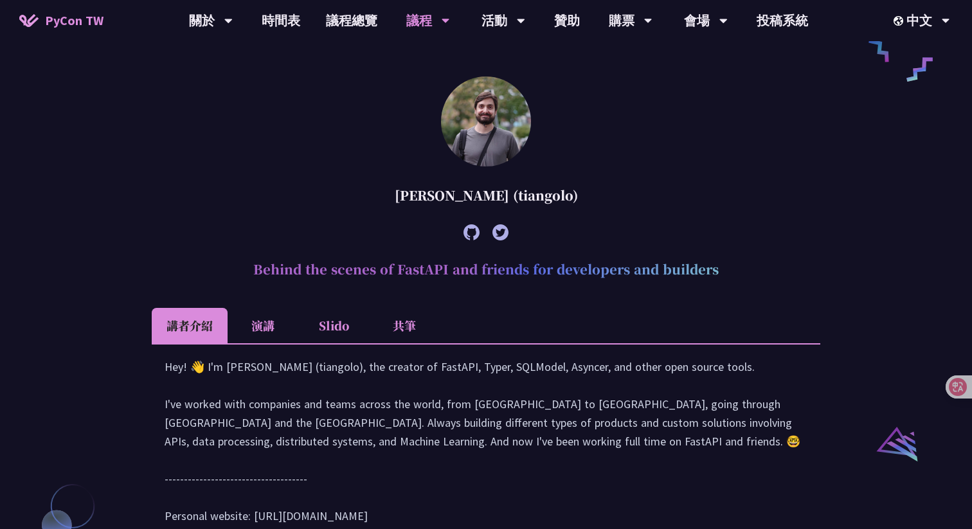
scroll to position [1103, 0]
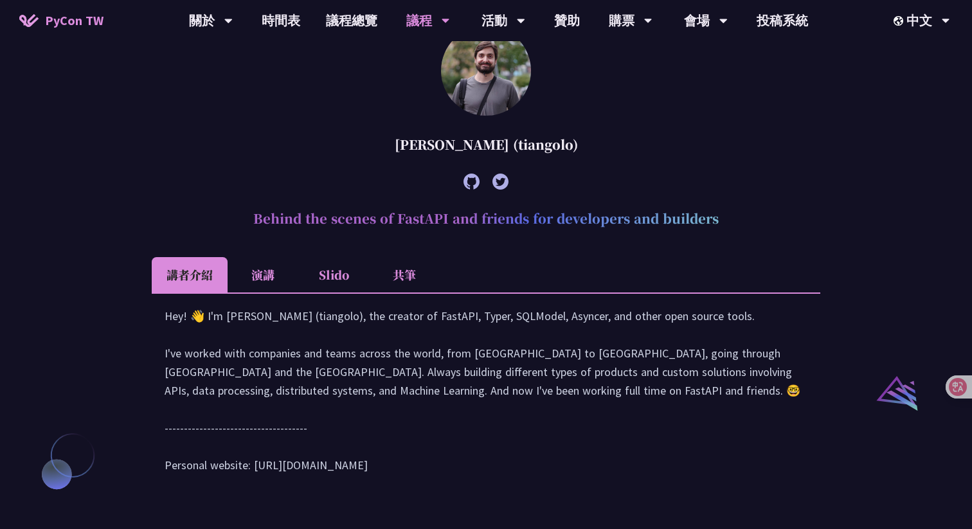
drag, startPoint x: 723, startPoint y: 311, endPoint x: 240, endPoint y: 305, distance: 483.4
click at [240, 238] on h2 "Behind the scenes of FastAPI and friends for developers and builders" at bounding box center [486, 218] width 668 height 39
click at [659, 164] on div "Sebastián Ramírez (tiangolo)" at bounding box center [486, 144] width 668 height 39
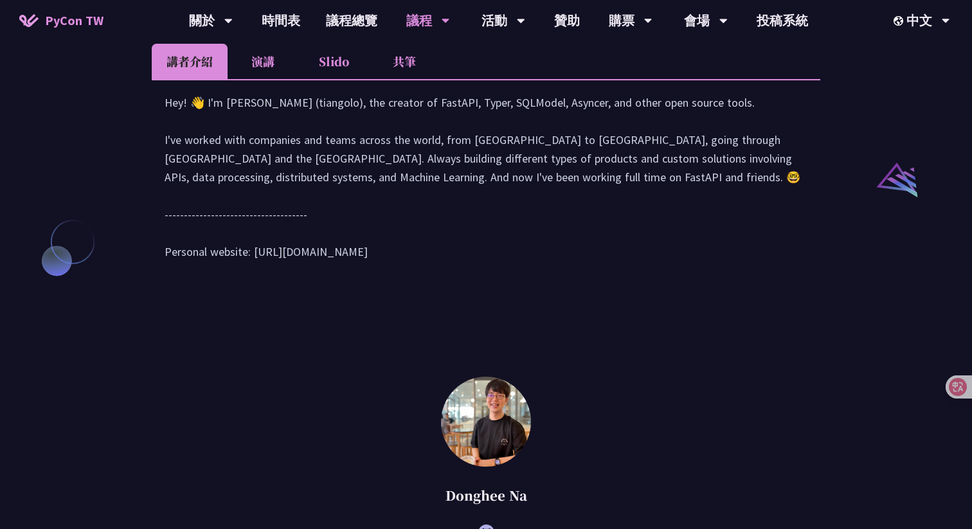
scroll to position [1307, 0]
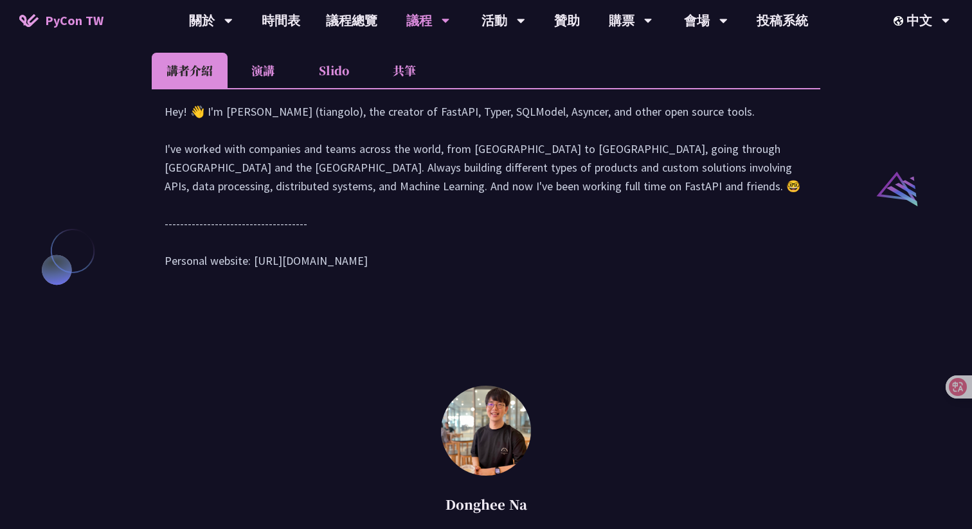
click at [267, 88] on li "演講" at bounding box center [263, 70] width 71 height 35
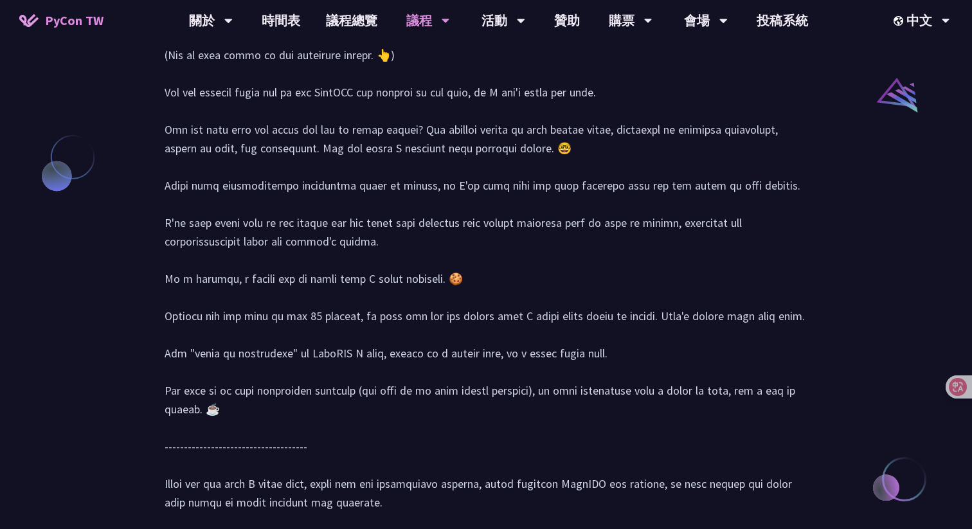
scroll to position [1234, 0]
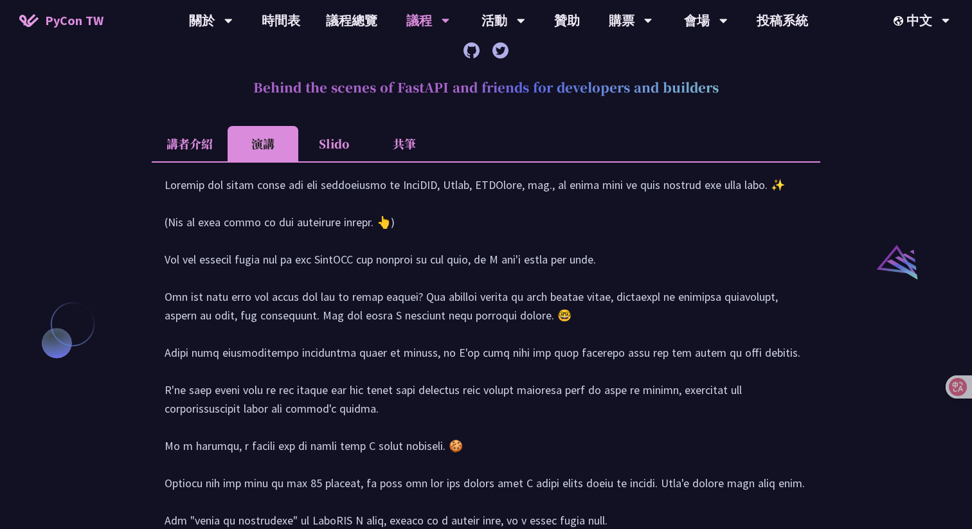
click at [331, 161] on li "Slido" at bounding box center [333, 143] width 71 height 35
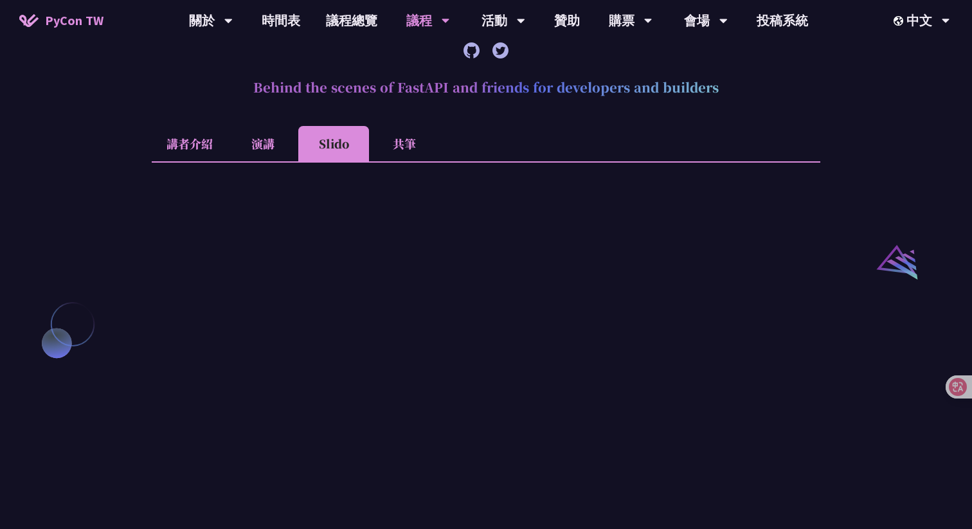
click at [386, 161] on li "共筆" at bounding box center [404, 143] width 71 height 35
click at [188, 161] on li "講者介紹" at bounding box center [190, 143] width 76 height 35
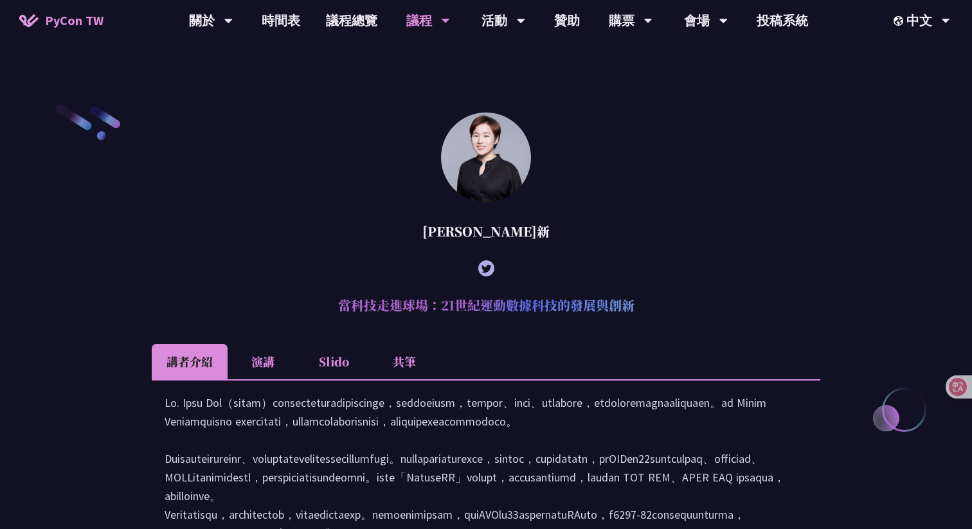
scroll to position [241, 0]
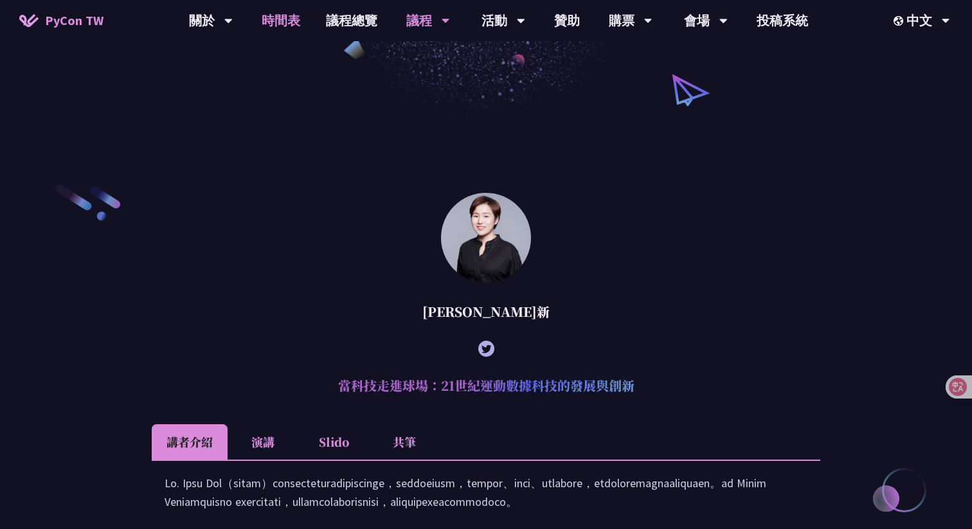
click at [276, 22] on link "時間表" at bounding box center [281, 20] width 64 height 41
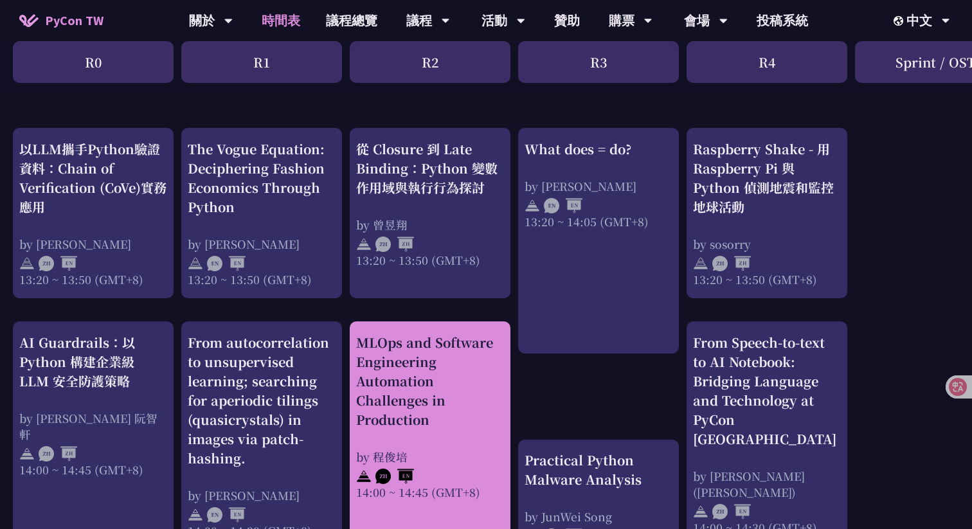
scroll to position [1097, 0]
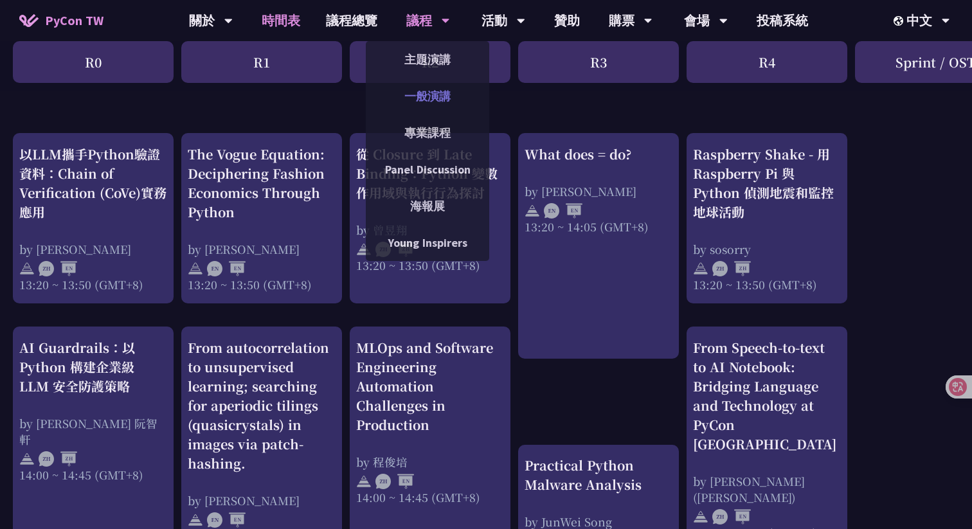
click at [427, 102] on link "一般演講" at bounding box center [427, 96] width 123 height 30
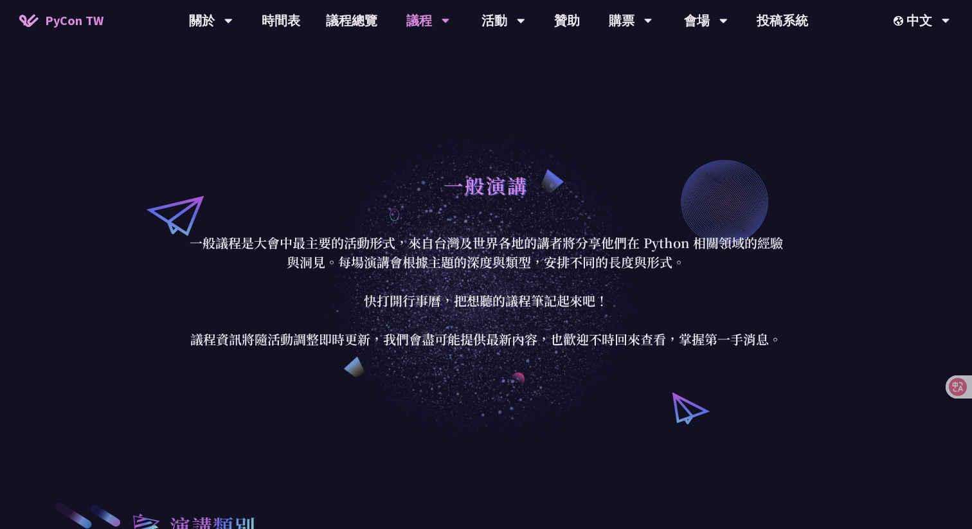
scroll to position [1080, 0]
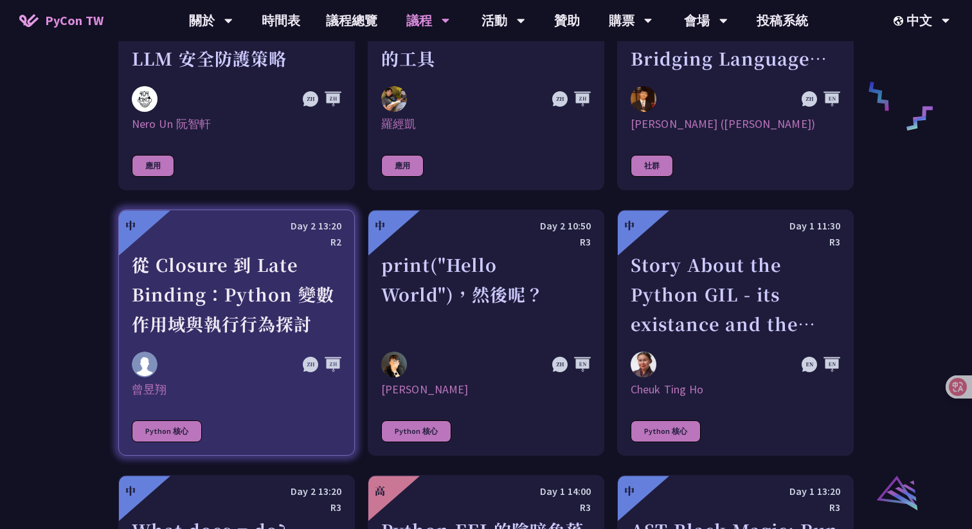
click at [241, 285] on div "從 Closure 到 Late Binding：Python 變數作用域與執行行為探討" at bounding box center [237, 294] width 210 height 89
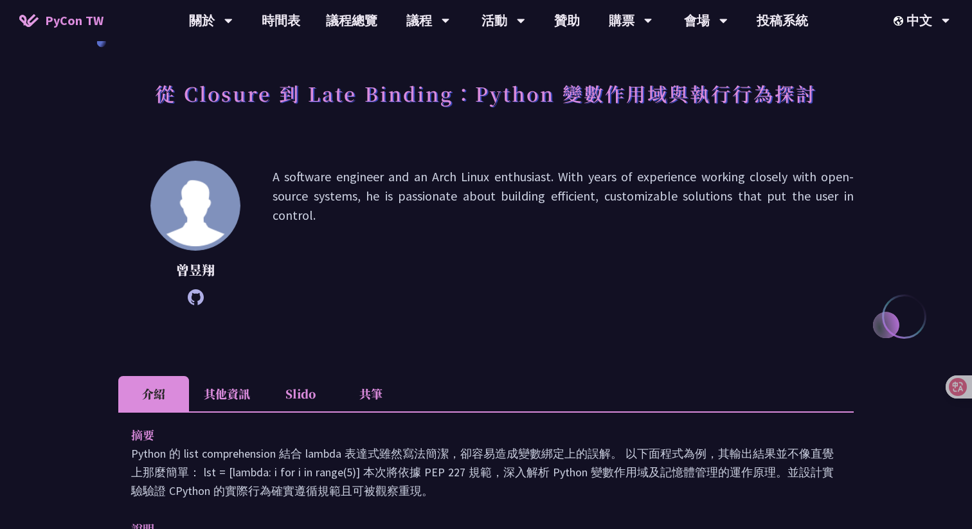
scroll to position [56, 0]
click at [198, 299] on icon at bounding box center [196, 296] width 16 height 16
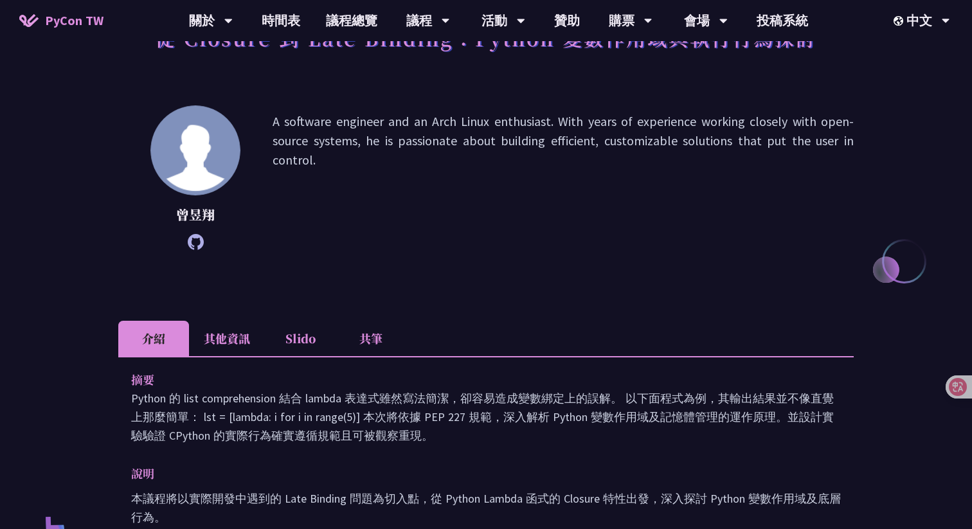
scroll to position [33, 0]
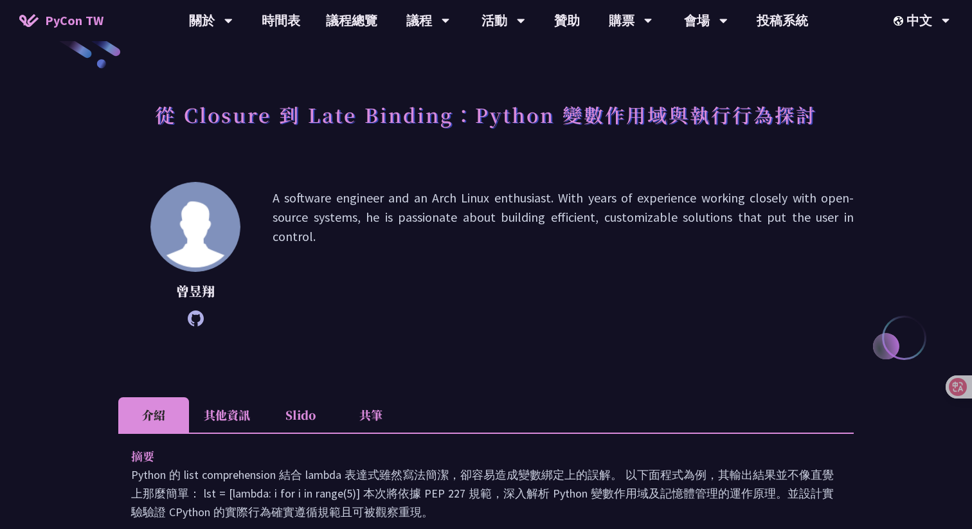
click at [488, 292] on p "A software engineer and an Arch Linux enthusiast. With years of experience work…" at bounding box center [563, 254] width 581 height 132
click at [242, 410] on li "其他資訊" at bounding box center [227, 414] width 76 height 35
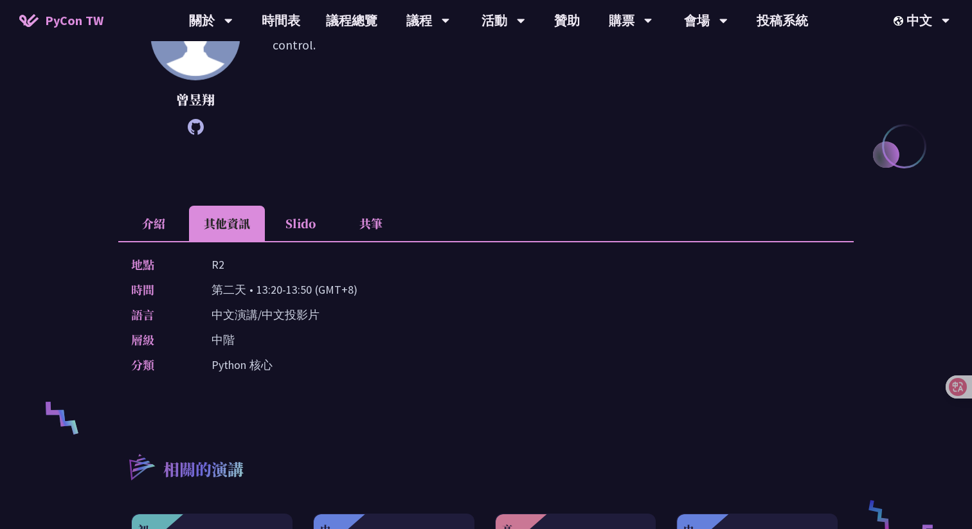
scroll to position [238, 0]
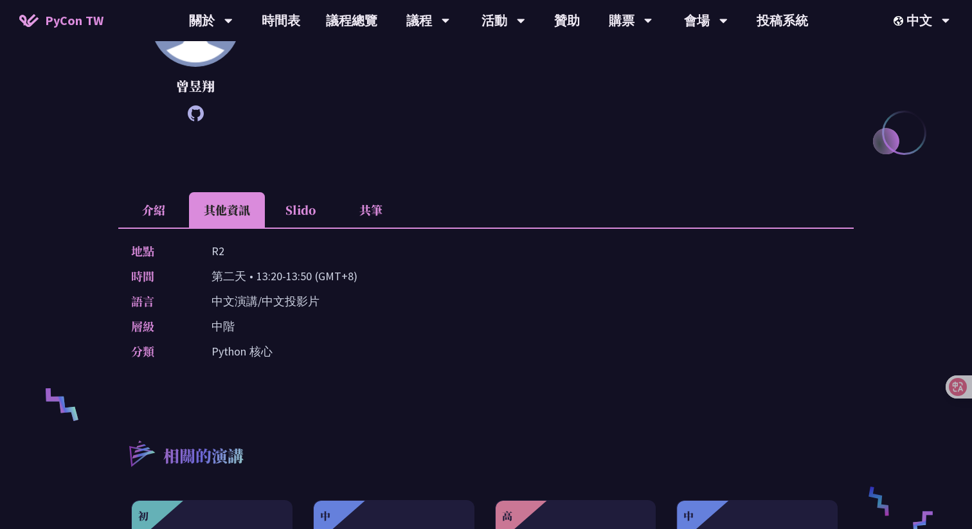
click at [301, 222] on li "Slido" at bounding box center [300, 209] width 71 height 35
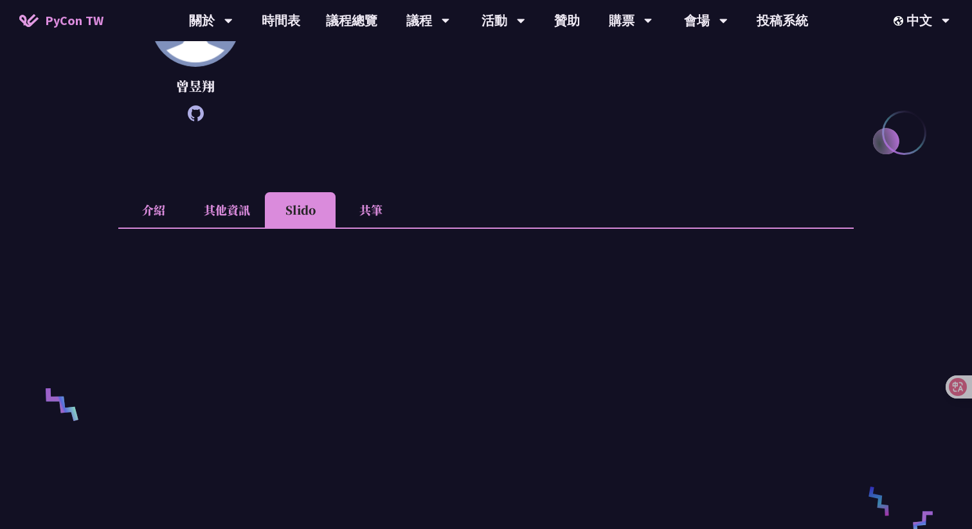
click at [382, 219] on li "共筆" at bounding box center [370, 209] width 71 height 35
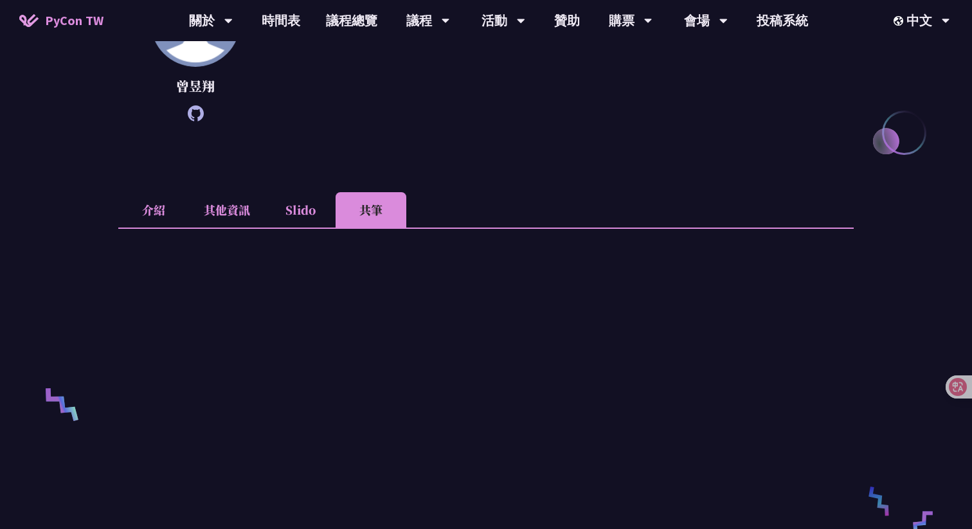
click at [571, 153] on div "曾昱翔 A software engineer and an Arch Linux enthusiast. With years of experience …" at bounding box center [485, 68] width 735 height 183
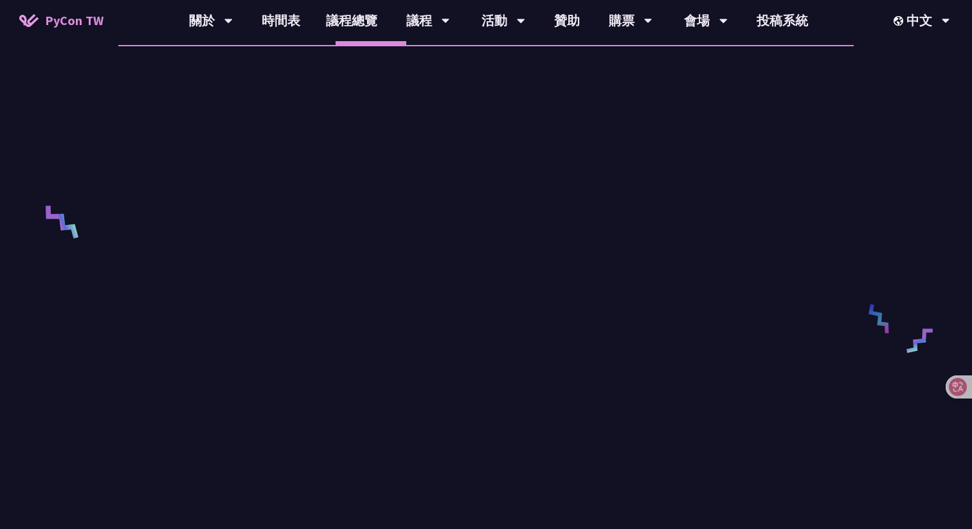
scroll to position [463, 0]
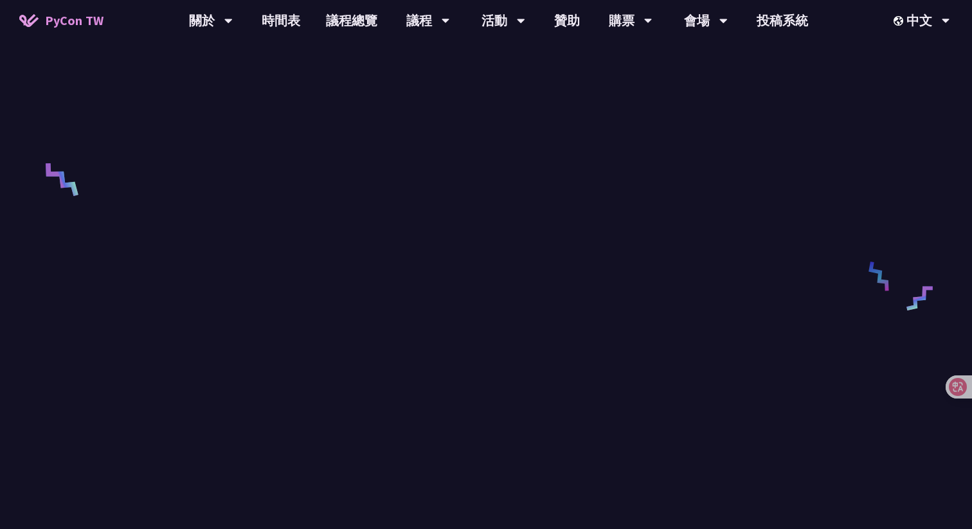
click at [893, 176] on div "從 Closure 到 Late Binding：Python 變數作用域與執行行為探討 曾昱翔 A software engineer and an Arc…" at bounding box center [486, 271] width 972 height 1469
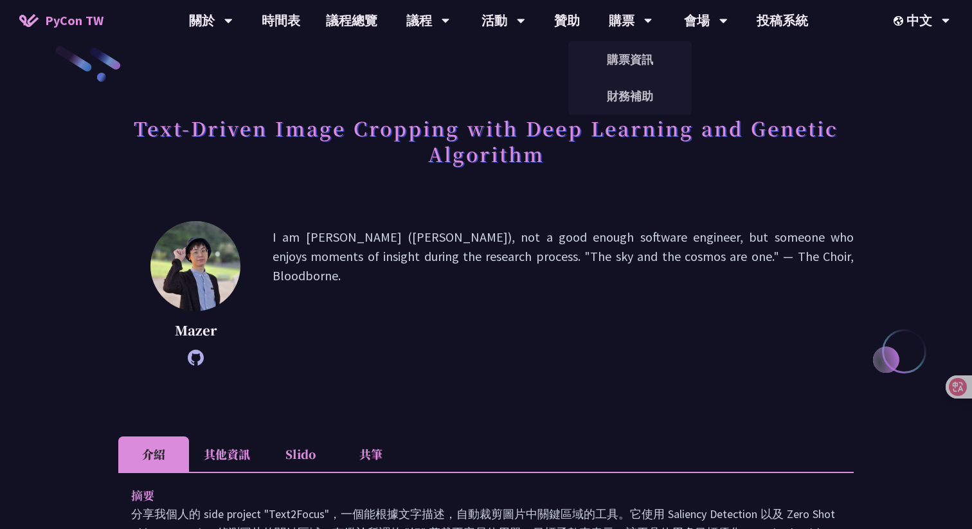
scroll to position [26, 0]
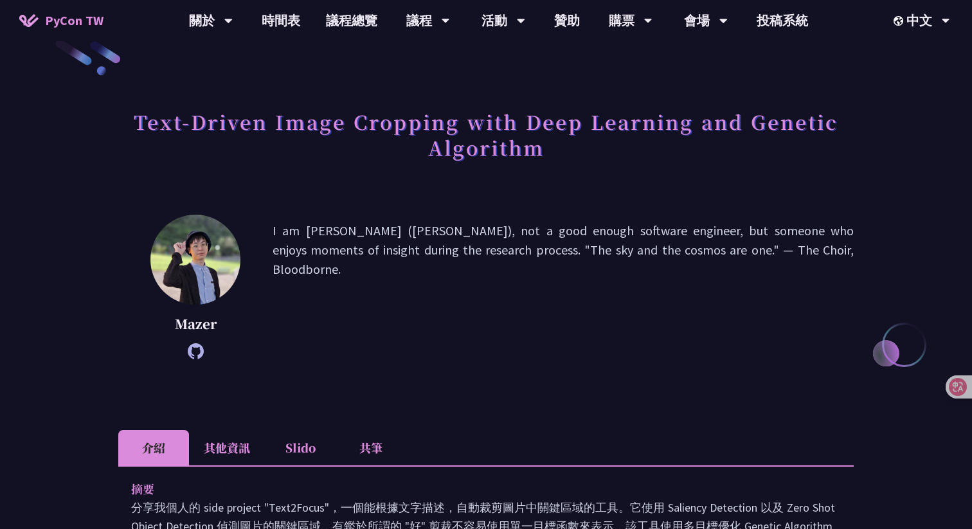
click at [632, 323] on p "I am [PERSON_NAME] ([PERSON_NAME]), not a good enough software engineer, but so…" at bounding box center [563, 287] width 581 height 132
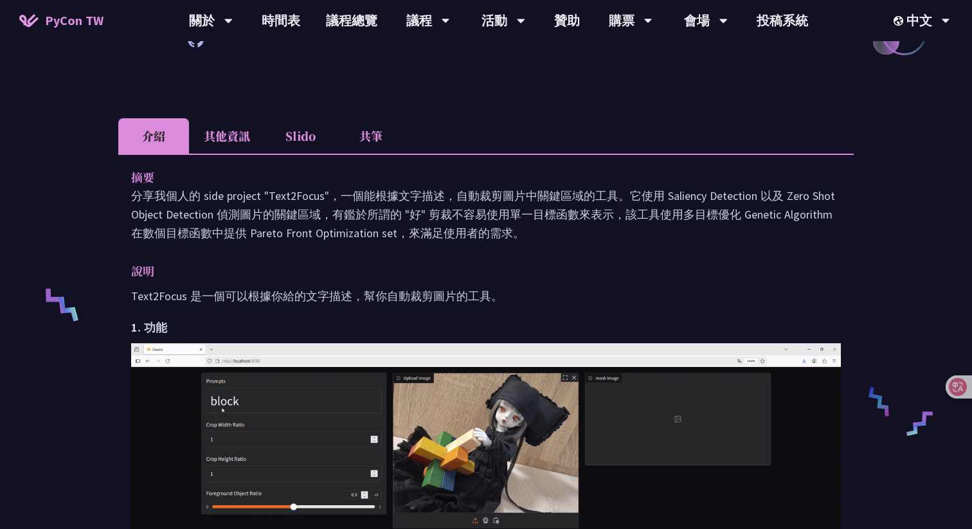
scroll to position [280, 0]
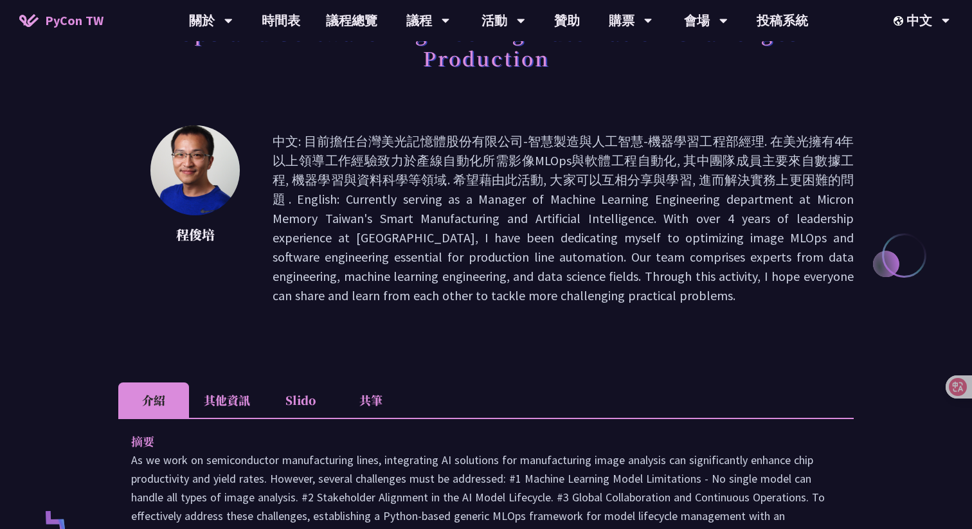
scroll to position [258, 0]
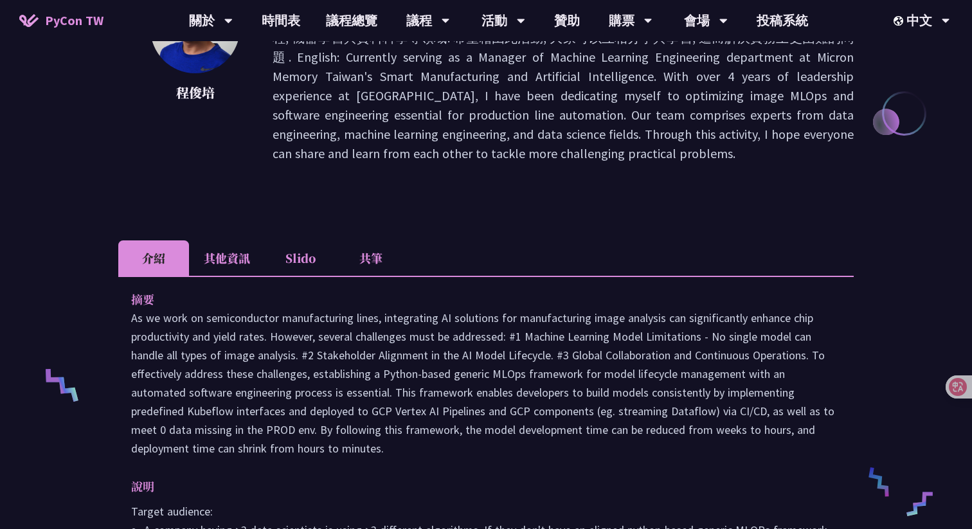
click at [231, 257] on li "其他資訊" at bounding box center [227, 257] width 76 height 35
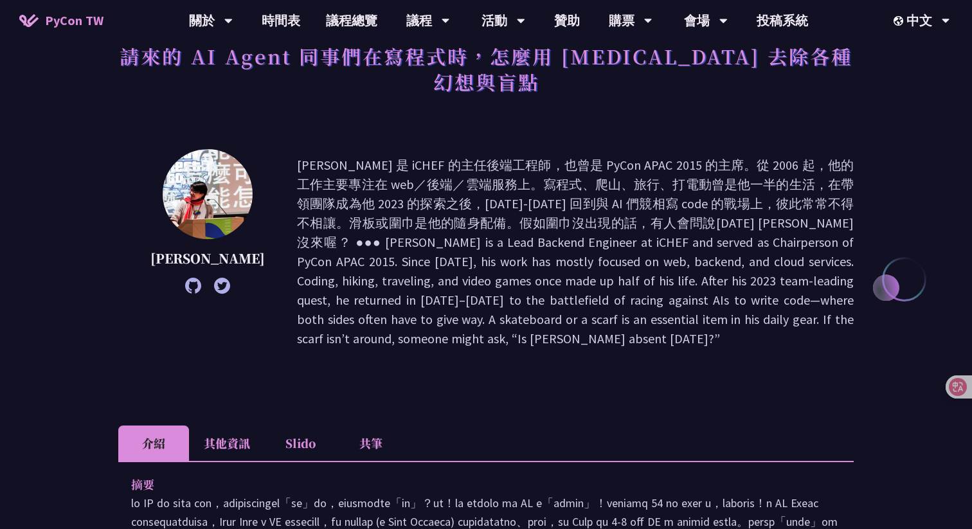
scroll to position [94, 0]
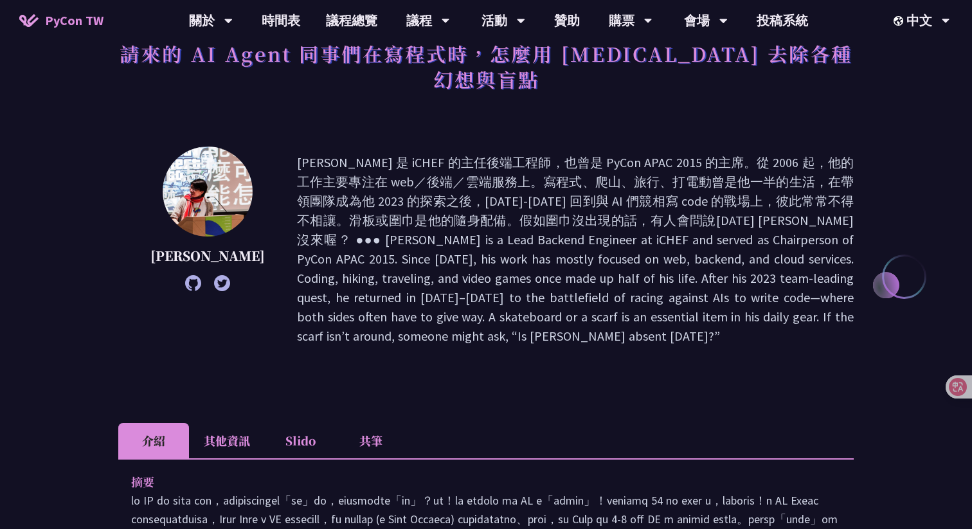
click at [229, 423] on li "其他資訊" at bounding box center [227, 440] width 76 height 35
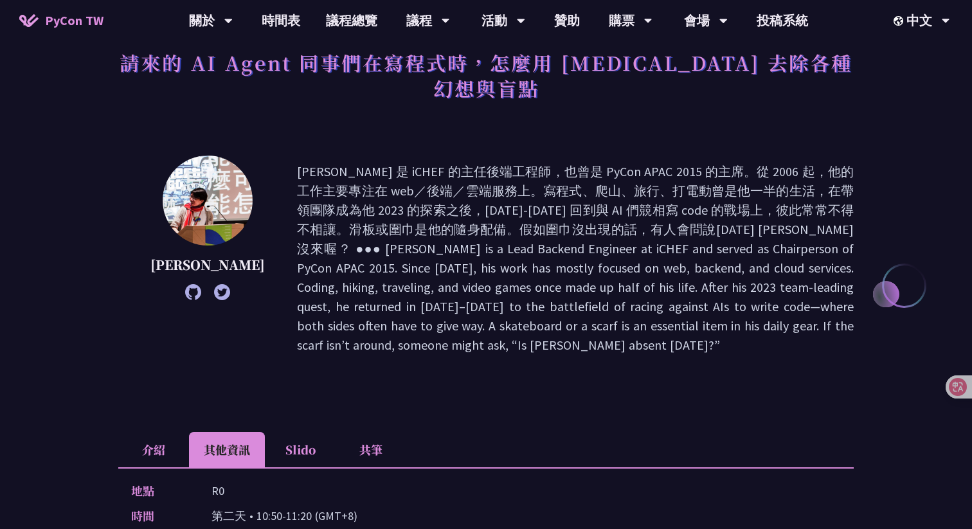
scroll to position [80, 0]
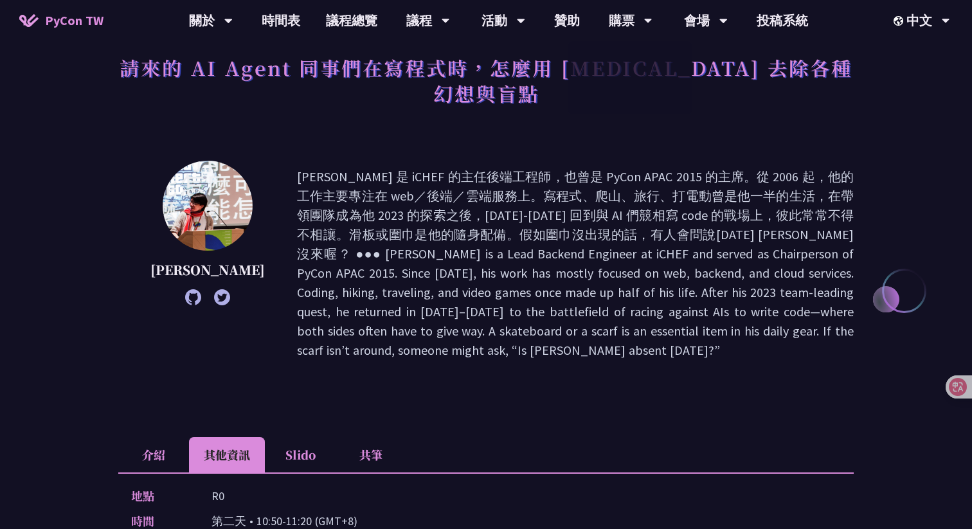
click at [397, 161] on div "[PERSON_NAME]" at bounding box center [485, 264] width 735 height 206
click at [485, 202] on p at bounding box center [575, 263] width 557 height 193
click at [183, 260] on p "[PERSON_NAME]" at bounding box center [207, 269] width 114 height 19
copy p "[PERSON_NAME]"
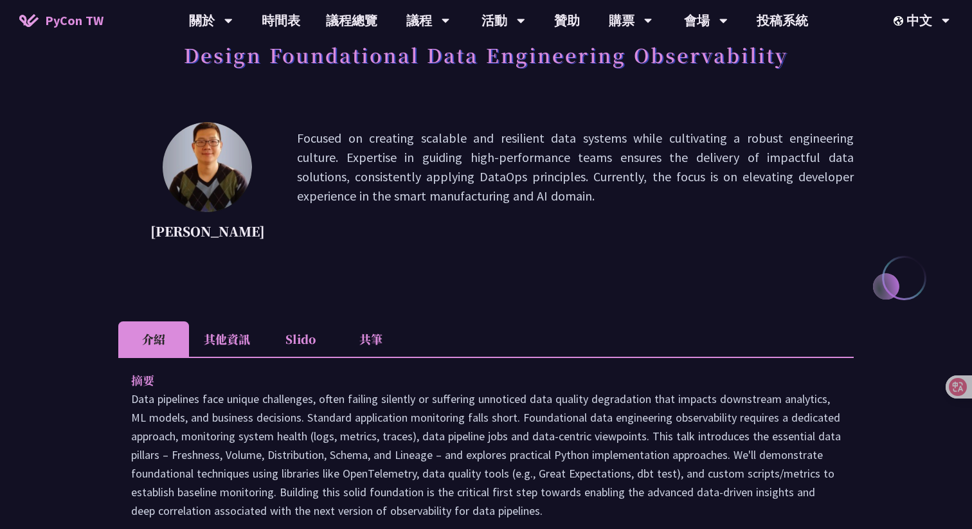
scroll to position [211, 0]
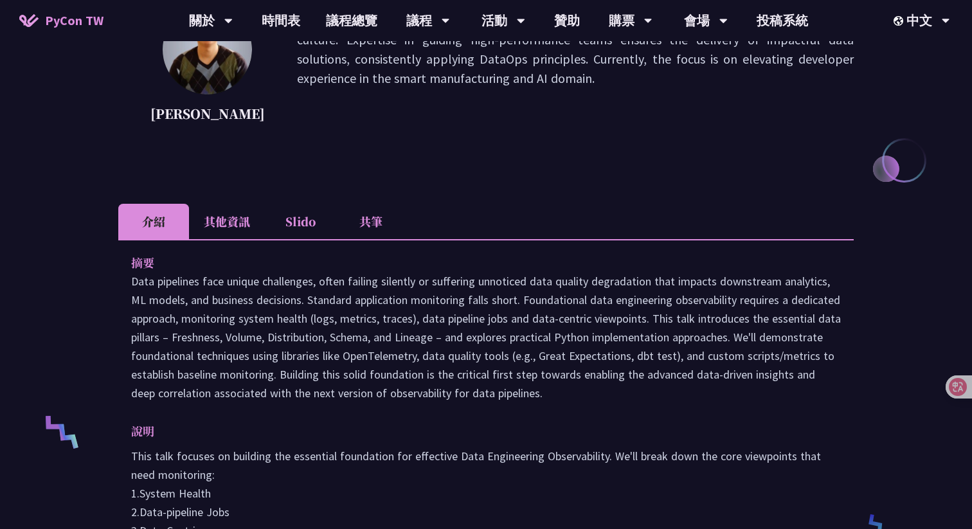
click at [219, 220] on li "其他資訊" at bounding box center [227, 221] width 76 height 35
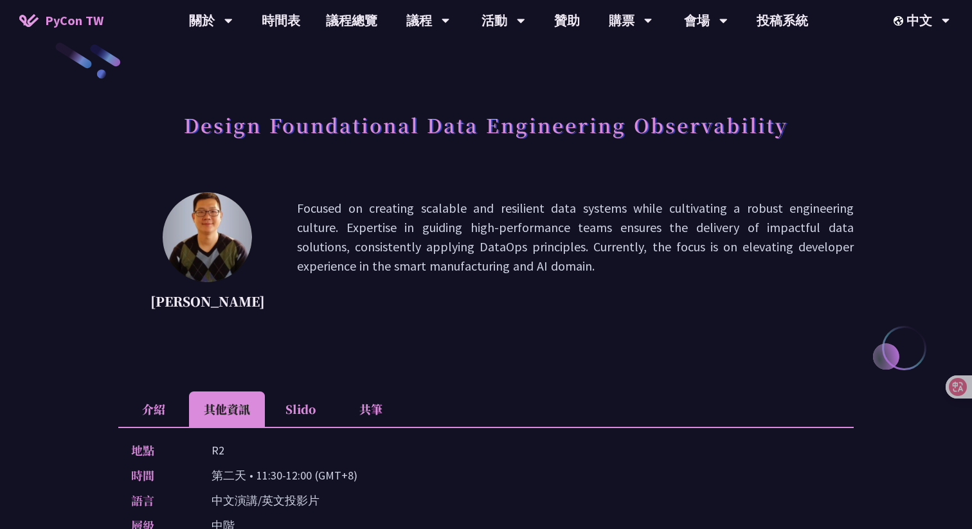
scroll to position [31, 0]
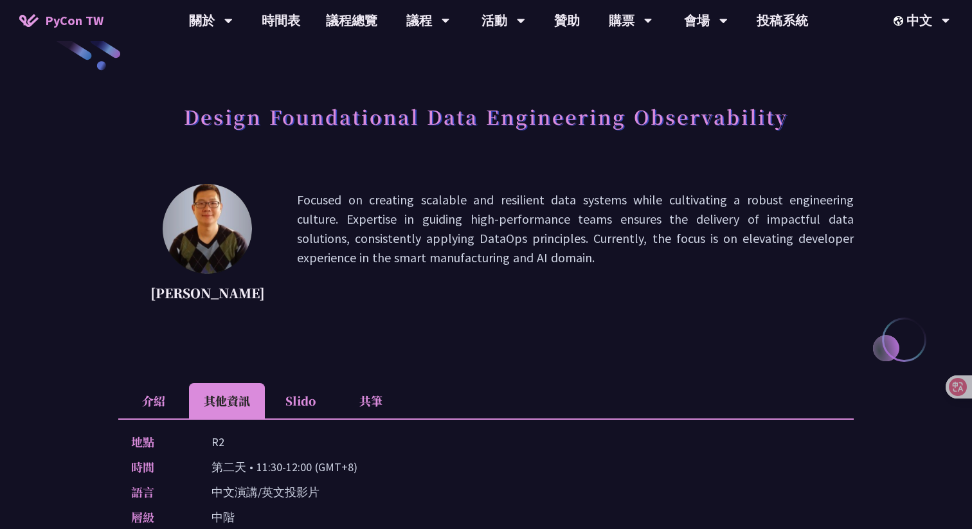
click at [183, 292] on p "Shuhsi Lin" at bounding box center [207, 292] width 114 height 19
copy p "Shuhsi"
click at [557, 210] on p "Focused on creating scalable and resilient data systems while cultivating a rob…" at bounding box center [575, 248] width 557 height 116
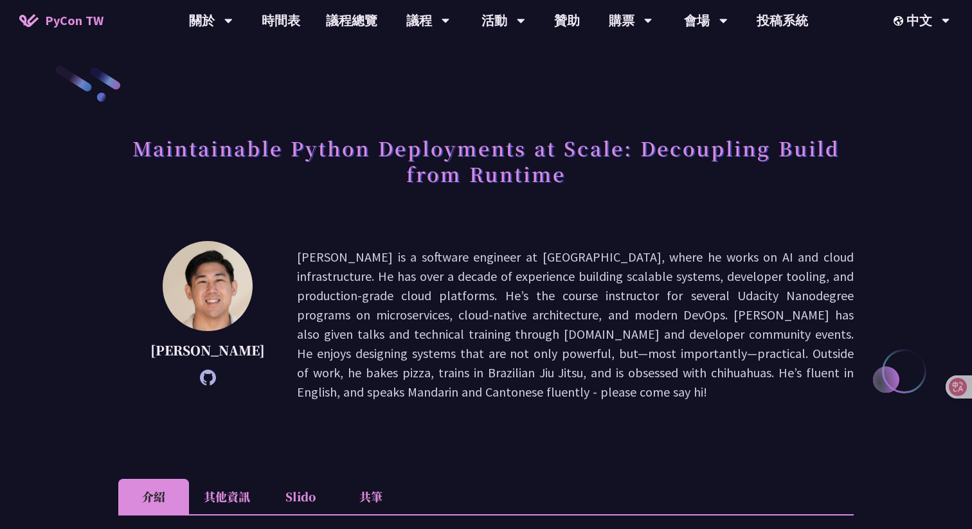
click at [682, 253] on p "Justin is a software engineer at Notion, where he works on AI and cloud infrast…" at bounding box center [575, 324] width 557 height 154
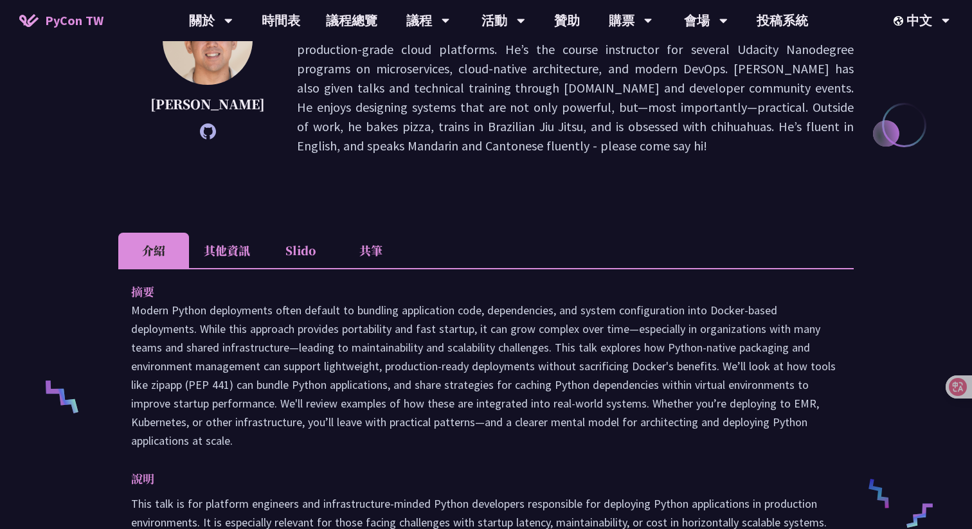
scroll to position [261, 0]
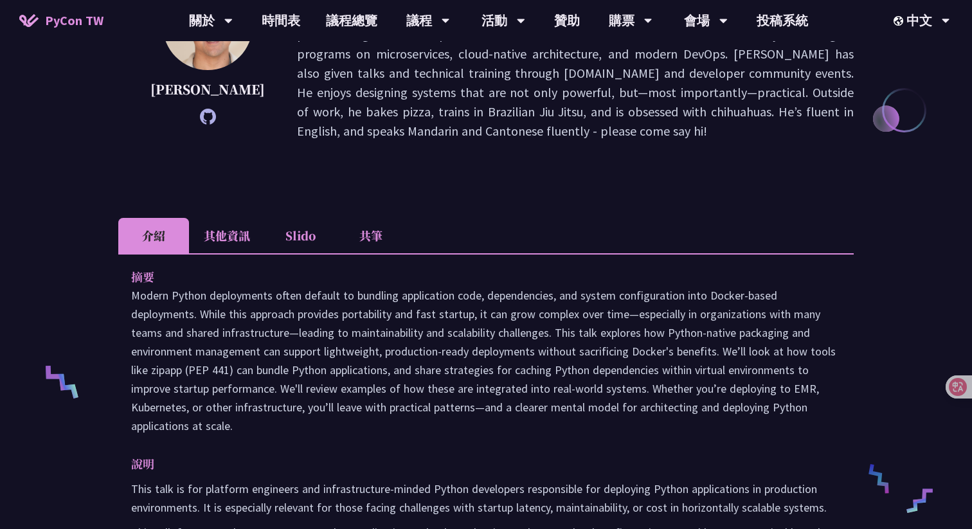
click at [200, 116] on icon at bounding box center [208, 117] width 16 height 16
click at [596, 233] on ul "介紹 其他資訊 Slido 共筆" at bounding box center [485, 235] width 735 height 35
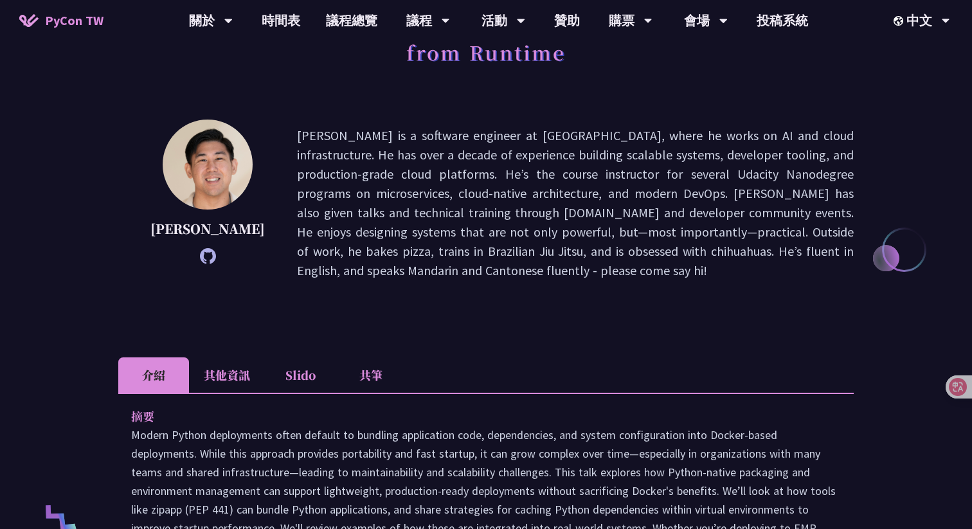
scroll to position [157, 0]
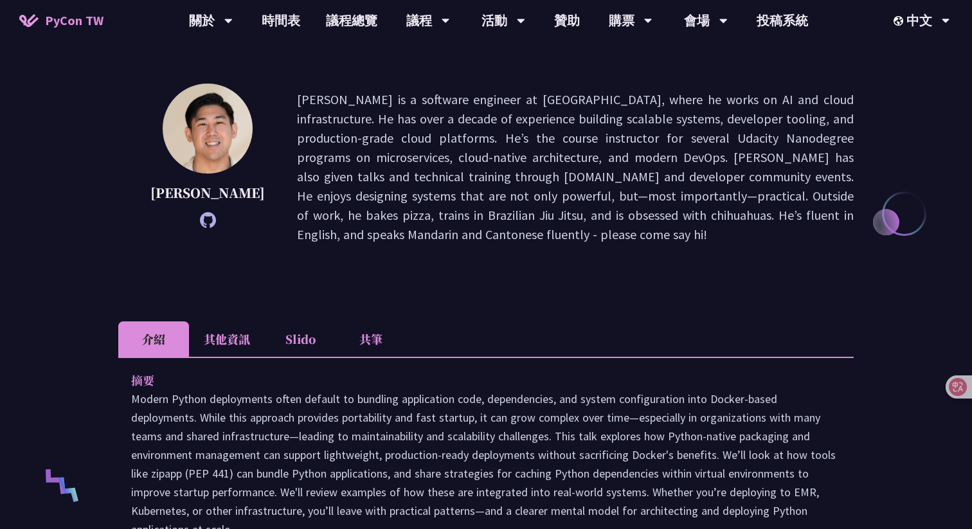
click at [228, 321] on li "其他資訊" at bounding box center [227, 338] width 76 height 35
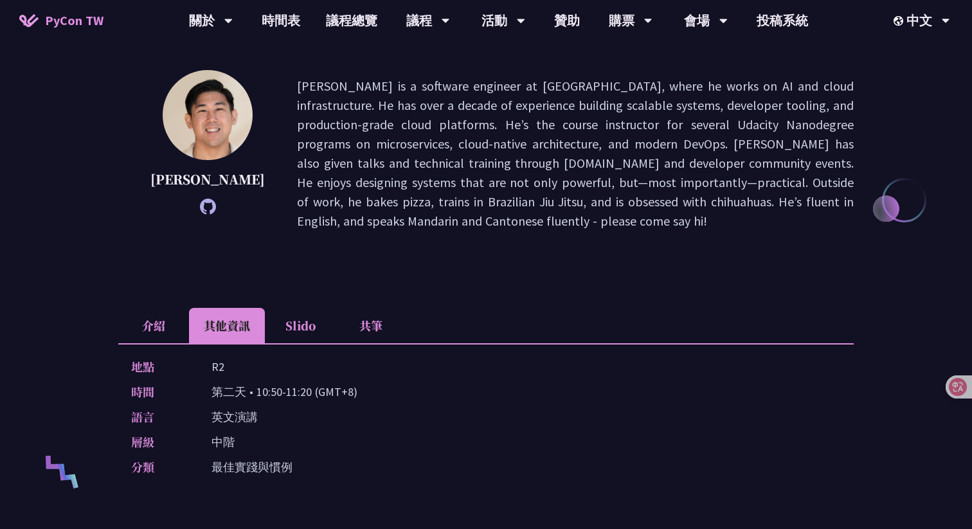
scroll to position [174, 0]
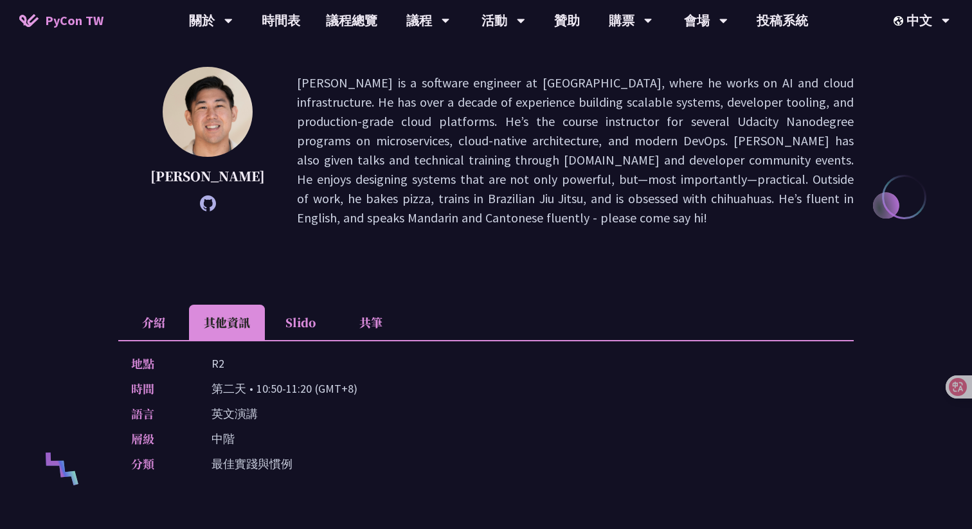
click at [517, 215] on div "Justin Lee Justin is a software engineer at Notion, where he works on AI and cl…" at bounding box center [485, 170] width 735 height 206
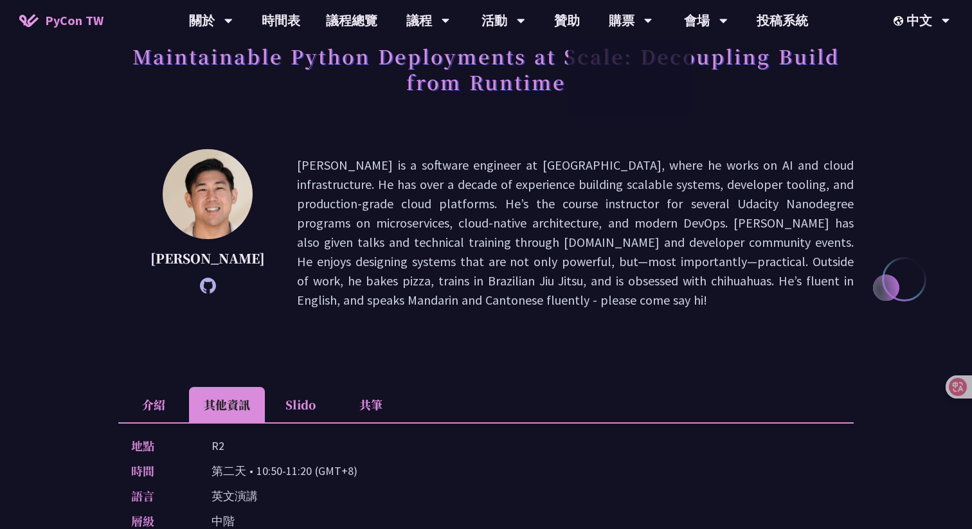
scroll to position [0, 0]
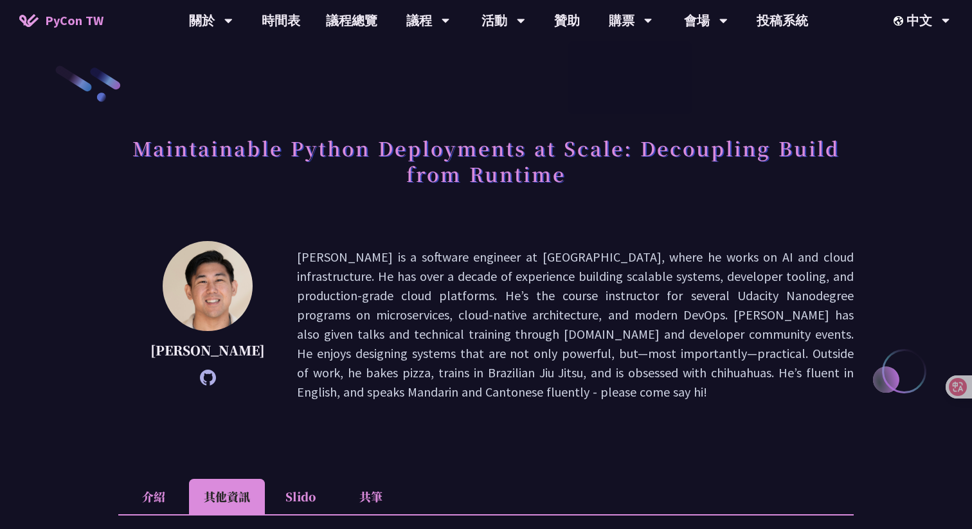
click at [404, 135] on h1 "Maintainable Python Deployments at Scale: Decoupling Build from Runtime" at bounding box center [485, 161] width 735 height 64
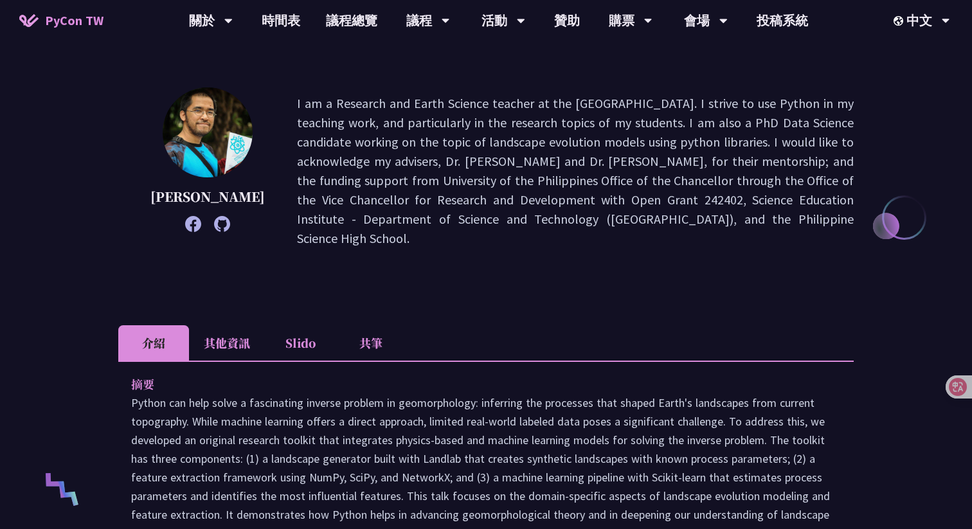
scroll to position [156, 0]
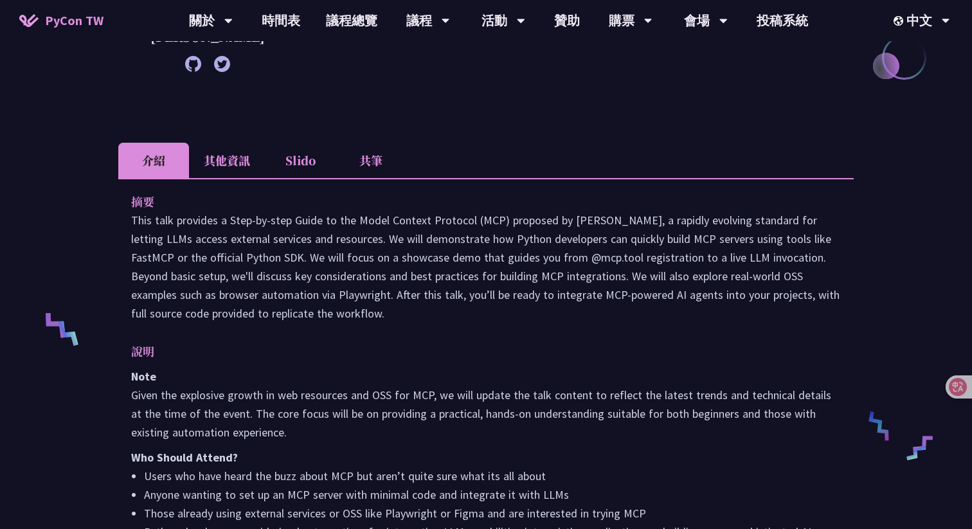
scroll to position [366, 0]
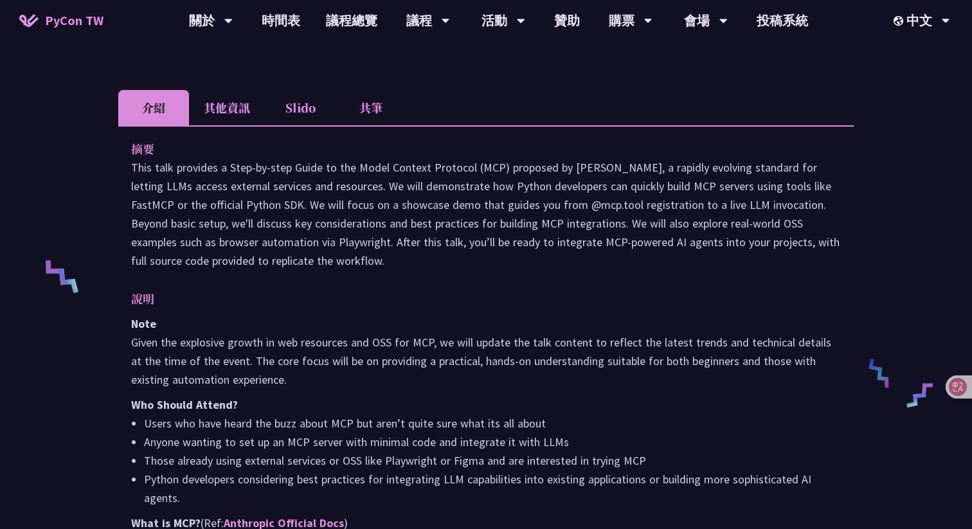
click at [238, 125] on li "其他資訊" at bounding box center [227, 107] width 76 height 35
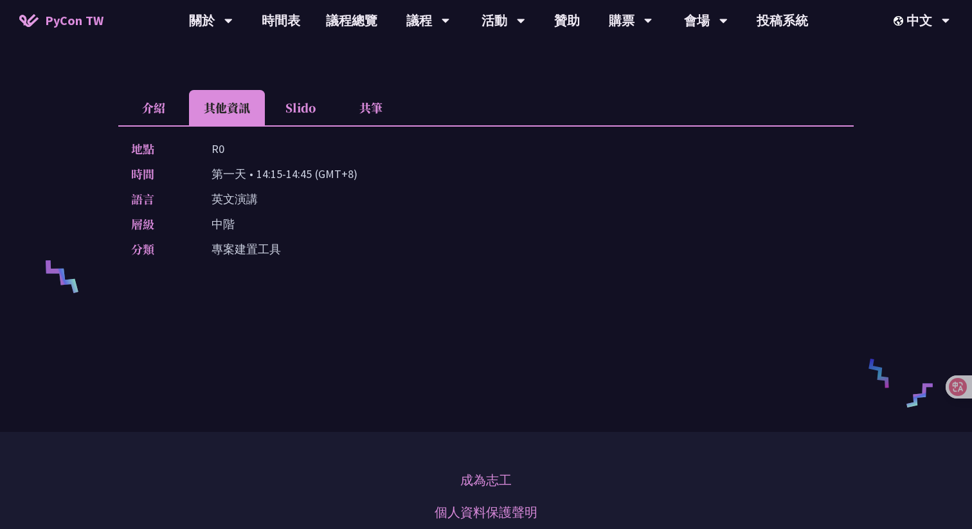
click at [161, 115] on li "介紹" at bounding box center [153, 107] width 71 height 35
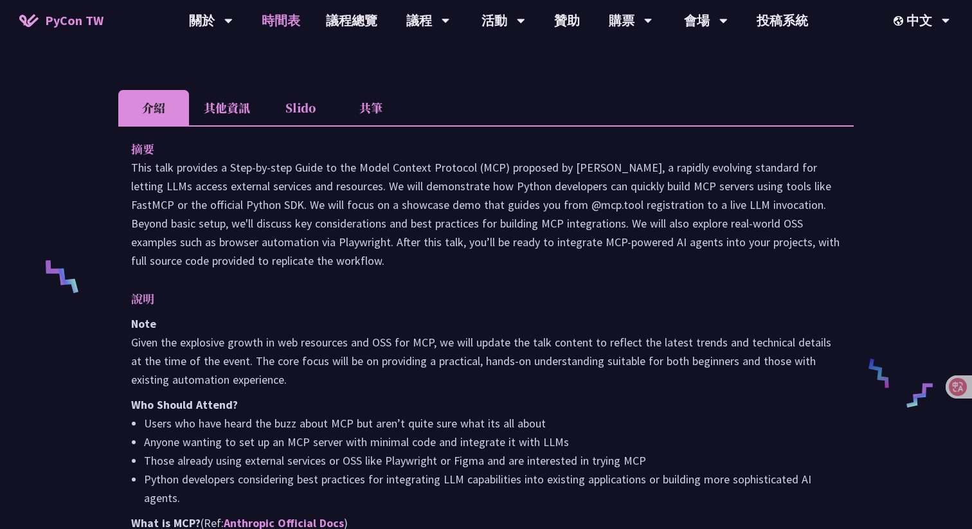
click at [280, 31] on link "時間表" at bounding box center [281, 20] width 64 height 41
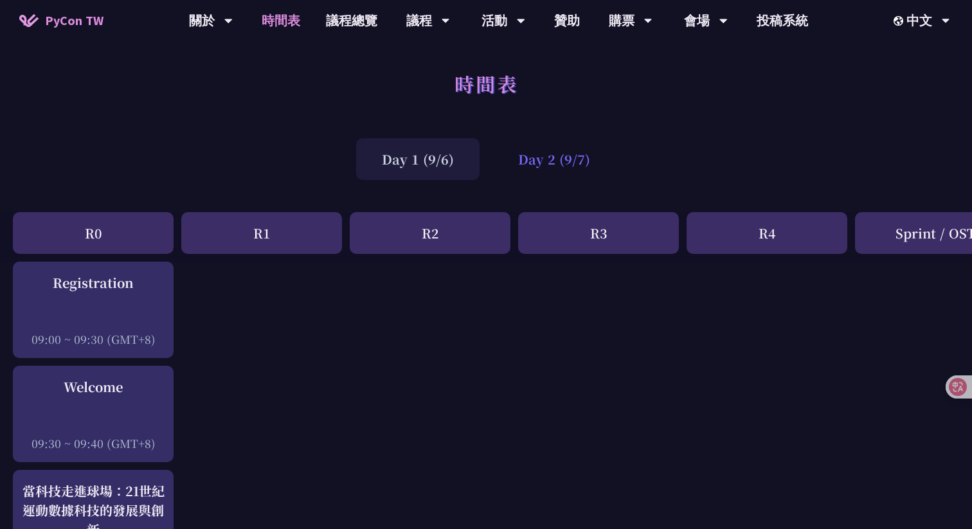
click at [551, 173] on div "Day 2 (9/7)" at bounding box center [553, 159] width 123 height 42
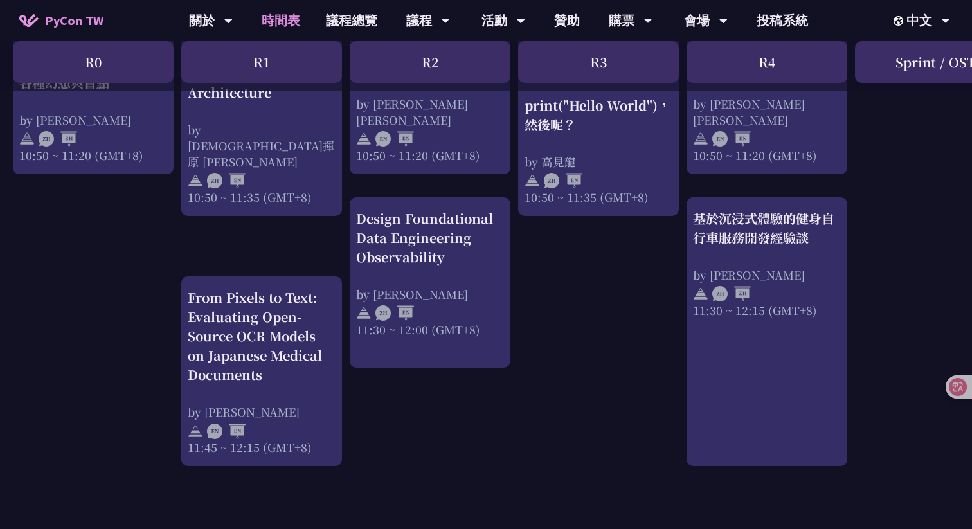
scroll to position [675, 0]
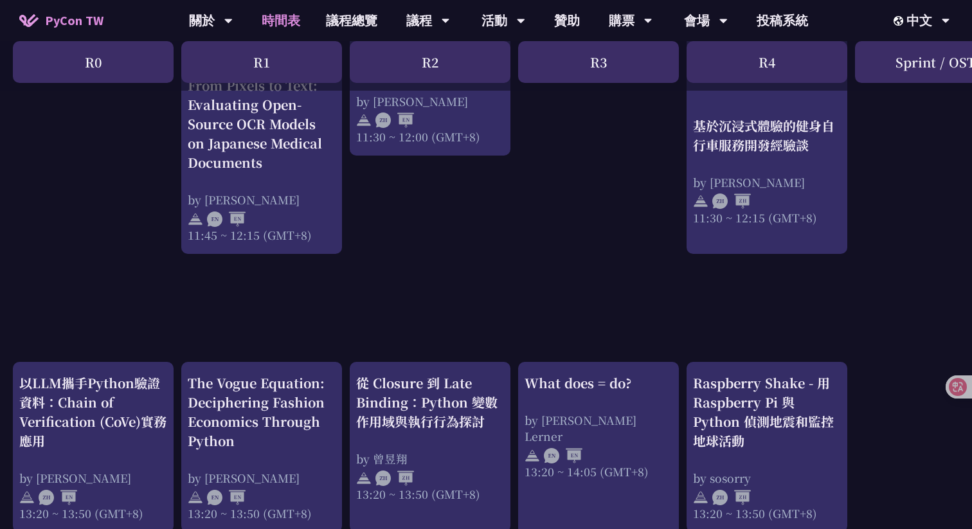
click at [616, 300] on div "print("Hello World")，然後呢？ by 高見龍 10:50 ~ 11:35 (GMT+8) What does = do? by Reuve…" at bounding box center [682, 363] width 1365 height 1940
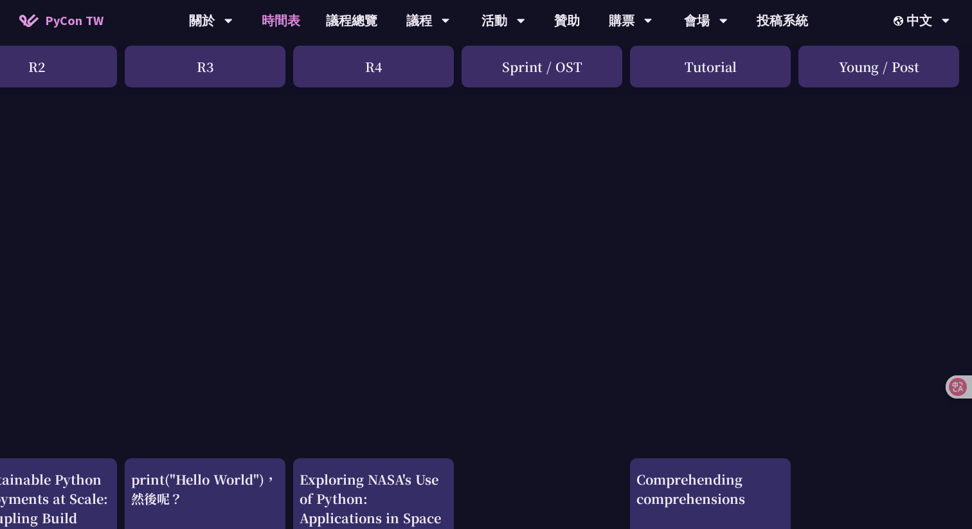
scroll to position [63, 393]
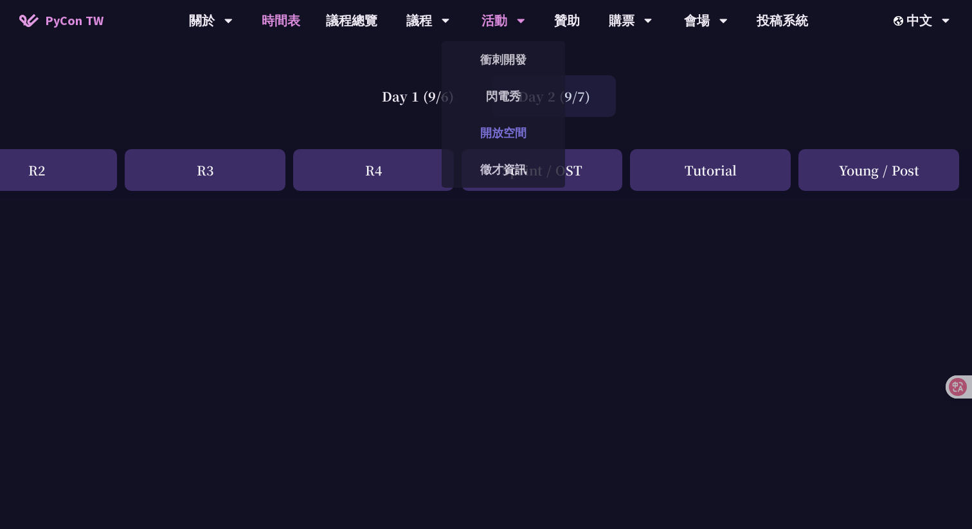
click at [505, 125] on link "開放空間" at bounding box center [503, 133] width 123 height 30
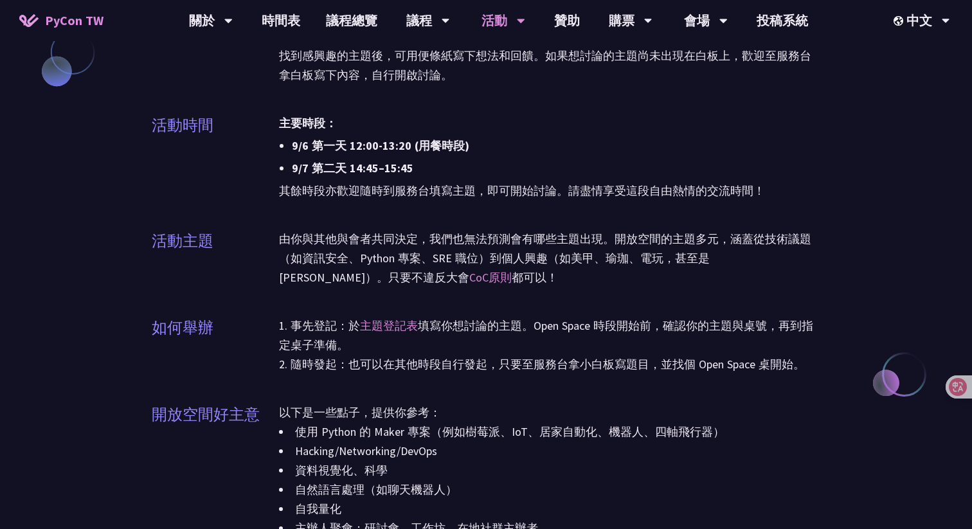
scroll to position [1122, 0]
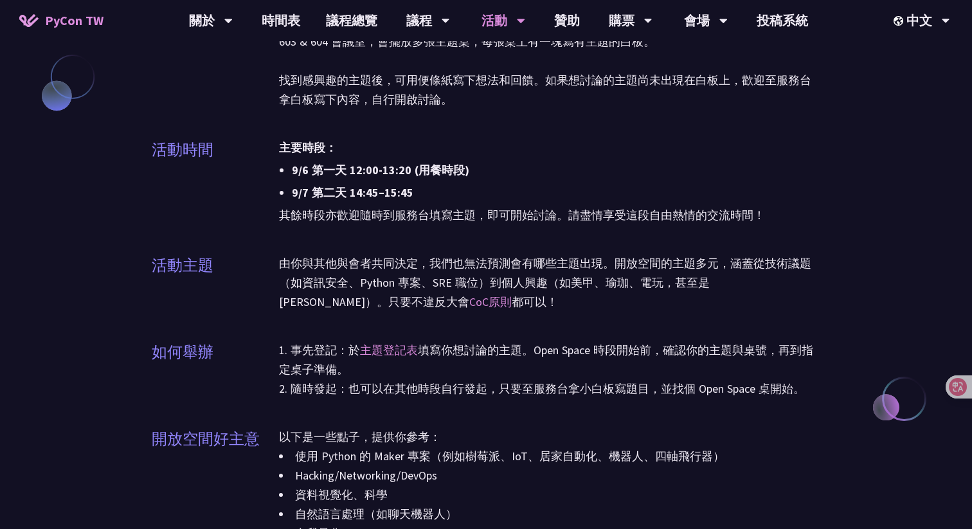
click at [418, 199] on li "9/7 第二天 14:45–15:45" at bounding box center [556, 192] width 528 height 19
drag, startPoint x: 378, startPoint y: 195, endPoint x: 350, endPoint y: 195, distance: 27.6
click at [350, 195] on li "9/7 第二天 14:45–15:45" at bounding box center [556, 192] width 528 height 19
copy li "14:45"
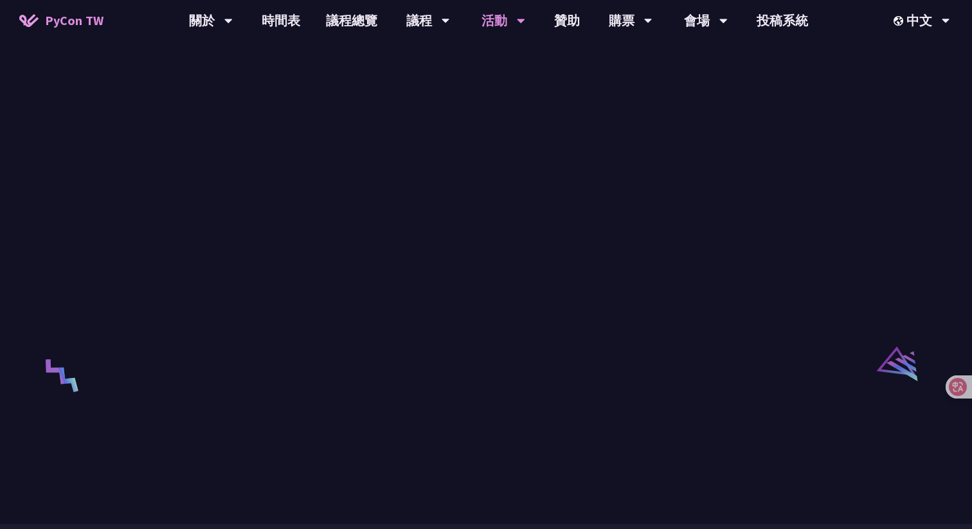
scroll to position [1942, 0]
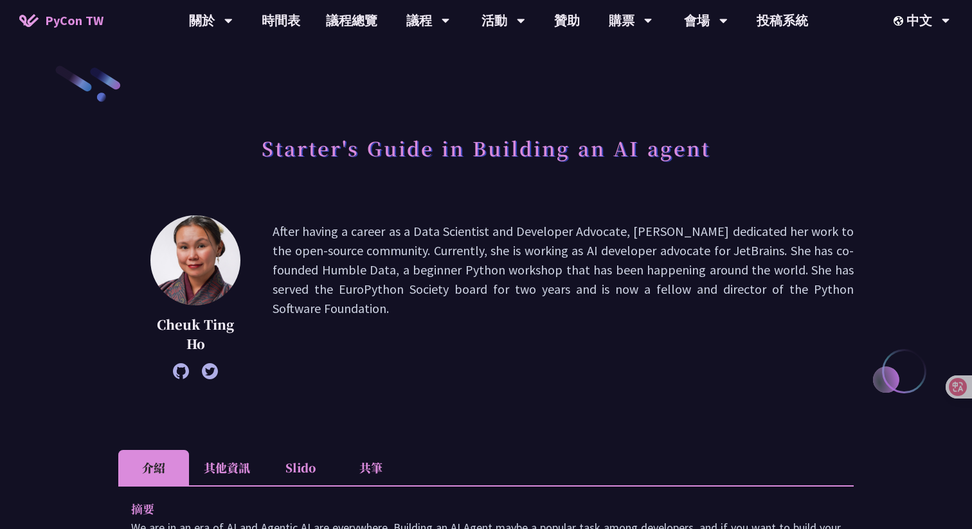
click at [607, 236] on p "After having a career as a Data Scientist and Developer Advocate, [PERSON_NAME]…" at bounding box center [563, 297] width 581 height 151
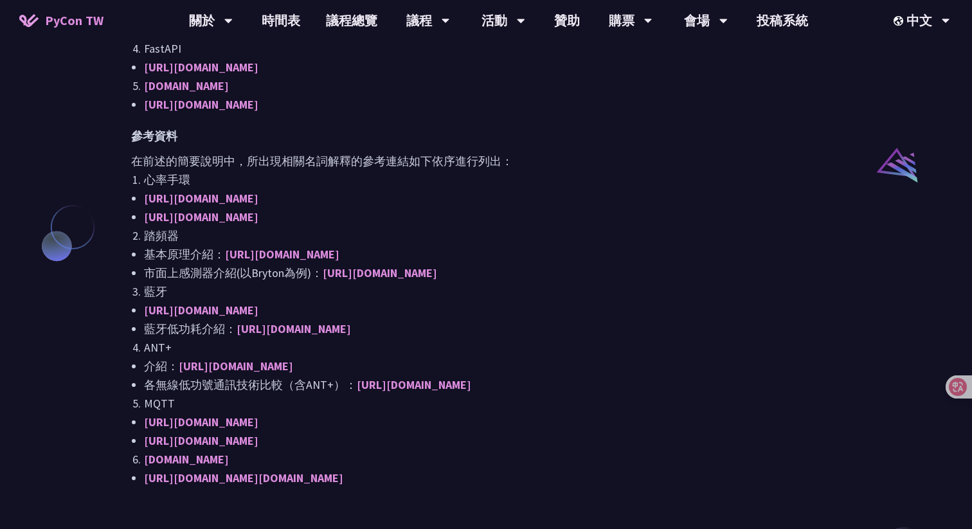
scroll to position [1001, 0]
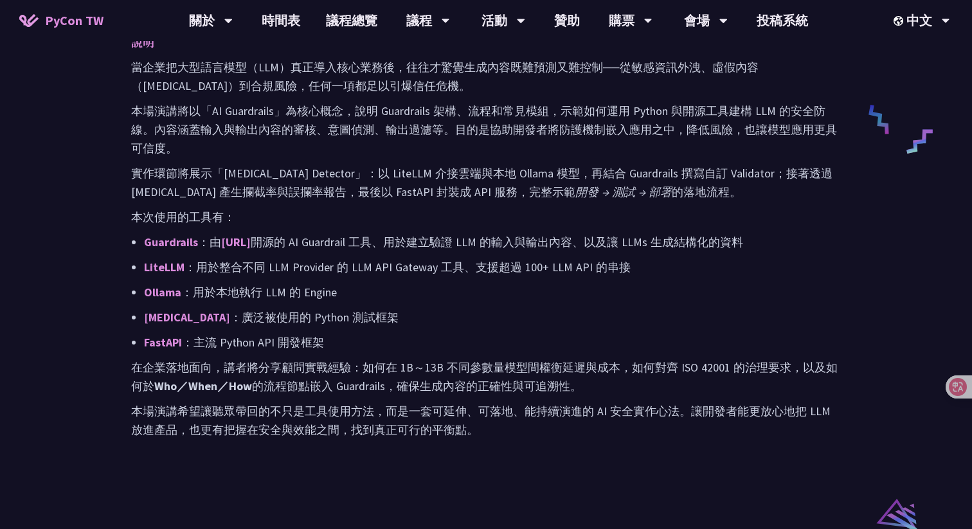
scroll to position [635, 0]
